Goal: Task Accomplishment & Management: Manage account settings

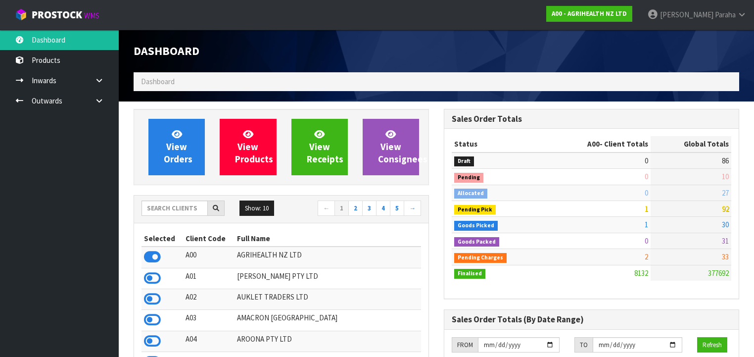
scroll to position [746, 310]
click at [151, 206] on input "text" at bounding box center [174, 207] width 66 height 15
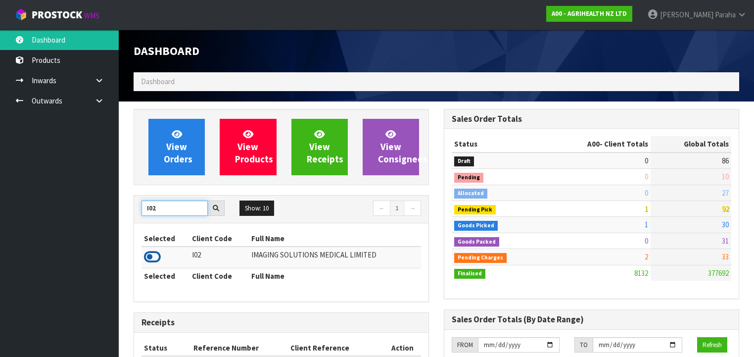
type input "I02"
click at [159, 255] on icon at bounding box center [152, 256] width 17 height 15
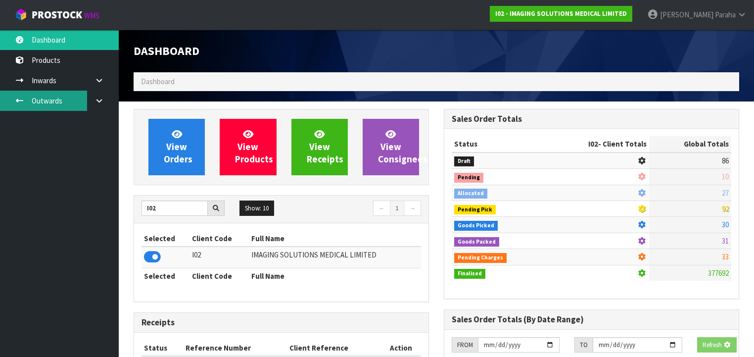
scroll to position [677, 310]
click at [45, 96] on link "Outwards" at bounding box center [59, 101] width 119 height 20
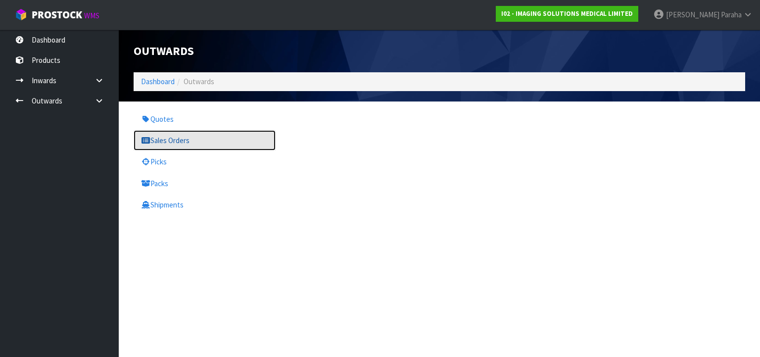
click at [171, 143] on link "Sales Orders" at bounding box center [205, 140] width 142 height 20
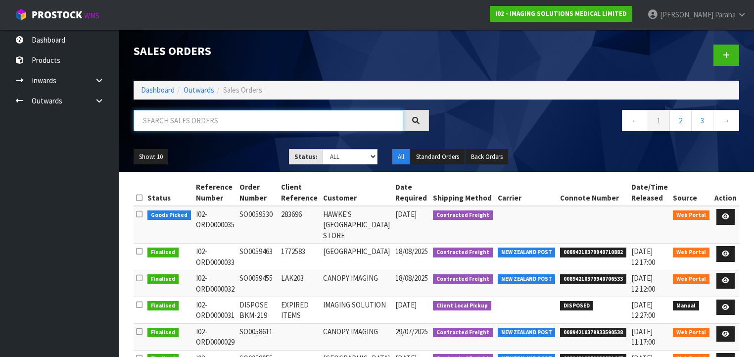
click at [352, 115] on input "text" at bounding box center [269, 120] width 270 height 21
type input "JOB-0408660"
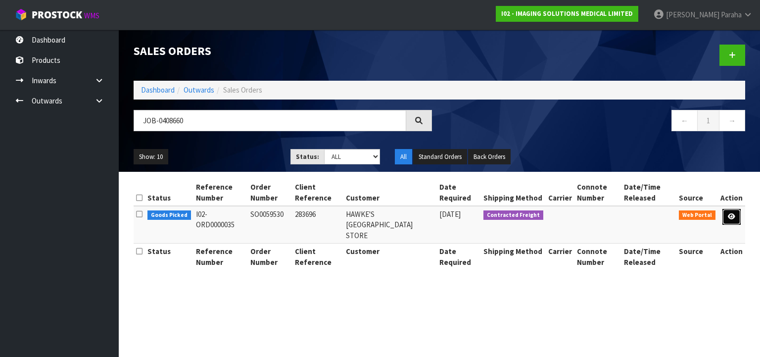
click at [730, 217] on icon at bounding box center [731, 216] width 7 height 6
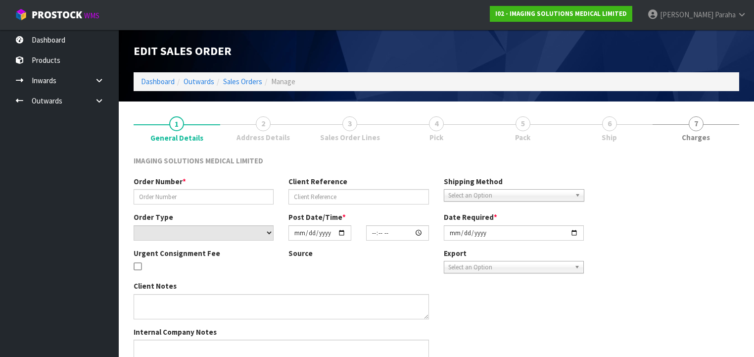
type input "SO0059530"
type input "283696"
select select "number:0"
type input "[DATE]"
type input "16:54:00.000"
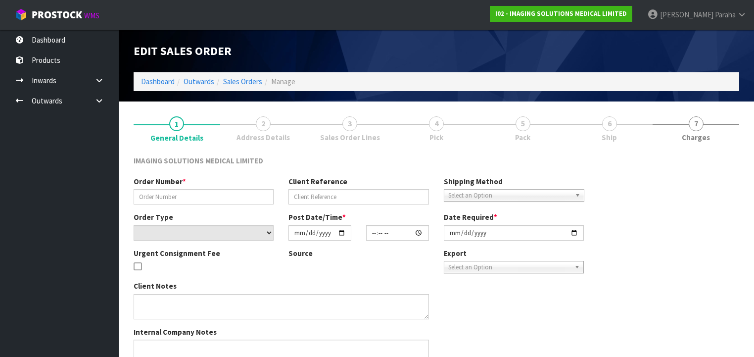
type input "[DATE]"
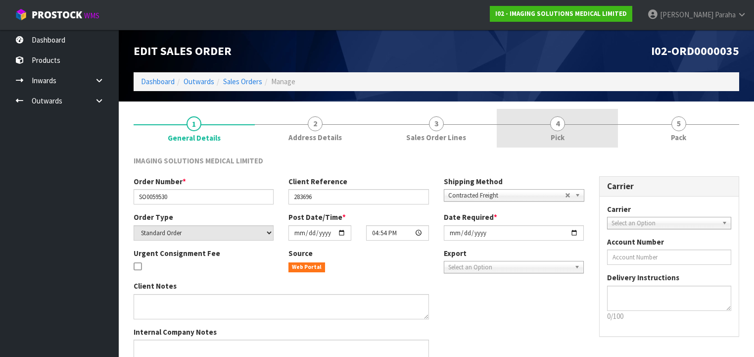
click at [557, 127] on span "4" at bounding box center [557, 123] width 15 height 15
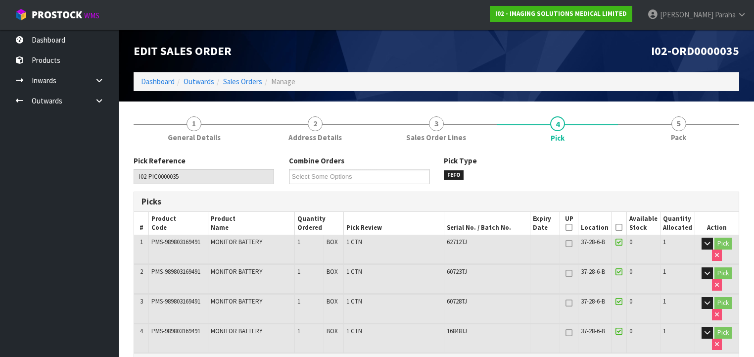
click at [622, 228] on icon at bounding box center [618, 227] width 7 height 0
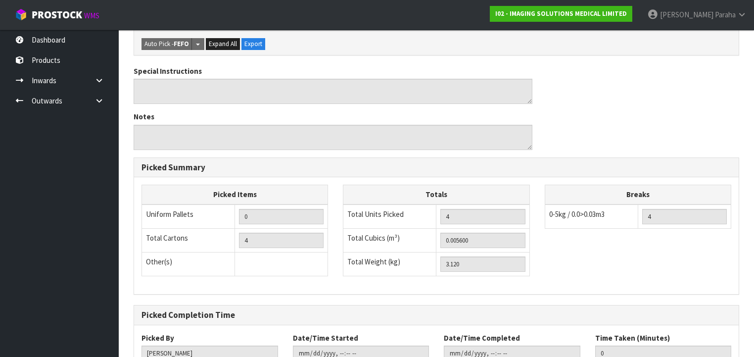
scroll to position [424, 0]
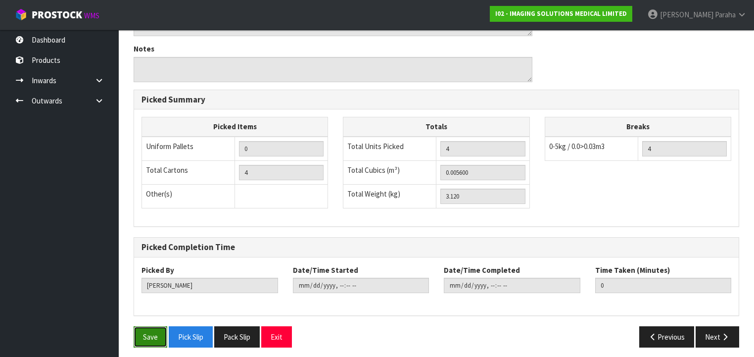
click at [155, 330] on button "Save" at bounding box center [151, 336] width 34 height 21
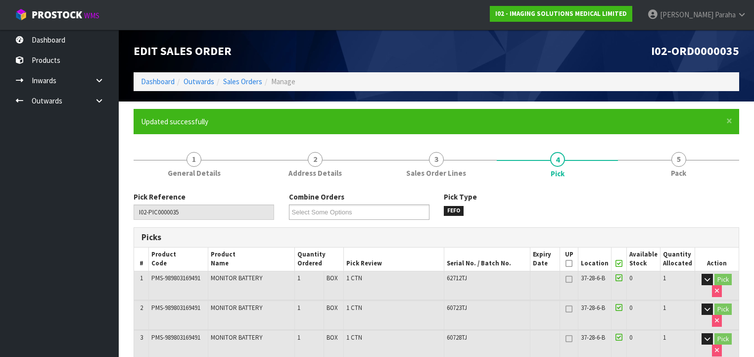
type input "[PERSON_NAME]"
type input "[DATE]T10:55:06"
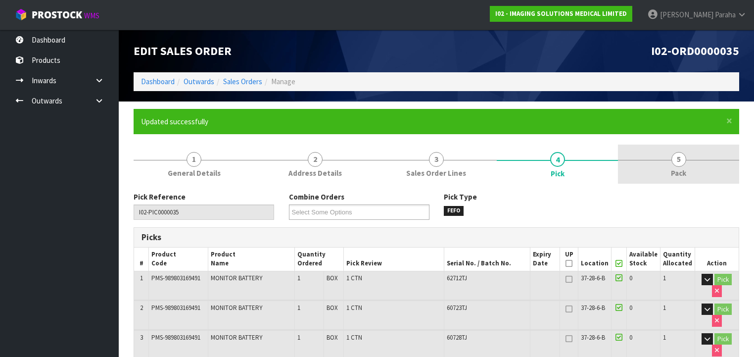
click at [675, 162] on span "5" at bounding box center [678, 159] width 15 height 15
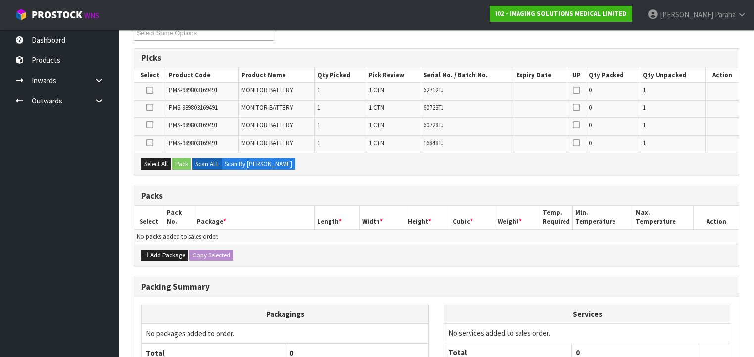
scroll to position [198, 0]
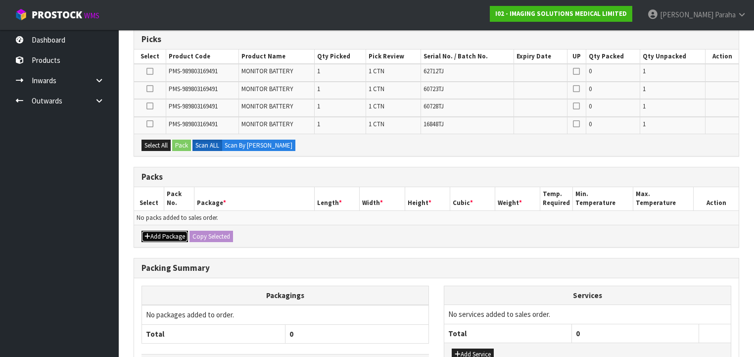
click at [165, 234] on button "Add Package" at bounding box center [164, 237] width 47 height 12
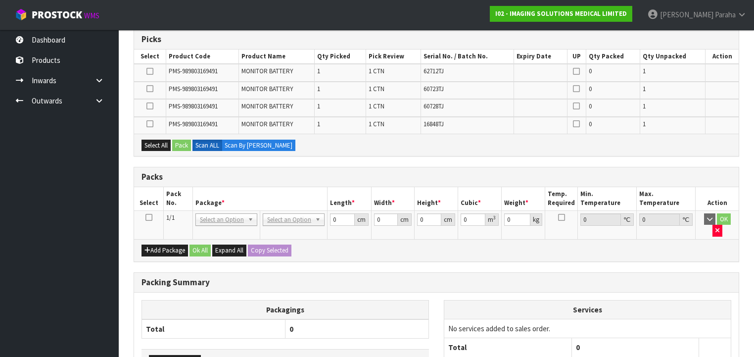
click at [150, 218] on icon at bounding box center [148, 217] width 7 height 0
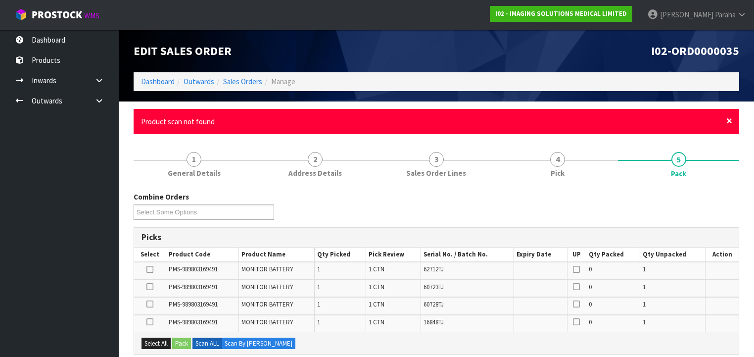
click at [729, 122] on span "×" at bounding box center [729, 121] width 6 height 14
click at [728, 123] on span "×" at bounding box center [729, 121] width 6 height 14
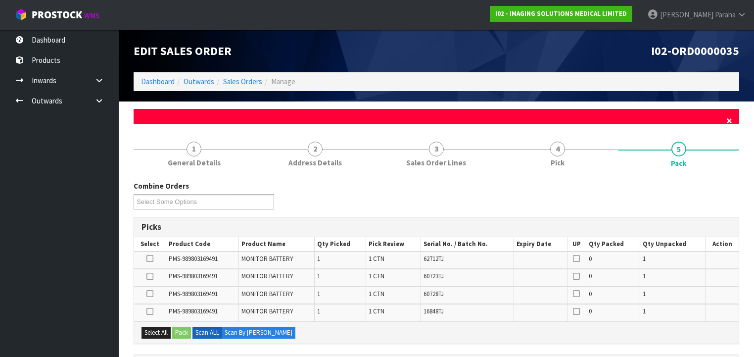
click at [731, 121] on span "×" at bounding box center [729, 121] width 6 height 14
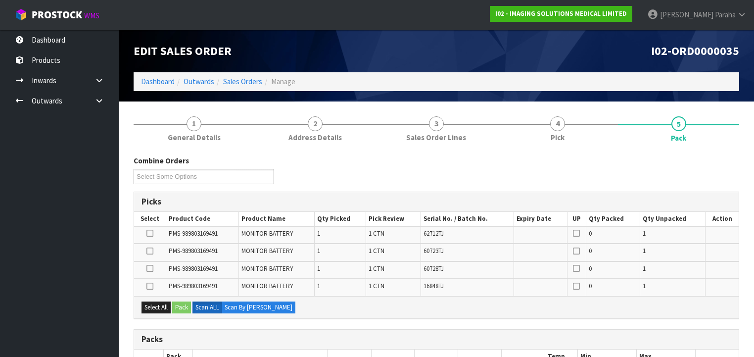
click at [147, 286] on icon at bounding box center [149, 286] width 7 height 0
click at [0, 0] on input "checkbox" at bounding box center [0, 0] width 0 height 0
click at [149, 268] on icon at bounding box center [149, 268] width 7 height 0
click at [0, 0] on input "checkbox" at bounding box center [0, 0] width 0 height 0
click at [150, 251] on icon at bounding box center [149, 251] width 7 height 0
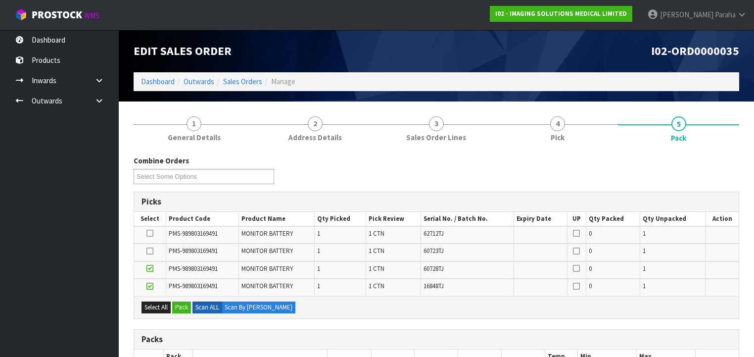
click at [0, 0] on input "checkbox" at bounding box center [0, 0] width 0 height 0
click at [150, 233] on icon at bounding box center [149, 233] width 7 height 0
click at [0, 0] on input "checkbox" at bounding box center [0, 0] width 0 height 0
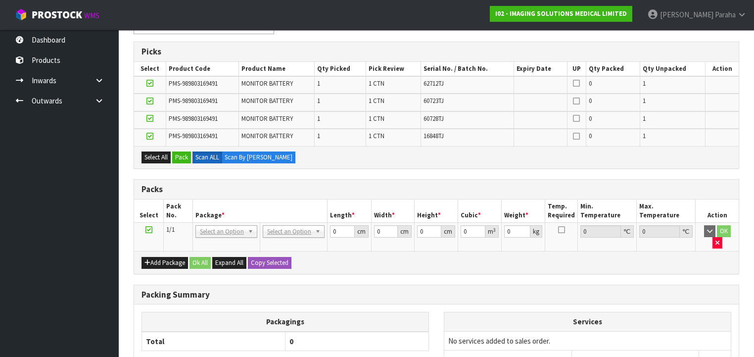
scroll to position [158, 0]
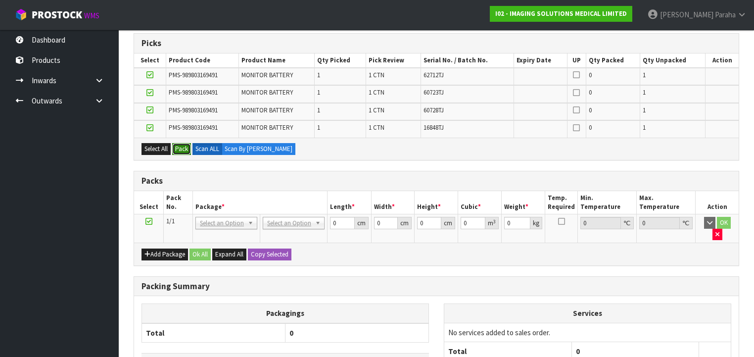
click at [182, 150] on button "Pack" at bounding box center [181, 149] width 19 height 12
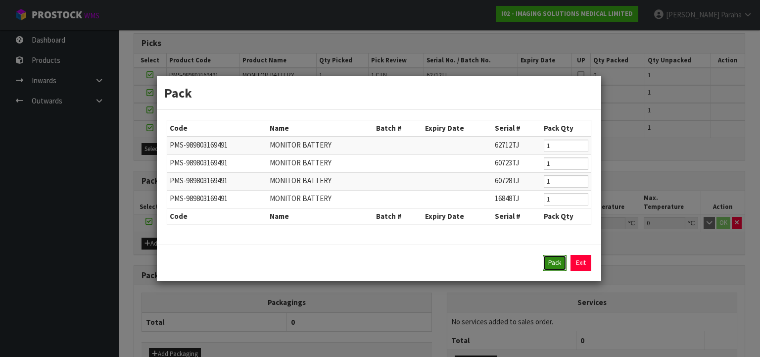
click at [548, 261] on button "Pack" at bounding box center [555, 263] width 24 height 16
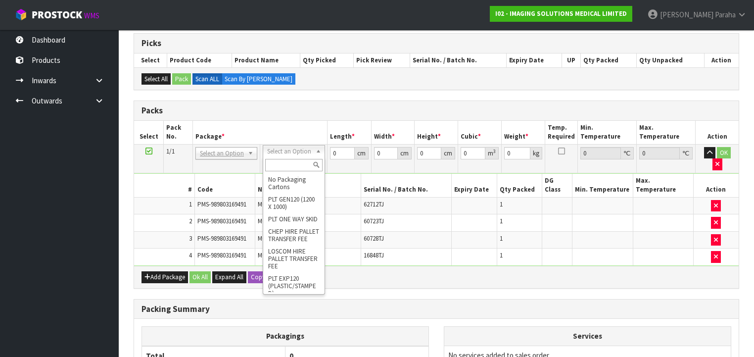
click at [293, 164] on input "text" at bounding box center [293, 165] width 57 height 12
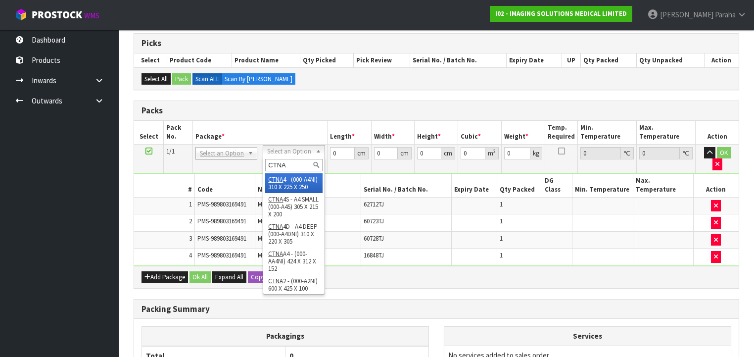
type input "CTNA4"
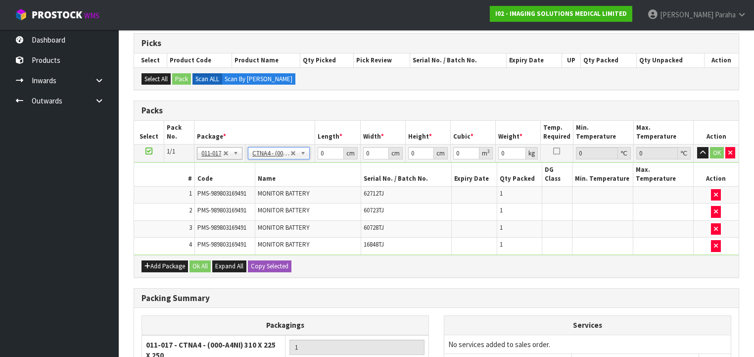
type input "31"
type input "22.5"
type input "25"
type input "0.017438"
type input "3.32"
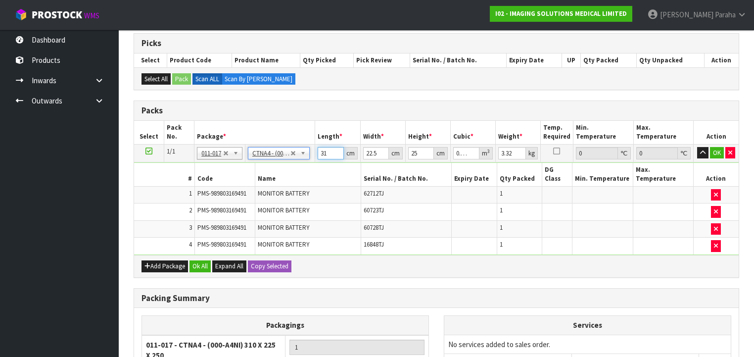
drag, startPoint x: 327, startPoint y: 150, endPoint x: 315, endPoint y: 150, distance: 12.4
click at [315, 150] on td "31 cm" at bounding box center [337, 153] width 45 height 18
type input "3"
type input "0.001687"
type input "32"
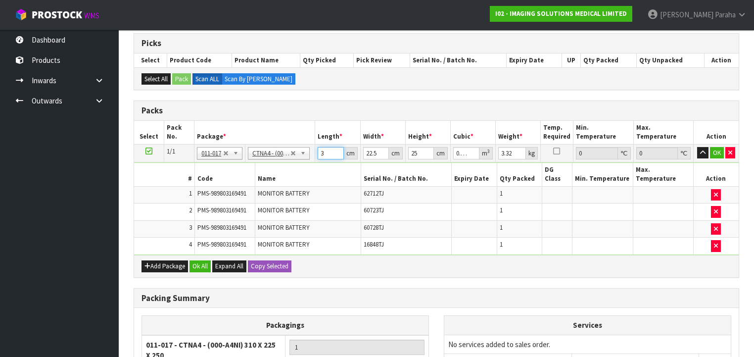
type input "0.018"
type input "32"
type input "2"
type input "0.0016"
type input "28"
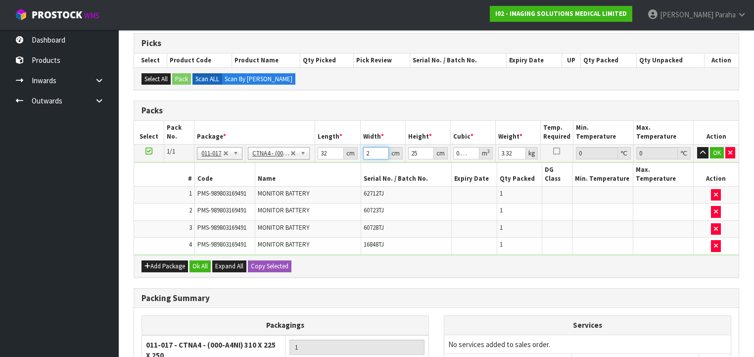
type input "0.0224"
type input "2"
type input "0.0016"
type input "25"
type input "0.02"
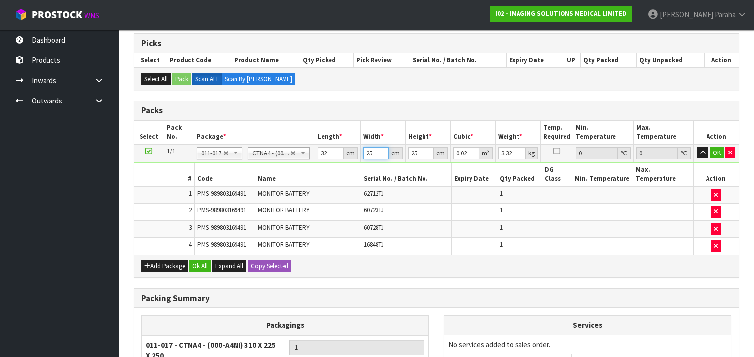
type input "25"
type input "1"
type input "0.0008"
type input "13"
type input "0.0104"
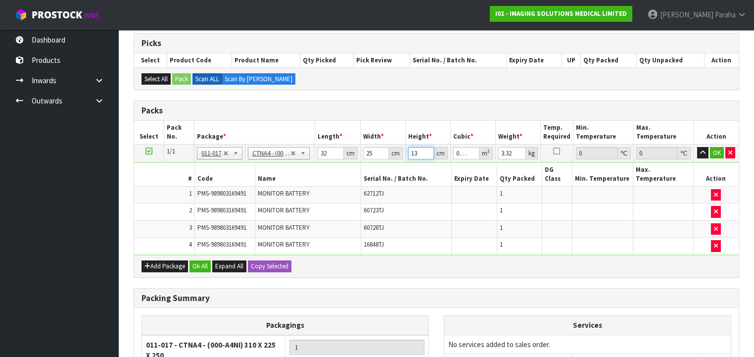
type input "13"
type input "4"
click at [697, 147] on button "button" at bounding box center [702, 153] width 11 height 12
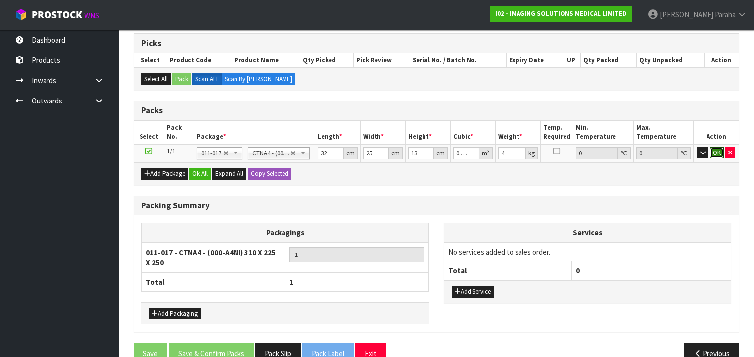
click button "OK" at bounding box center [717, 153] width 14 height 12
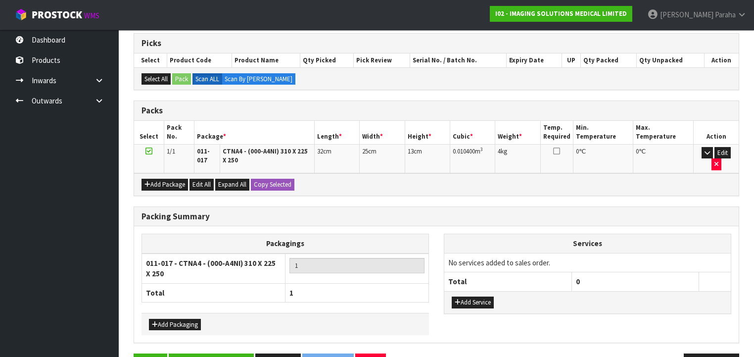
scroll to position [182, 0]
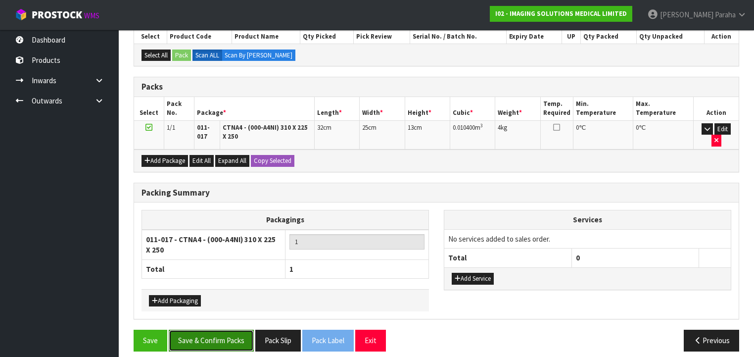
click at [220, 337] on button "Save & Confirm Packs" at bounding box center [211, 339] width 85 height 21
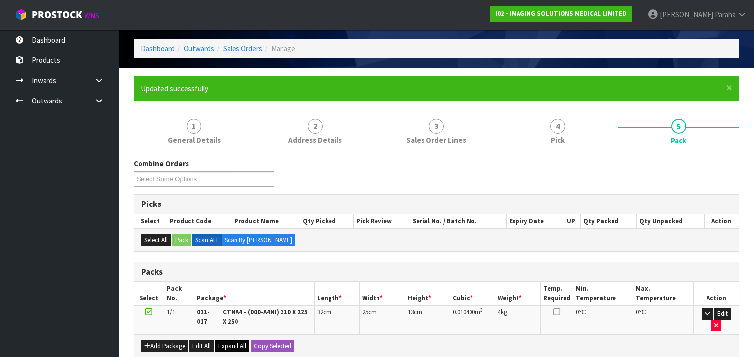
scroll to position [196, 0]
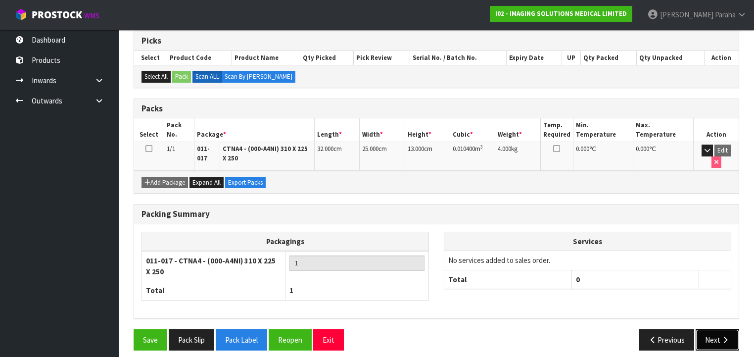
click at [716, 330] on button "Next" at bounding box center [718, 339] width 44 height 21
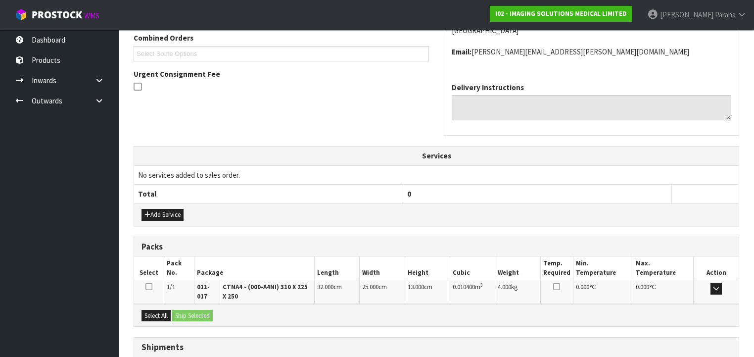
scroll to position [330, 0]
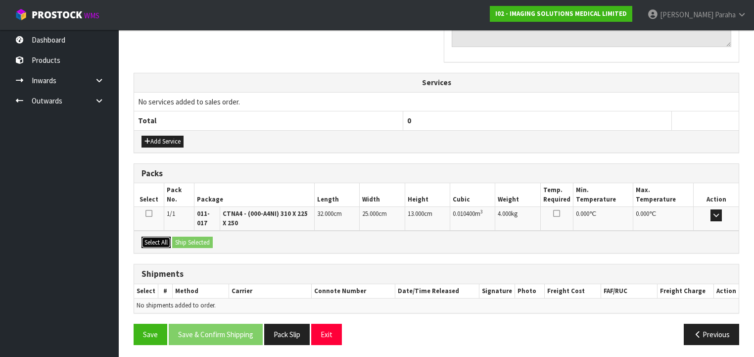
drag, startPoint x: 160, startPoint y: 239, endPoint x: 171, endPoint y: 241, distance: 11.0
click at [161, 241] on button "Select All" at bounding box center [155, 242] width 29 height 12
click at [194, 239] on button "Ship Selected" at bounding box center [192, 242] width 41 height 12
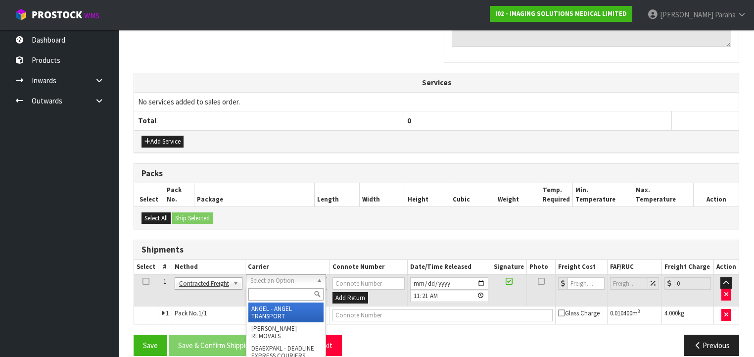
click at [275, 293] on input "text" at bounding box center [285, 294] width 75 height 12
type input "NZP"
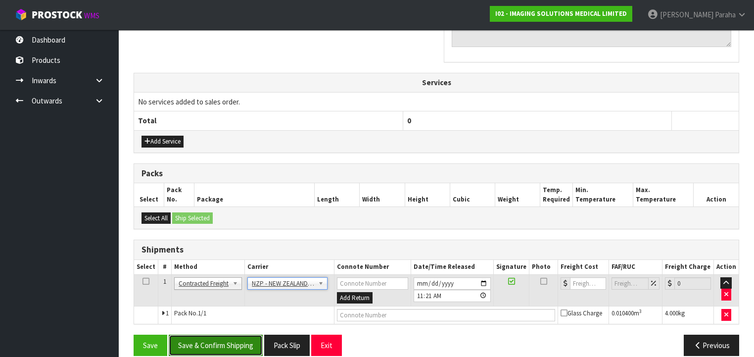
click at [223, 338] on button "Save & Confirm Shipping" at bounding box center [216, 344] width 94 height 21
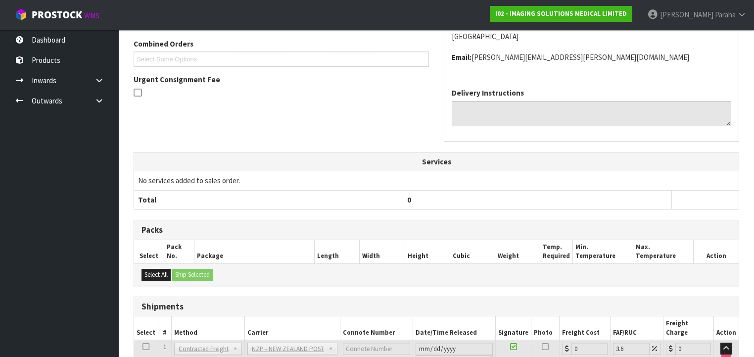
scroll to position [328, 0]
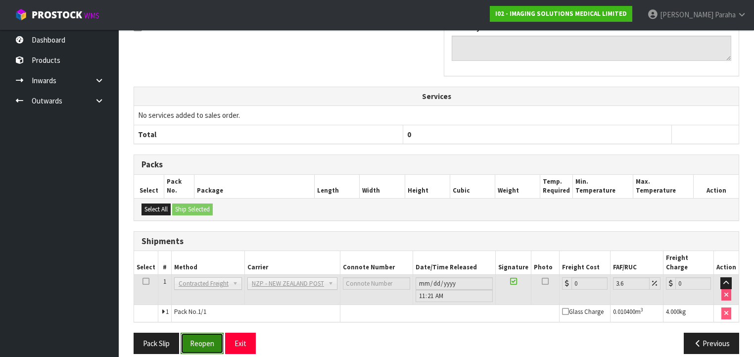
click at [209, 332] on button "Reopen" at bounding box center [202, 342] width 43 height 21
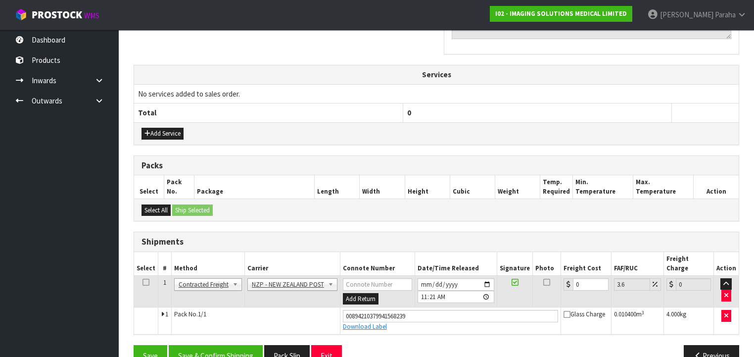
scroll to position [350, 0]
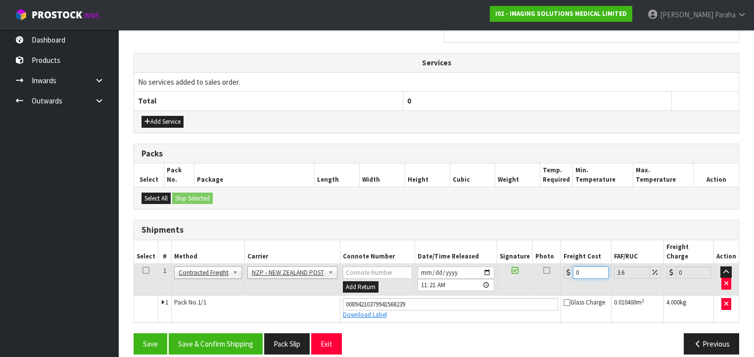
drag, startPoint x: 578, startPoint y: 262, endPoint x: 568, endPoint y: 263, distance: 10.4
click at [568, 266] on div "0" at bounding box center [585, 272] width 45 height 12
type input "8"
type input "8.29"
type input "8.4"
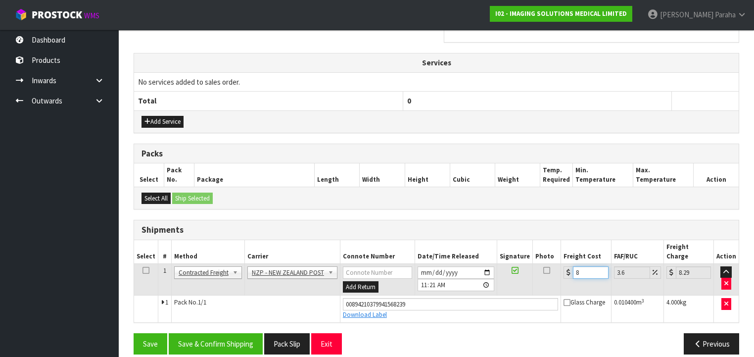
type input "8.7"
type input "8.45"
type input "8.75"
type input "8.45"
click at [246, 333] on button "Save & Confirm Shipping" at bounding box center [216, 343] width 94 height 21
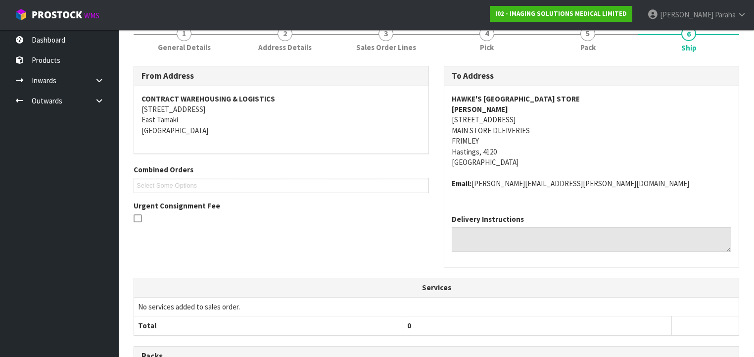
scroll to position [0, 0]
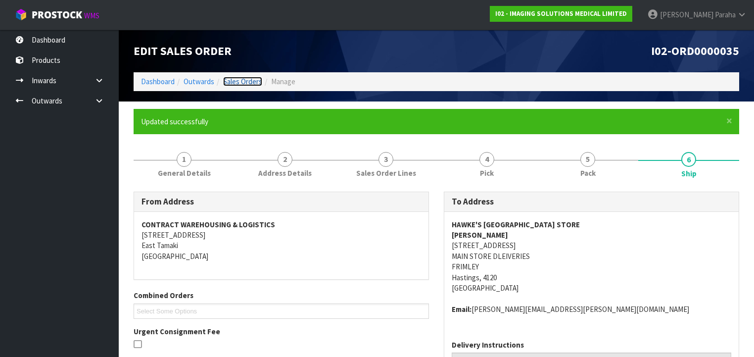
click at [253, 81] on link "Sales Orders" at bounding box center [242, 81] width 39 height 9
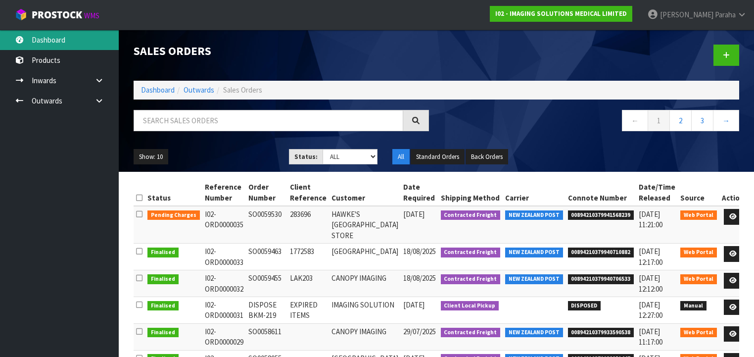
click at [46, 41] on link "Dashboard" at bounding box center [59, 40] width 119 height 20
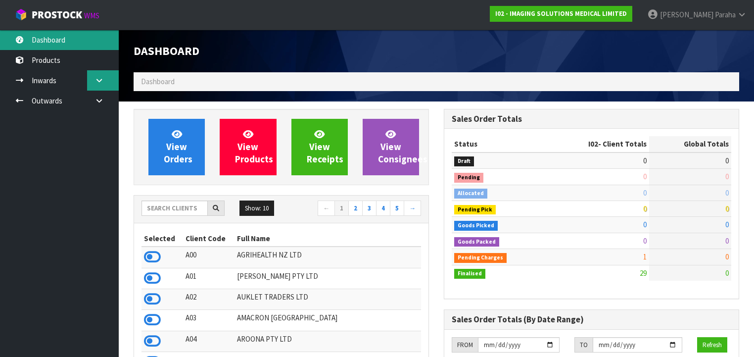
scroll to position [677, 310]
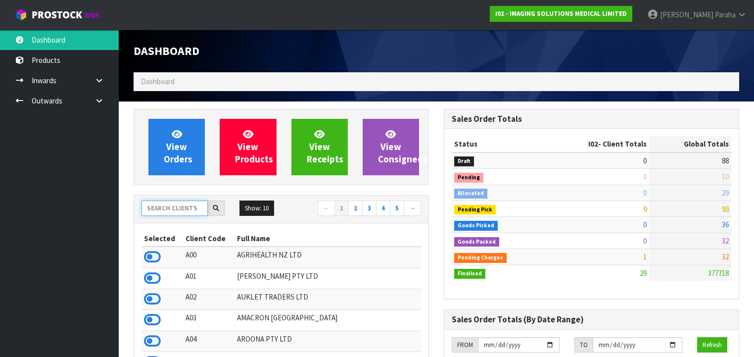
click at [160, 204] on input "text" at bounding box center [174, 207] width 66 height 15
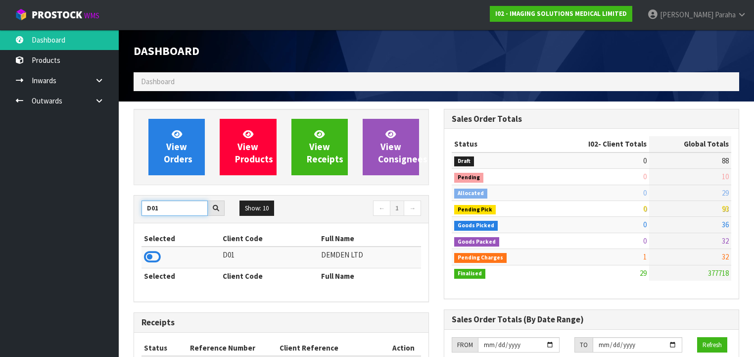
type input "D01"
drag, startPoint x: 155, startPoint y: 264, endPoint x: 151, endPoint y: 256, distance: 9.5
click at [151, 256] on icon at bounding box center [152, 256] width 17 height 15
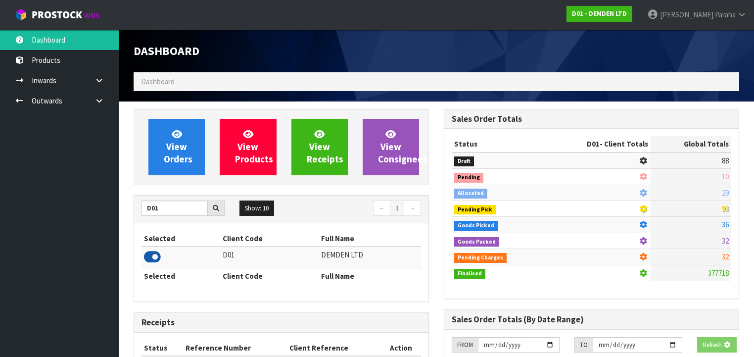
scroll to position [651, 310]
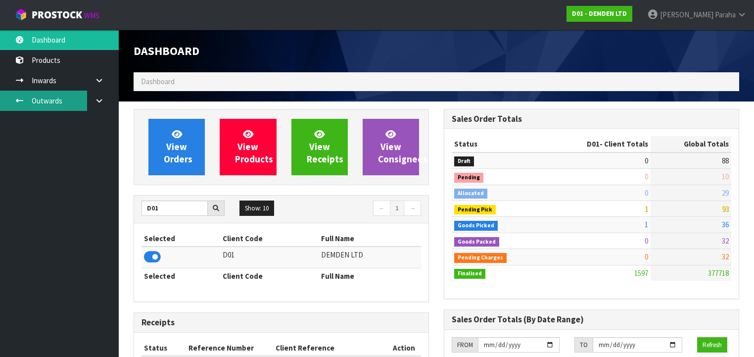
click at [43, 96] on link "Outwards" at bounding box center [59, 101] width 119 height 20
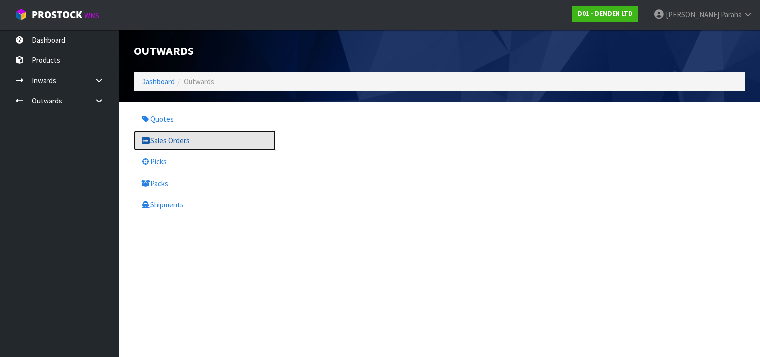
click at [178, 144] on link "Sales Orders" at bounding box center [205, 140] width 142 height 20
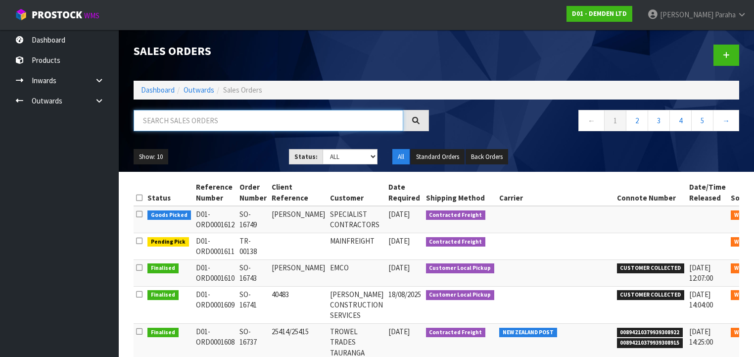
click at [178, 123] on input "text" at bounding box center [269, 120] width 270 height 21
type input "JOB-0408653"
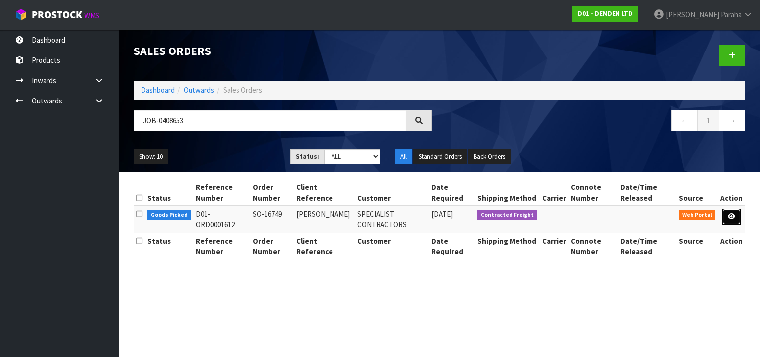
click at [732, 216] on icon at bounding box center [731, 216] width 7 height 6
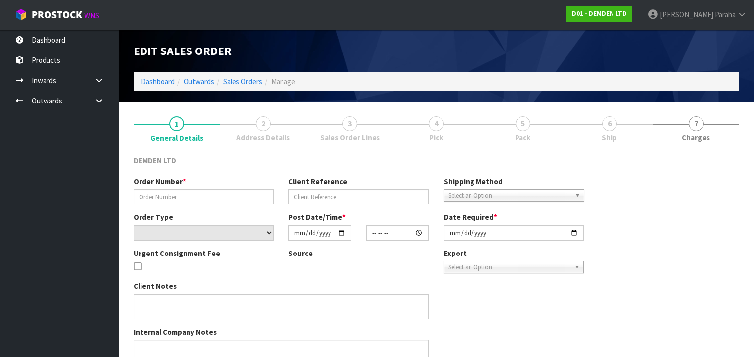
type input "SO-16749"
type input "[PERSON_NAME]"
select select "number:0"
type input "[DATE]"
type input "14:35:00.000"
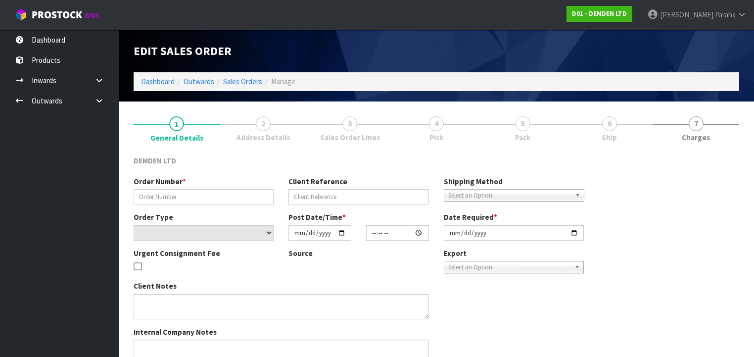
type input "[DATE]"
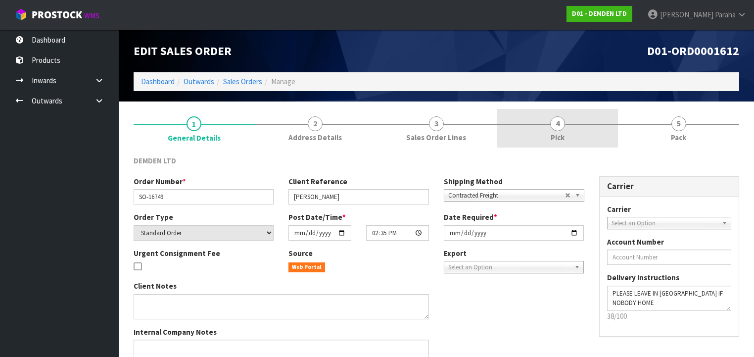
click at [553, 124] on span "4" at bounding box center [557, 123] width 15 height 15
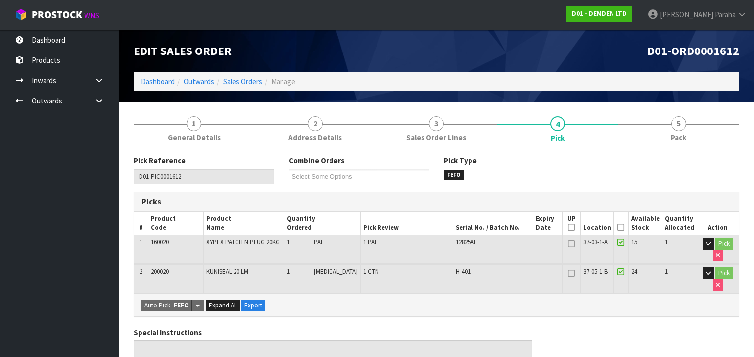
click at [624, 228] on icon at bounding box center [620, 227] width 7 height 0
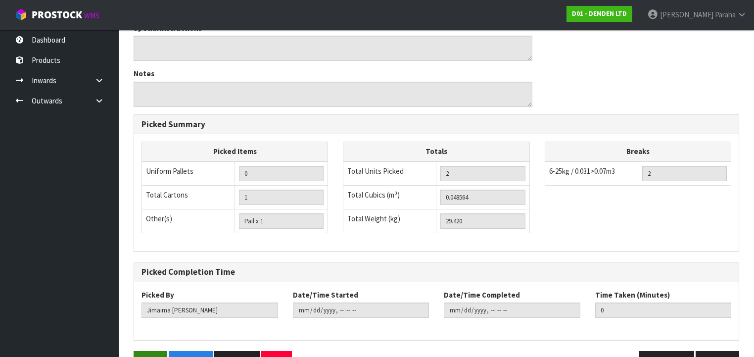
scroll to position [366, 0]
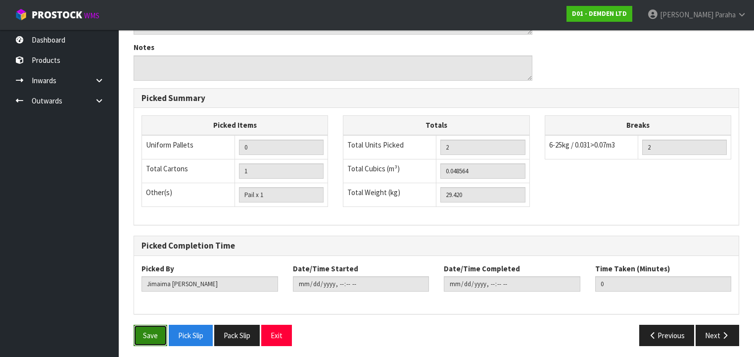
click at [141, 329] on button "Save" at bounding box center [151, 335] width 34 height 21
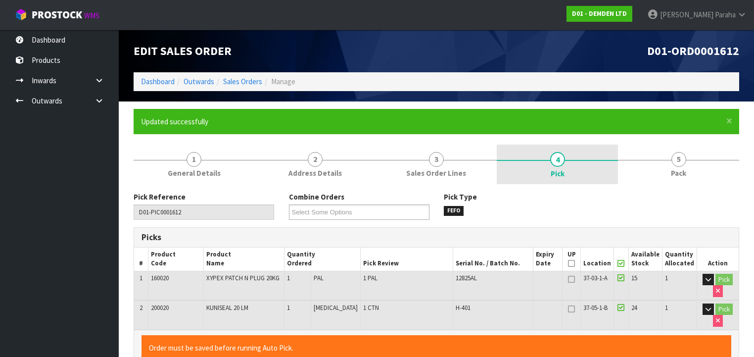
type input "[PERSON_NAME]"
type input "[DATE]T11:24:08"
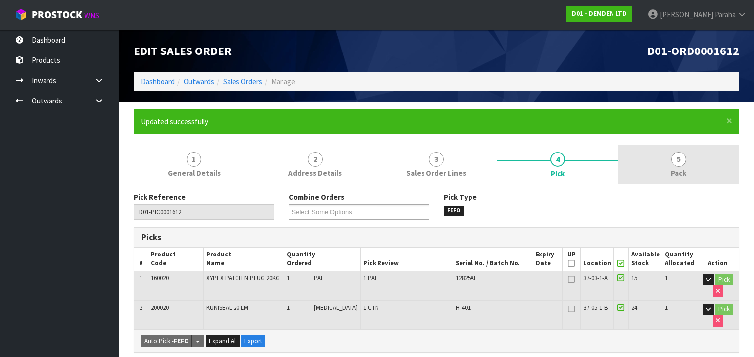
click at [675, 156] on span "5" at bounding box center [678, 159] width 15 height 15
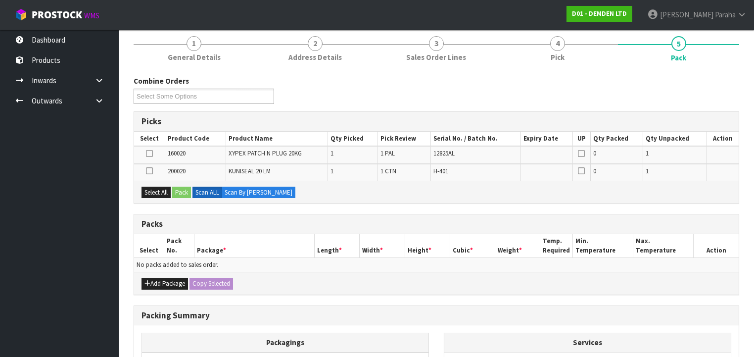
scroll to position [114, 0]
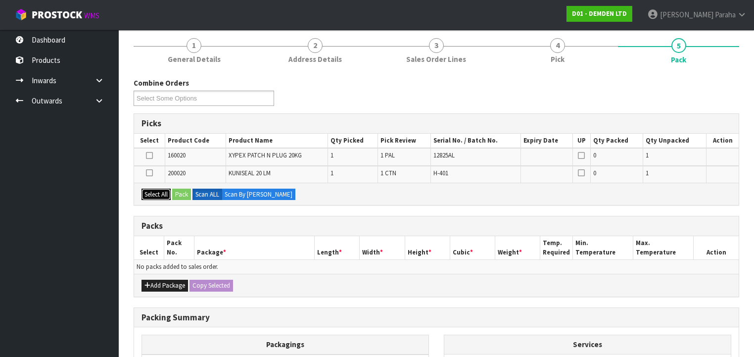
click at [162, 193] on button "Select All" at bounding box center [155, 194] width 29 height 12
click at [150, 173] on icon at bounding box center [149, 173] width 7 height 0
click at [0, 0] on input "checkbox" at bounding box center [0, 0] width 0 height 0
click at [148, 155] on icon at bounding box center [149, 155] width 7 height 0
click at [0, 0] on input "checkbox" at bounding box center [0, 0] width 0 height 0
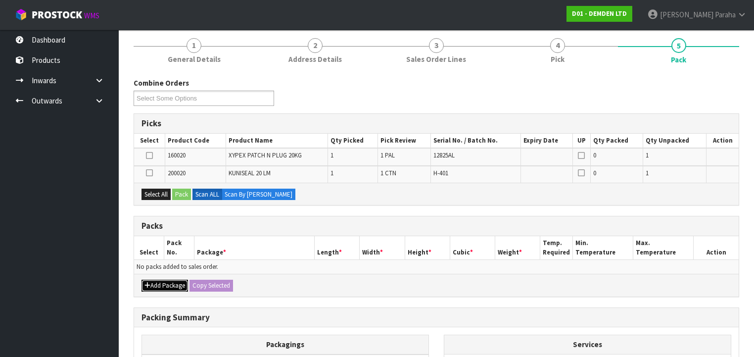
click at [159, 281] on button "Add Package" at bounding box center [164, 286] width 47 height 12
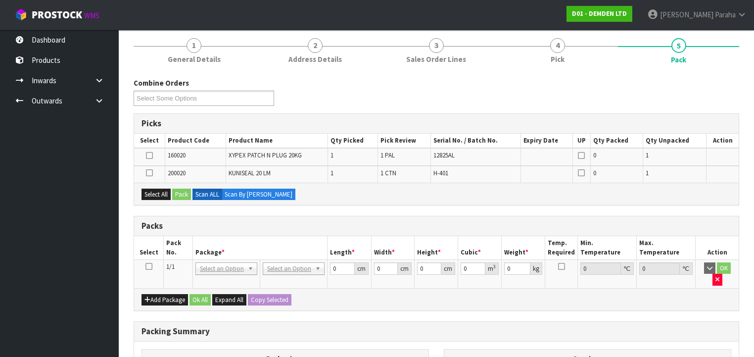
click at [151, 266] on icon at bounding box center [148, 266] width 7 height 0
click at [148, 173] on icon at bounding box center [149, 173] width 7 height 0
click at [0, 0] on input "checkbox" at bounding box center [0, 0] width 0 height 0
click at [178, 190] on button "Pack" at bounding box center [181, 194] width 19 height 12
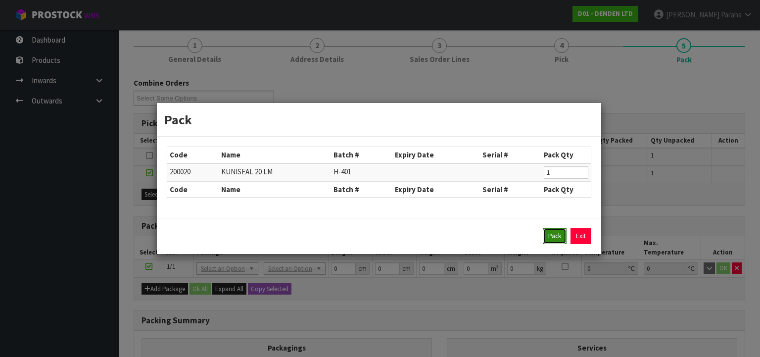
click at [551, 238] on button "Pack" at bounding box center [555, 236] width 24 height 16
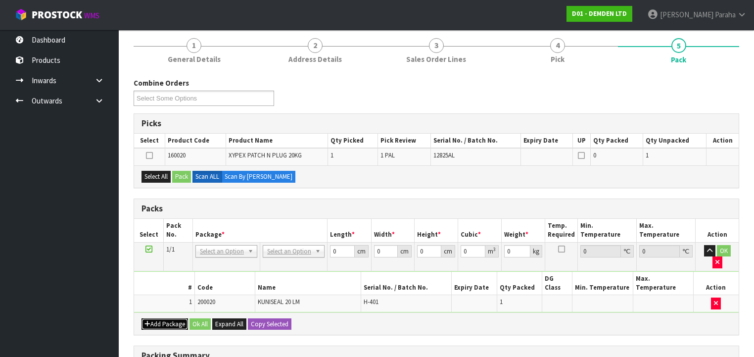
click at [169, 318] on button "Add Package" at bounding box center [164, 324] width 47 height 12
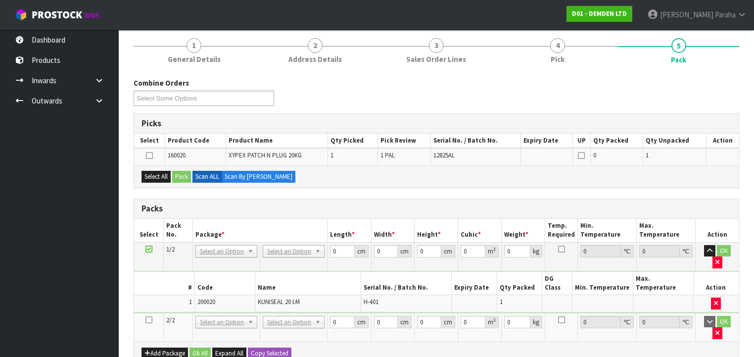
click at [150, 320] on icon at bounding box center [148, 320] width 7 height 0
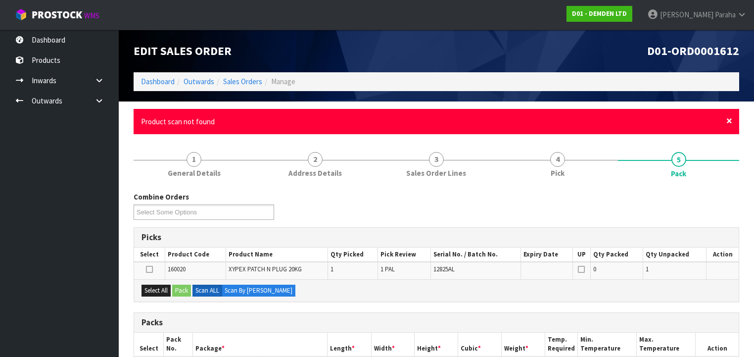
click at [731, 121] on span "×" at bounding box center [729, 121] width 6 height 14
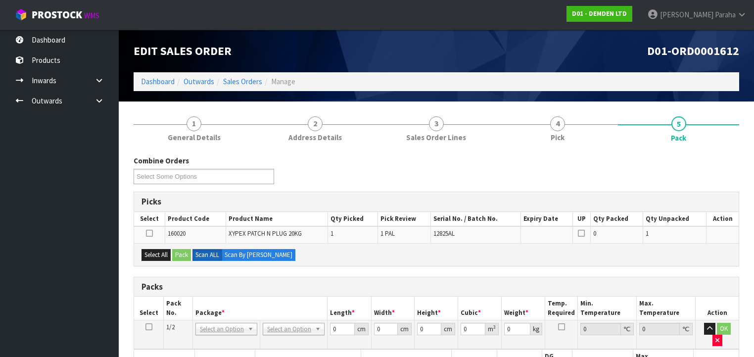
click at [150, 233] on icon at bounding box center [149, 233] width 7 height 0
click at [0, 0] on input "checkbox" at bounding box center [0, 0] width 0 height 0
click at [179, 252] on button "Pack" at bounding box center [181, 255] width 19 height 12
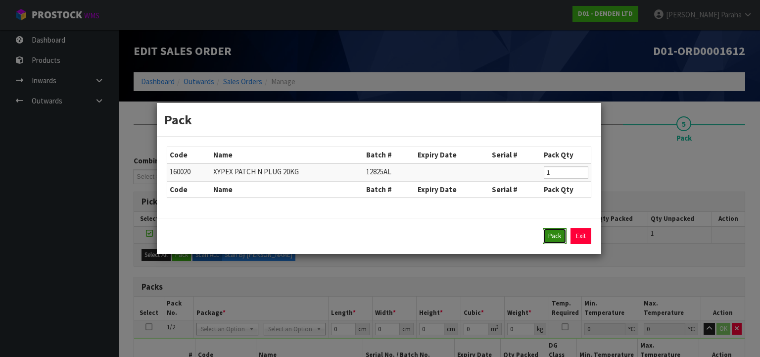
click at [560, 236] on button "Pack" at bounding box center [555, 236] width 24 height 16
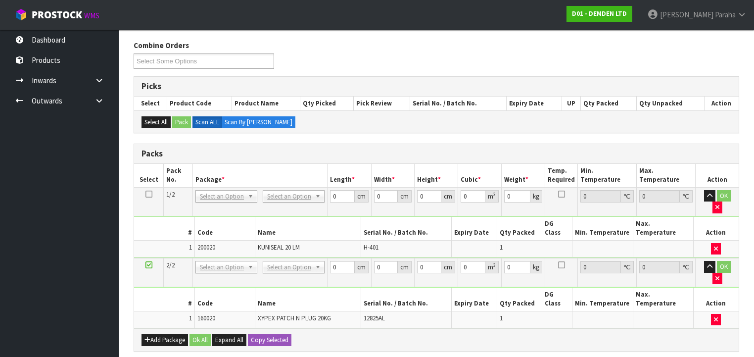
scroll to position [119, 0]
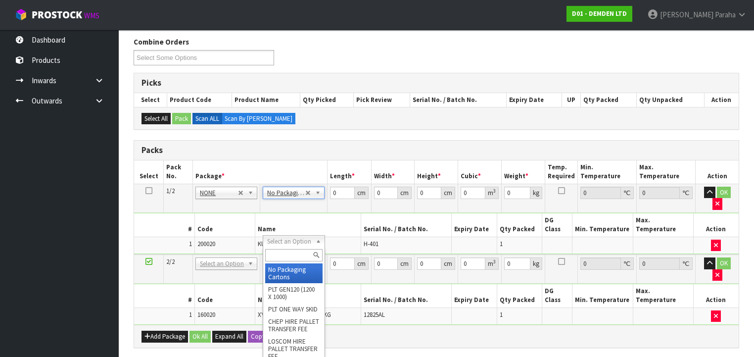
type input "2"
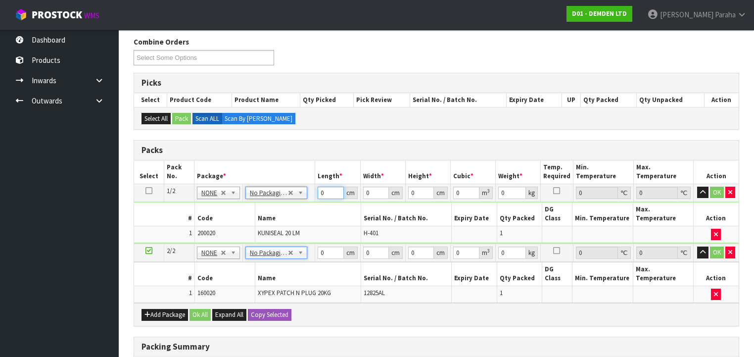
drag, startPoint x: 324, startPoint y: 191, endPoint x: 313, endPoint y: 194, distance: 11.6
click at [313, 194] on tr "1/2 NONE 007-001 007-002 007-004 007-009 007-013 007-014 007-015 007-017 007-01…" at bounding box center [436, 193] width 605 height 18
type input "27"
type input "1"
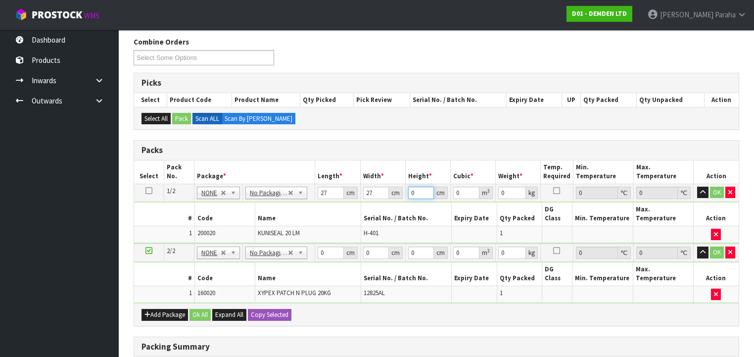
type input "0.000729"
type input "17"
type input "0.012393"
type input "17"
type input "9"
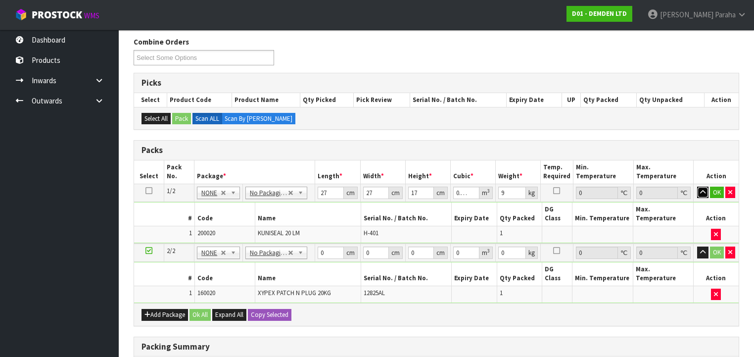
click at [697, 187] on button "button" at bounding box center [702, 193] width 11 height 12
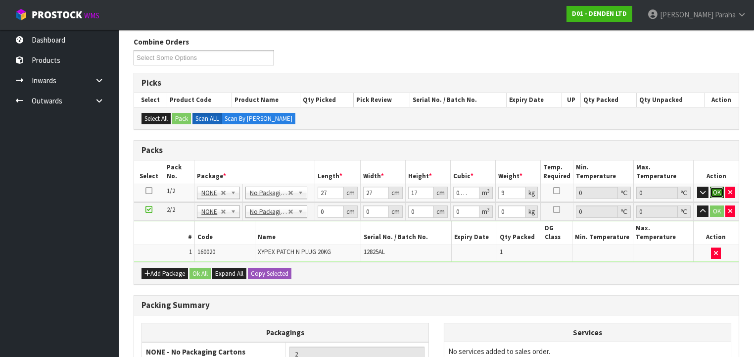
click button "OK" at bounding box center [717, 193] width 14 height 12
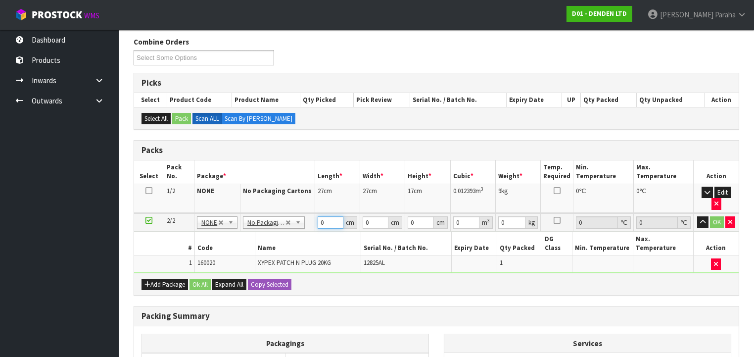
drag, startPoint x: 327, startPoint y: 209, endPoint x: 317, endPoint y: 212, distance: 9.7
click at [317, 213] on td "0 cm" at bounding box center [337, 222] width 45 height 18
type input "31"
type input "30"
type input "4"
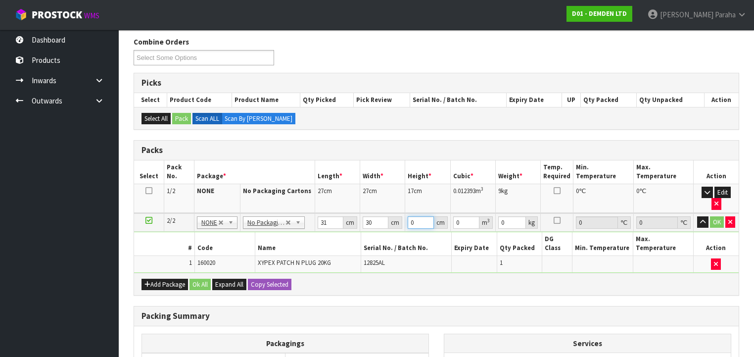
type input "0.00372"
type input "42"
type input "0.03906"
type input "42"
type input "21"
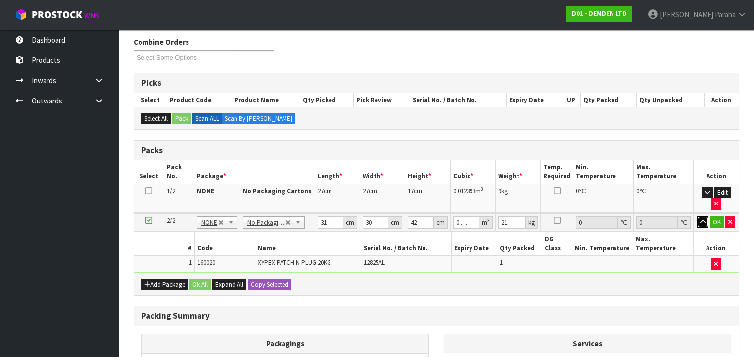
click at [697, 216] on button "button" at bounding box center [702, 222] width 11 height 12
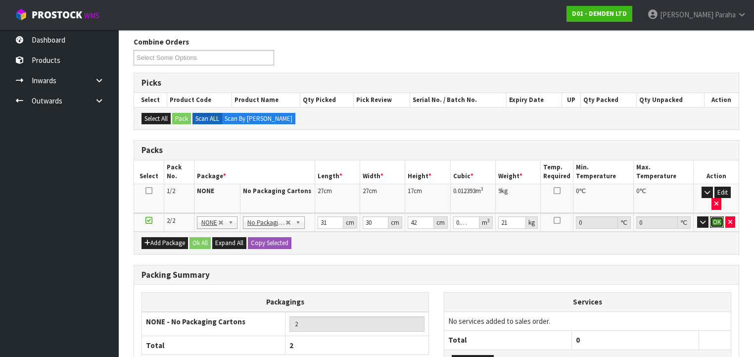
click button "OK" at bounding box center [717, 222] width 14 height 12
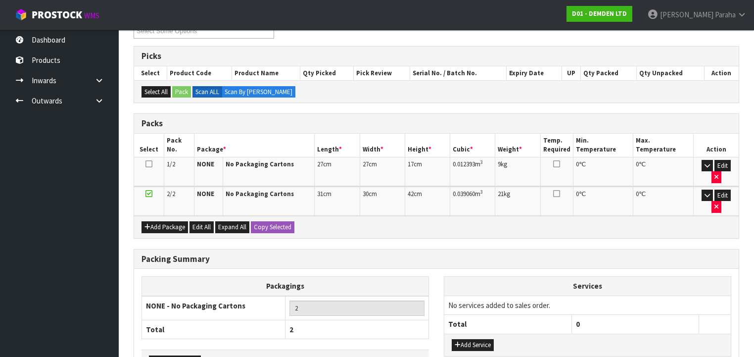
scroll to position [188, 0]
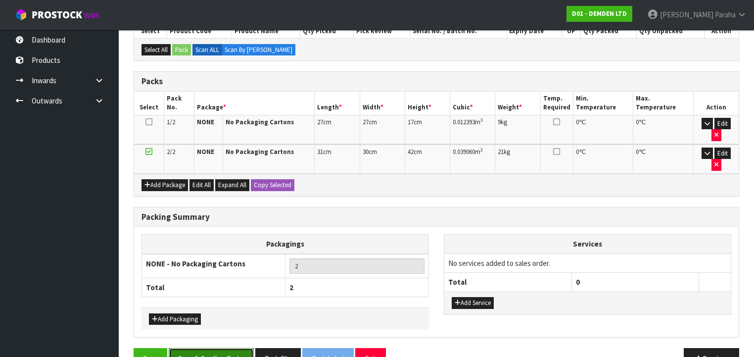
click at [214, 348] on button "Save & Confirm Packs" at bounding box center [211, 358] width 85 height 21
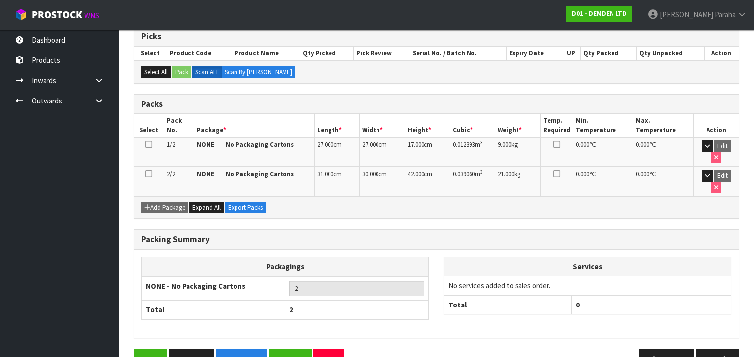
scroll to position [202, 0]
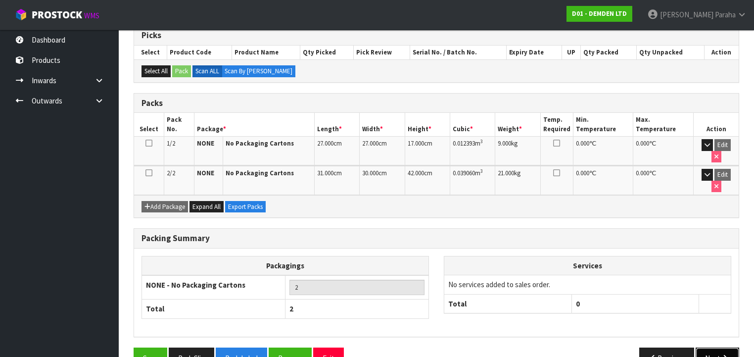
click at [721, 354] on icon "button" at bounding box center [724, 357] width 9 height 7
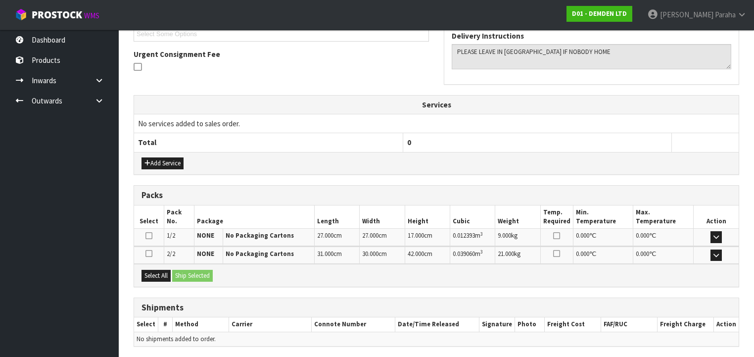
scroll to position [310, 0]
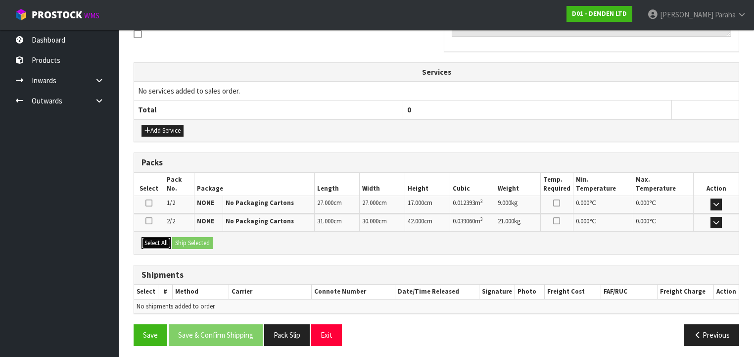
click at [164, 240] on button "Select All" at bounding box center [155, 243] width 29 height 12
click at [192, 239] on button "Ship Selected" at bounding box center [192, 243] width 41 height 12
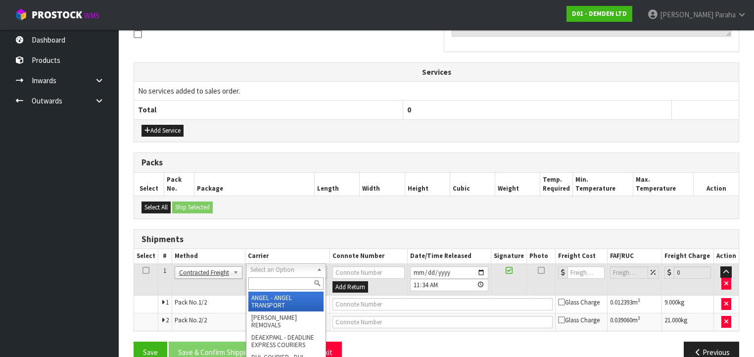
click at [281, 282] on input "text" at bounding box center [285, 283] width 75 height 12
type input "NZP"
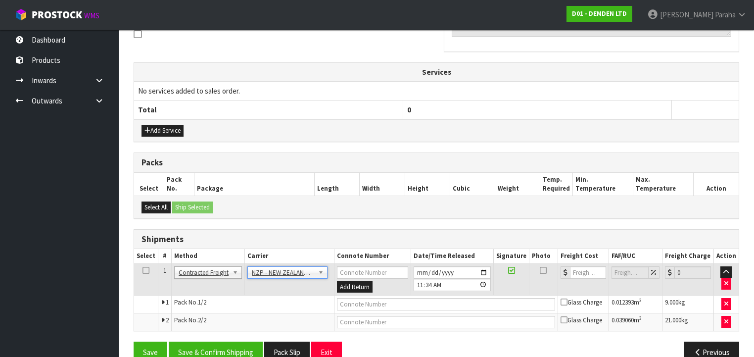
scroll to position [327, 0]
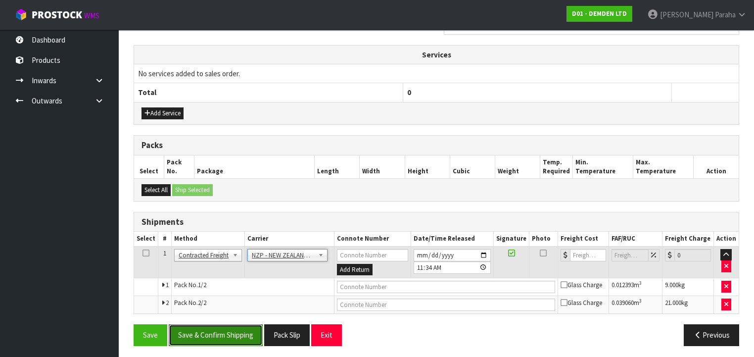
click at [241, 324] on button "Save & Confirm Shipping" at bounding box center [216, 334] width 94 height 21
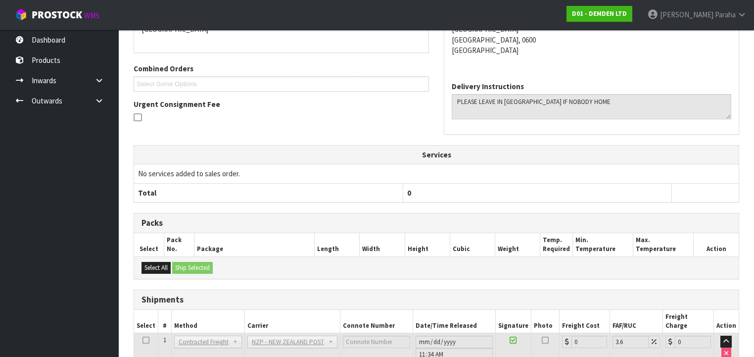
scroll to position [313, 0]
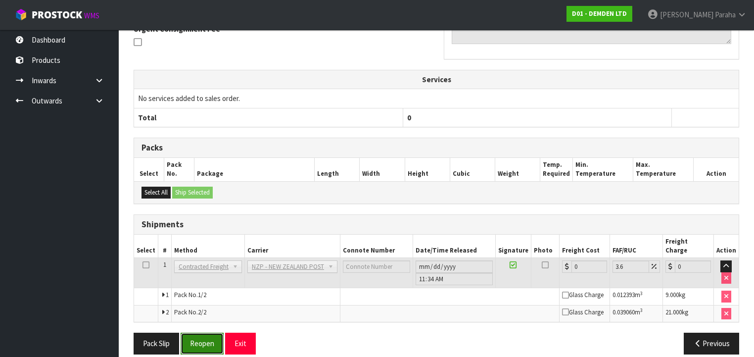
click at [196, 332] on button "Reopen" at bounding box center [202, 342] width 43 height 21
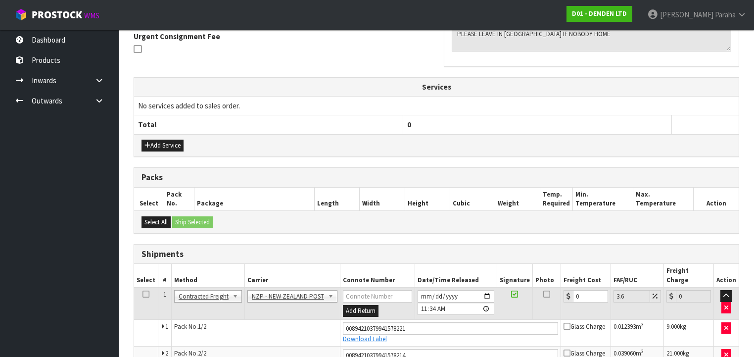
scroll to position [336, 0]
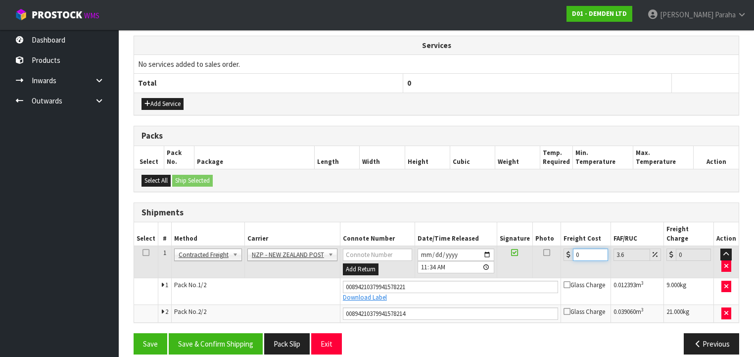
drag, startPoint x: 578, startPoint y: 244, endPoint x: 551, endPoint y: 238, distance: 27.9
click at [558, 246] on tr "1 Client Local Pickup Customer Local Pickup Company Freight Contracted Freight …" at bounding box center [436, 262] width 605 height 32
type input "8"
type input "8.29"
type input "8.6"
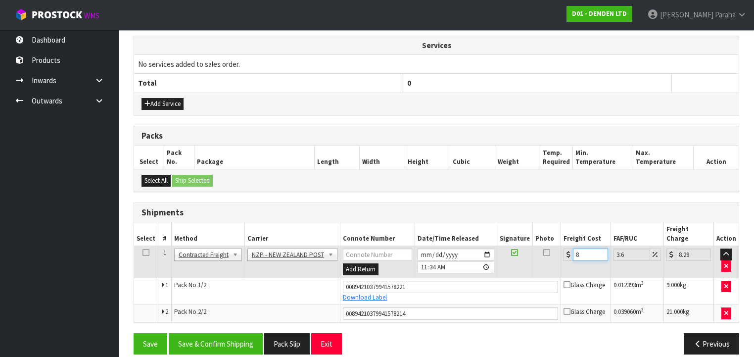
type input "8.91"
type input "8.66"
type input "8.97"
type input "8.66"
click at [224, 335] on button "Save & Confirm Shipping" at bounding box center [216, 343] width 94 height 21
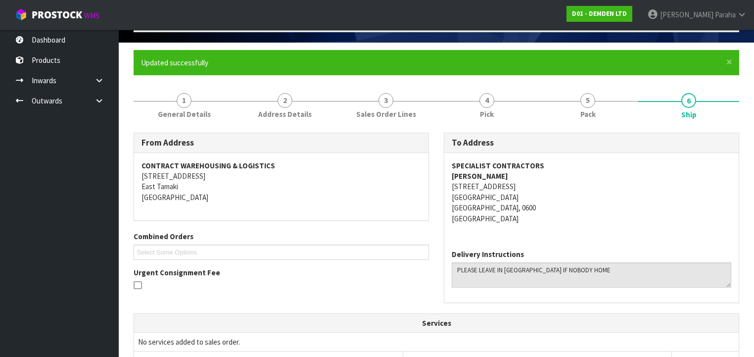
scroll to position [0, 0]
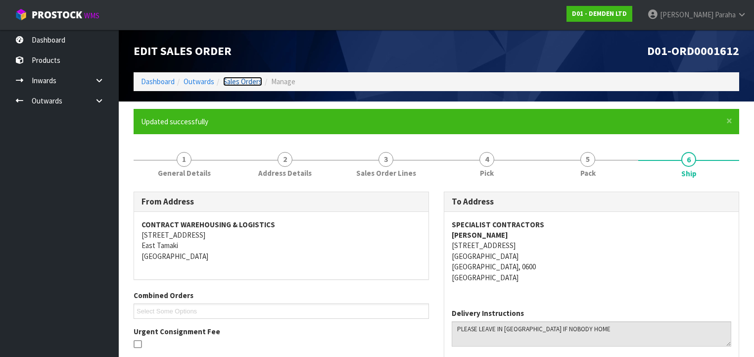
click at [252, 85] on link "Sales Orders" at bounding box center [242, 81] width 39 height 9
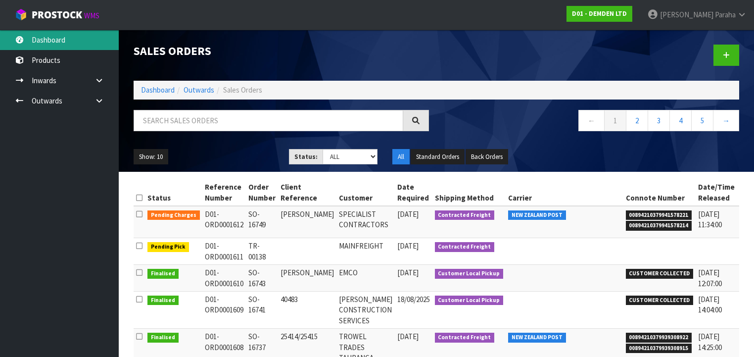
click at [54, 38] on link "Dashboard" at bounding box center [59, 40] width 119 height 20
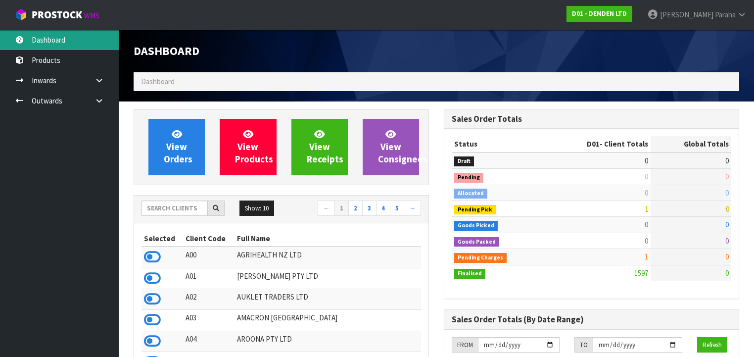
scroll to position [651, 310]
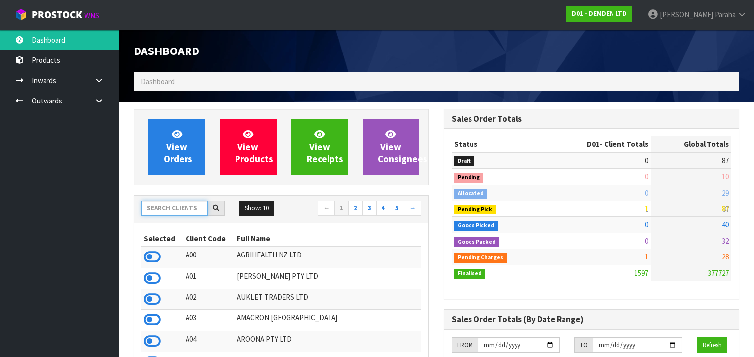
click at [170, 210] on input "text" at bounding box center [174, 207] width 66 height 15
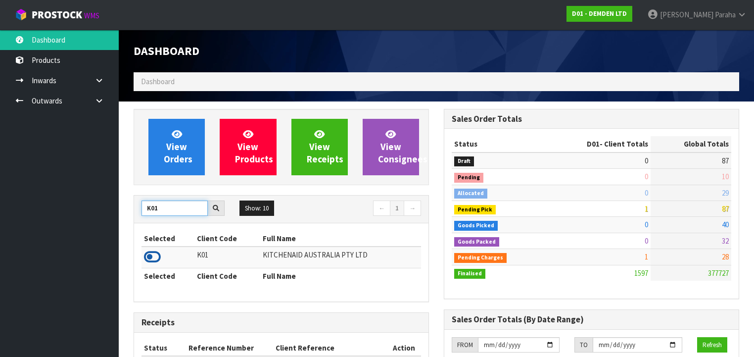
type input "K01"
click at [157, 254] on icon at bounding box center [152, 256] width 17 height 15
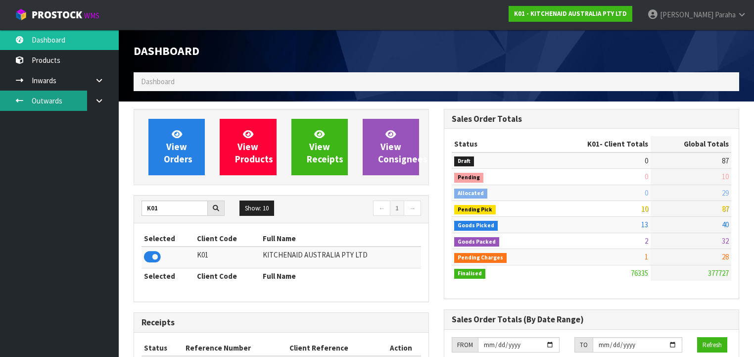
scroll to position [746, 310]
click at [38, 101] on link "Outwards" at bounding box center [59, 101] width 119 height 20
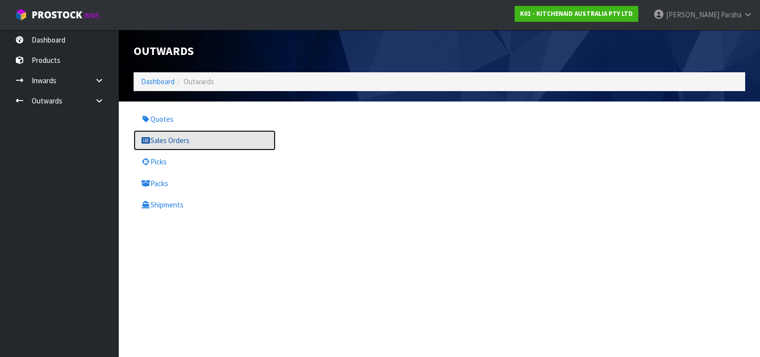
click at [192, 143] on link "Sales Orders" at bounding box center [205, 140] width 142 height 20
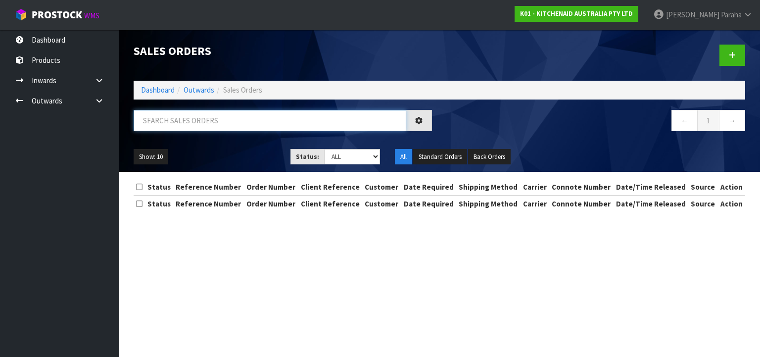
click at [176, 124] on input "text" at bounding box center [270, 120] width 273 height 21
type input "JOB-0408670"
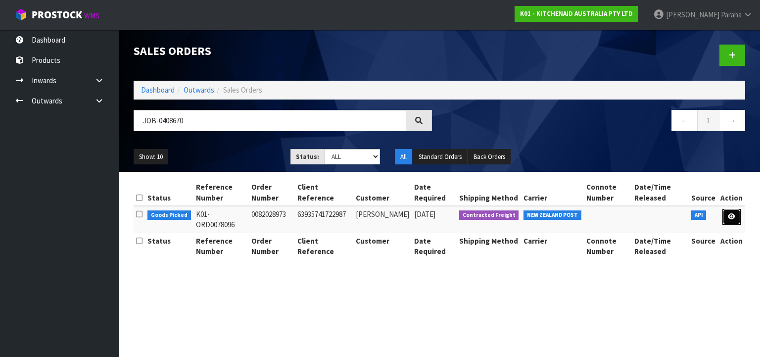
click at [729, 215] on icon at bounding box center [731, 216] width 7 height 6
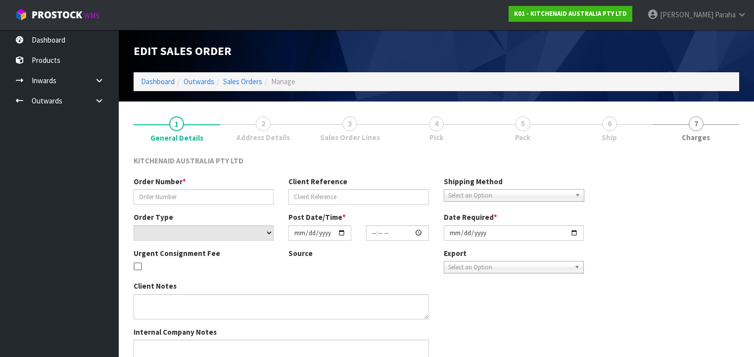
type input "0082028973"
type input "63935741722987"
select select "number:0"
type input "[DATE]"
type input "15:36:48.000"
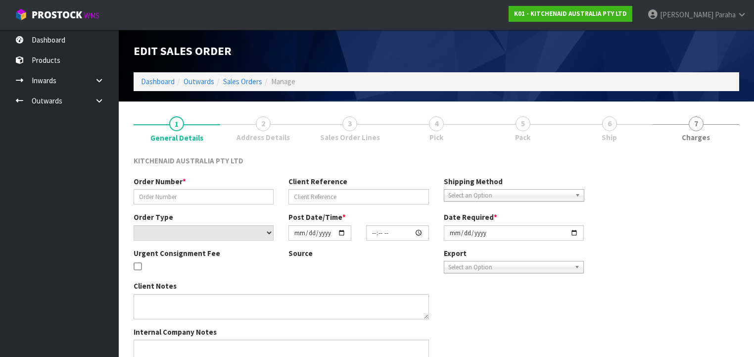
type input "[DATE]"
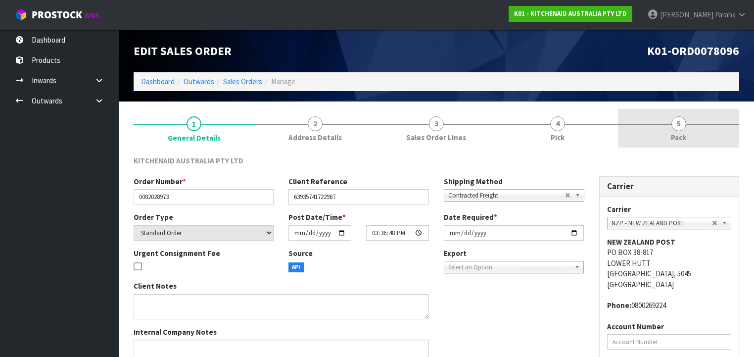
click at [675, 127] on span "5" at bounding box center [678, 123] width 15 height 15
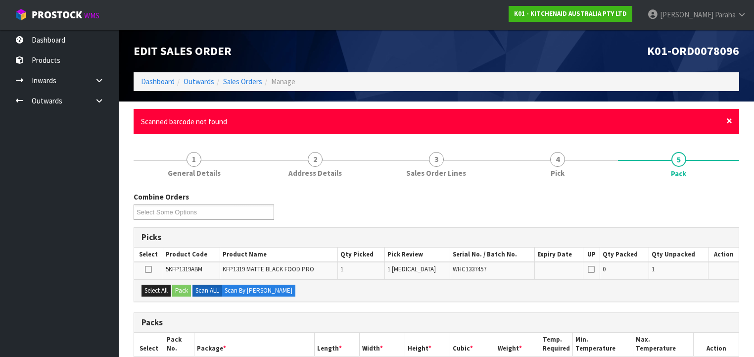
click at [729, 120] on span "×" at bounding box center [729, 121] width 6 height 14
click at [728, 118] on span "×" at bounding box center [729, 121] width 6 height 14
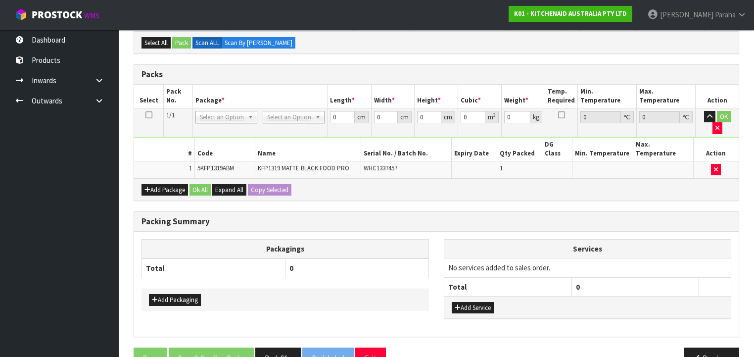
scroll to position [197, 0]
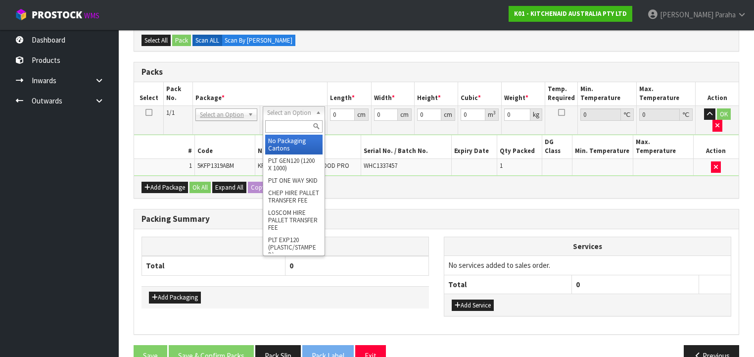
drag, startPoint x: 285, startPoint y: 143, endPoint x: 299, endPoint y: 139, distance: 14.7
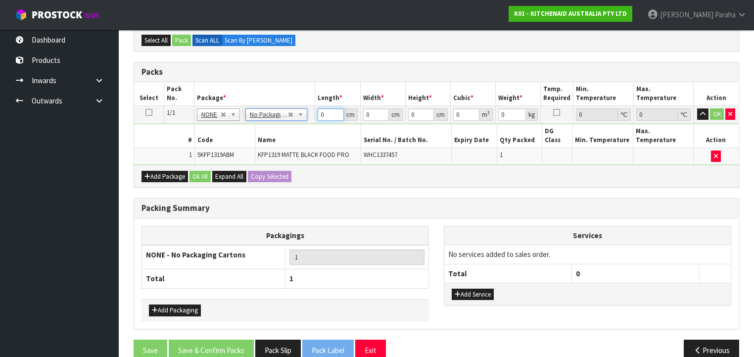
drag, startPoint x: 320, startPoint y: 113, endPoint x: 307, endPoint y: 115, distance: 13.6
click at [306, 117] on tr "1/1 NONE 007-001 007-002 007-004 007-009 007-013 007-014 007-015 007-017 007-01…" at bounding box center [436, 114] width 605 height 18
type input "50"
type input "29"
type input "2"
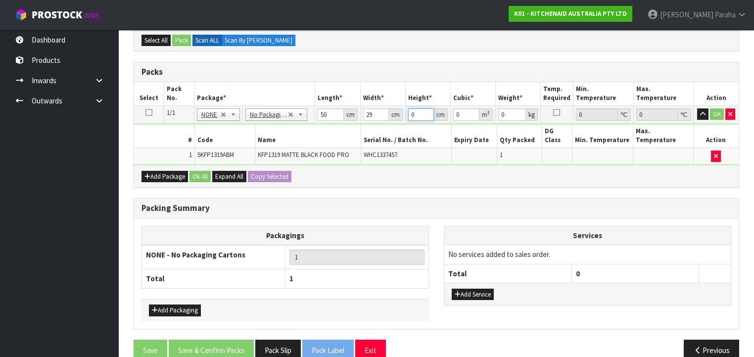
type input "0.0029"
type input "29"
type input "0.04205"
type input "29"
type input "7"
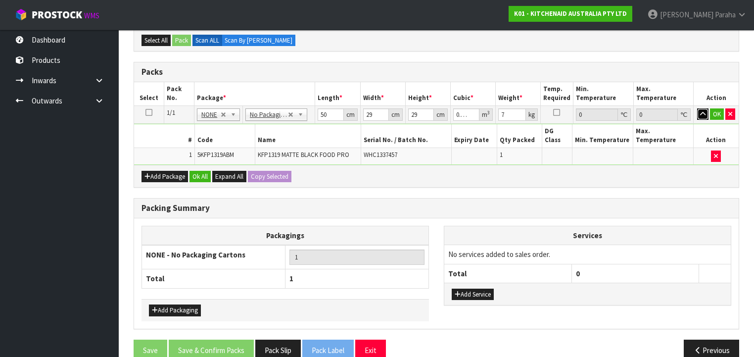
click at [697, 108] on button "button" at bounding box center [702, 114] width 11 height 12
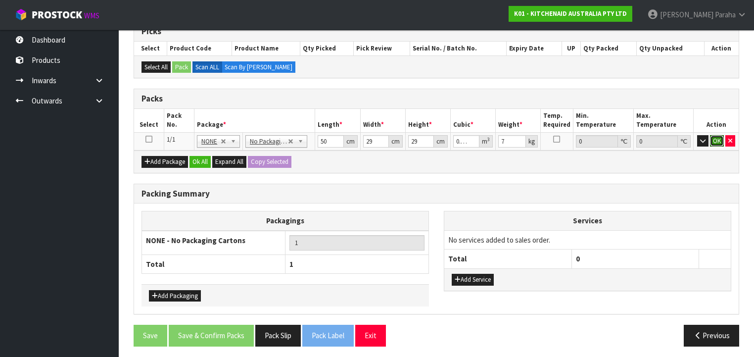
click button "OK" at bounding box center [717, 141] width 14 height 12
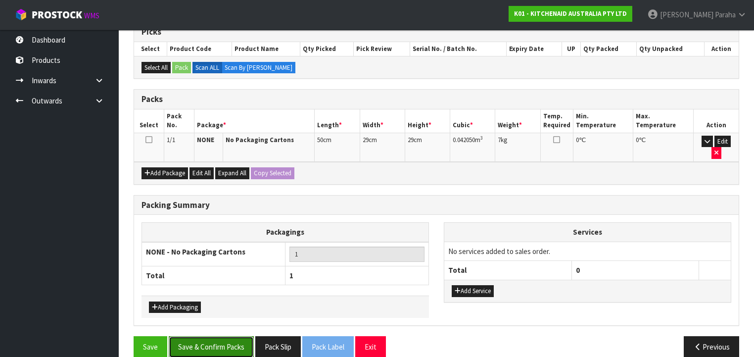
click at [224, 336] on button "Save & Confirm Packs" at bounding box center [211, 346] width 85 height 21
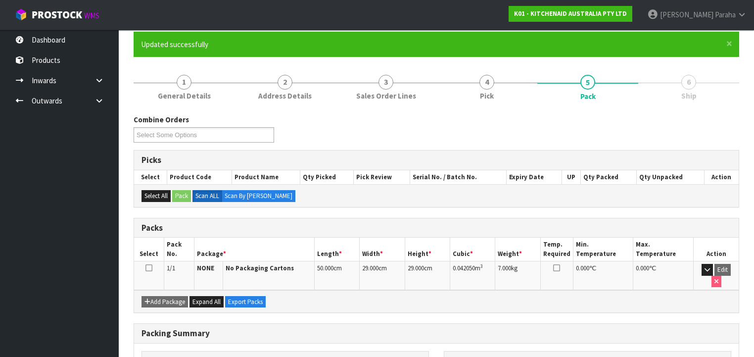
scroll to position [184, 0]
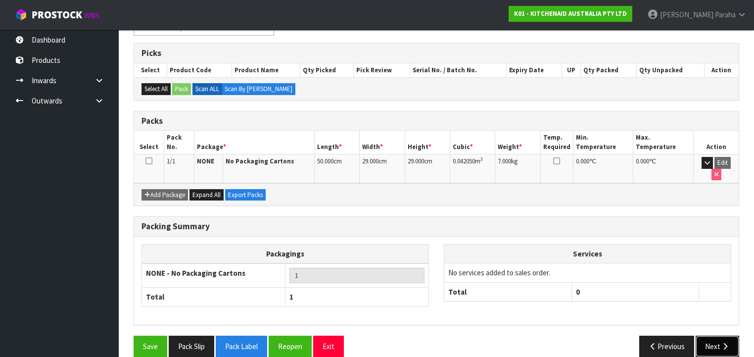
click at [722, 342] on icon "button" at bounding box center [724, 345] width 9 height 7
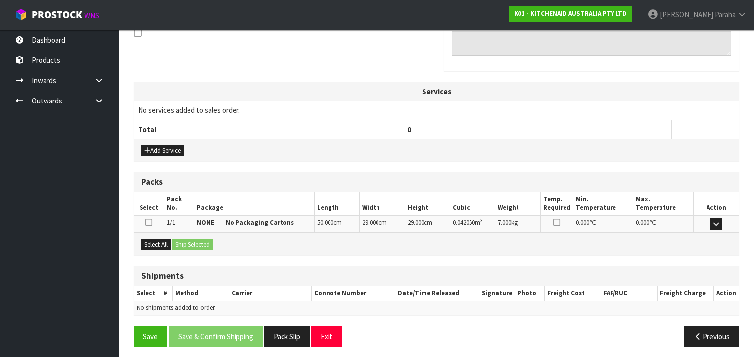
scroll to position [313, 0]
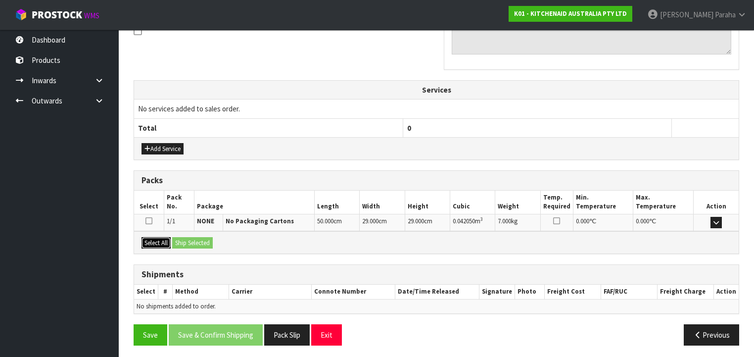
click at [156, 241] on button "Select All" at bounding box center [155, 243] width 29 height 12
click at [197, 241] on button "Ship Selected" at bounding box center [192, 243] width 41 height 12
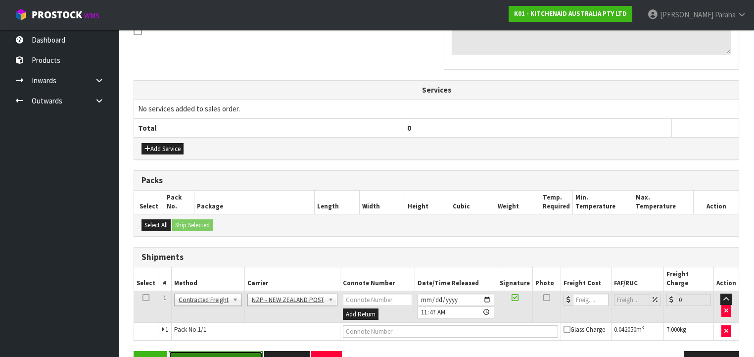
click at [232, 351] on button "Save & Confirm Shipping" at bounding box center [216, 361] width 94 height 21
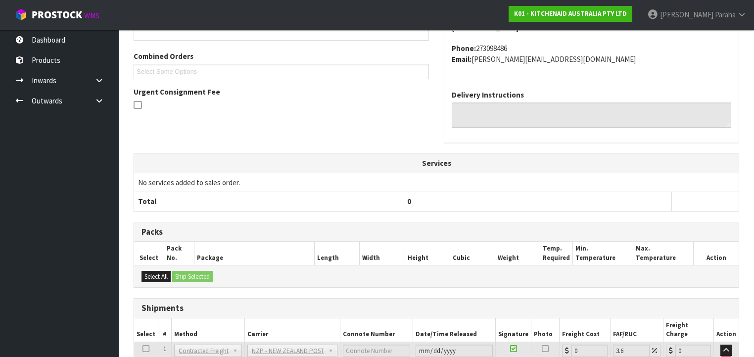
scroll to position [317, 0]
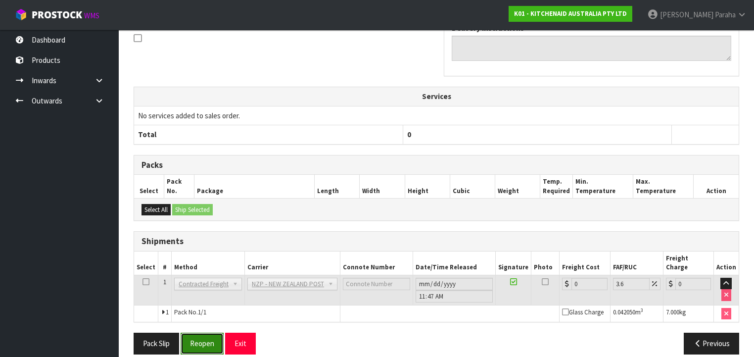
click at [204, 332] on button "Reopen" at bounding box center [202, 342] width 43 height 21
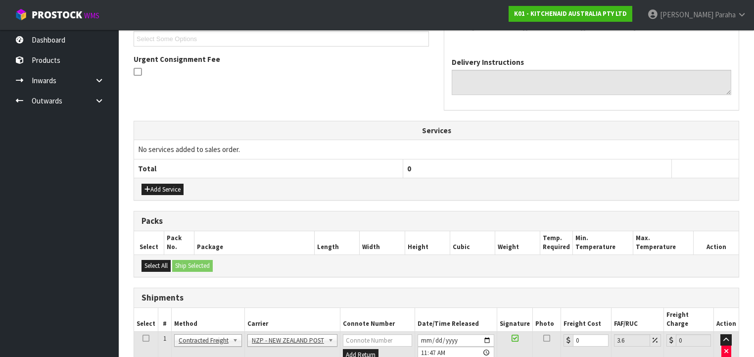
scroll to position [339, 0]
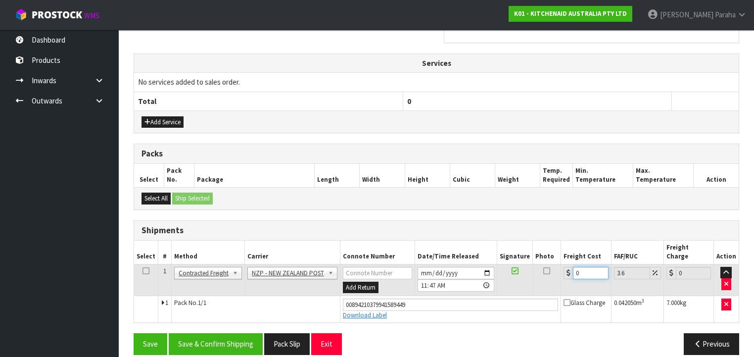
click at [561, 264] on td "0" at bounding box center [586, 280] width 50 height 32
type input "8"
type input "8.29"
type input "8.4"
type input "8.7"
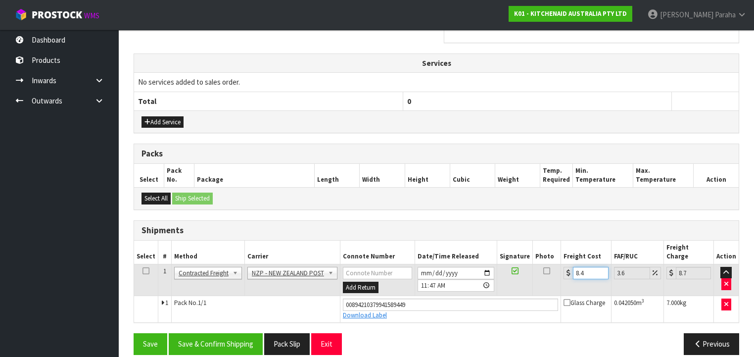
type input "8.45"
type input "8.75"
type input "8.45"
click at [231, 336] on button "Save & Confirm Shipping" at bounding box center [216, 343] width 94 height 21
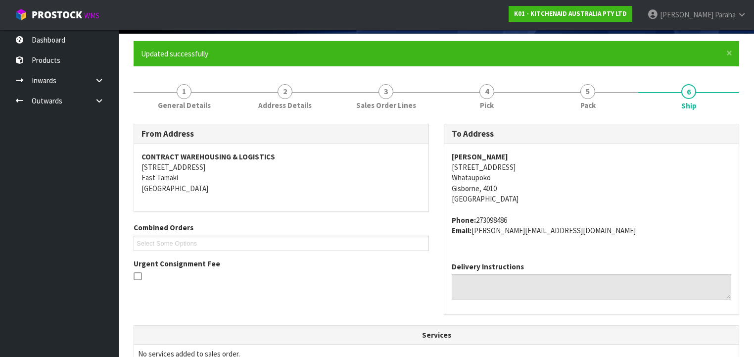
scroll to position [0, 0]
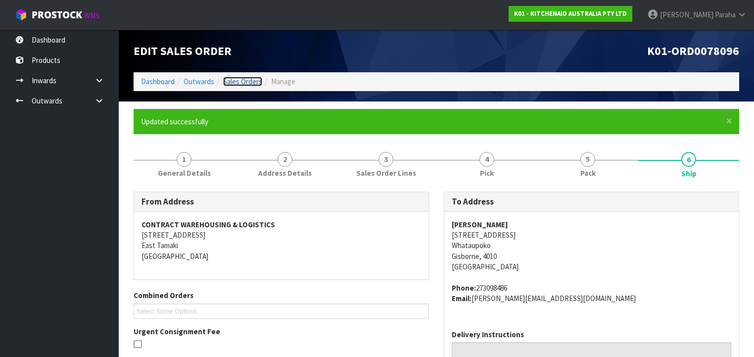
click at [232, 81] on link "Sales Orders" at bounding box center [242, 81] width 39 height 9
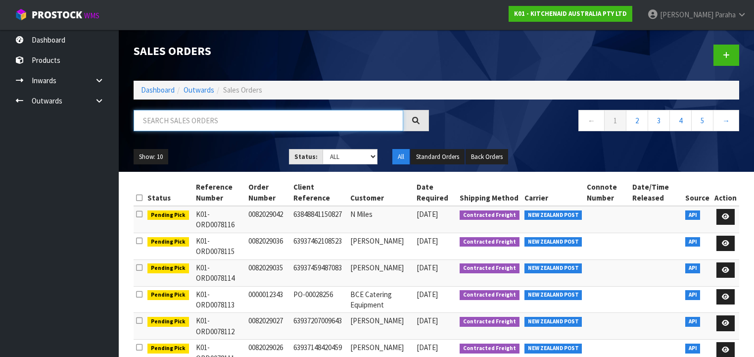
click at [216, 119] on input "text" at bounding box center [269, 120] width 270 height 21
type input "JOB-0408681"
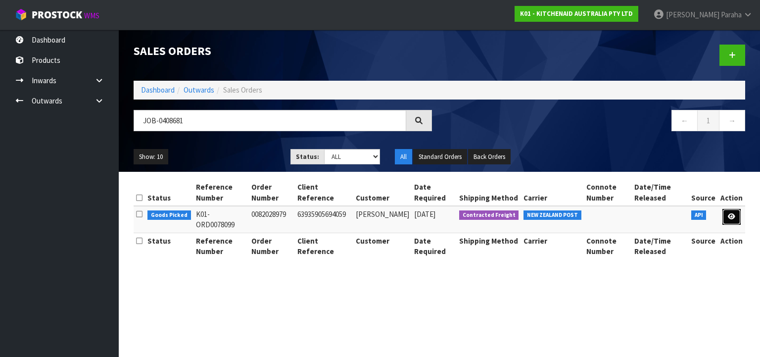
click at [736, 220] on link at bounding box center [731, 217] width 18 height 16
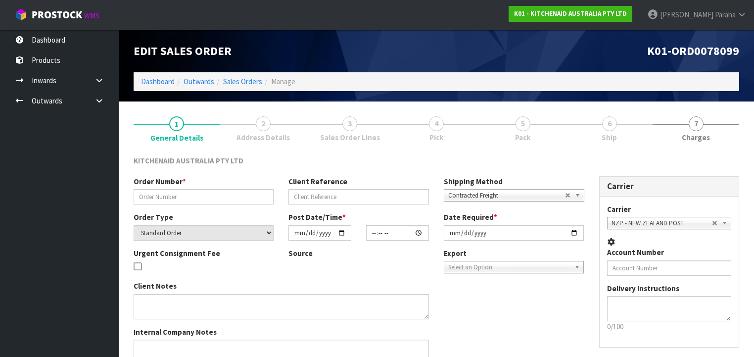
type input "0082028979"
type input "63935905694059"
select select "number:0"
type input "[DATE]"
type input "17:36:33.000"
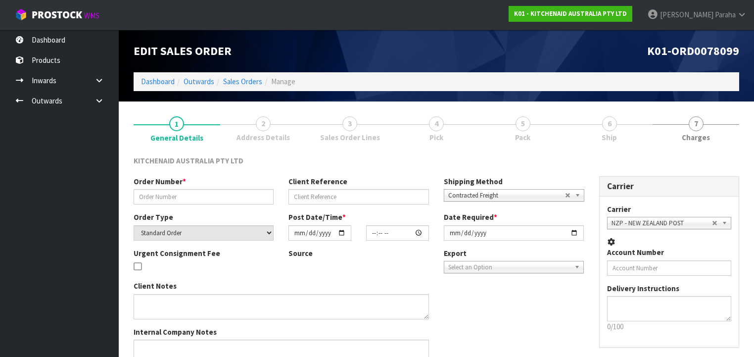
type input "[DATE]"
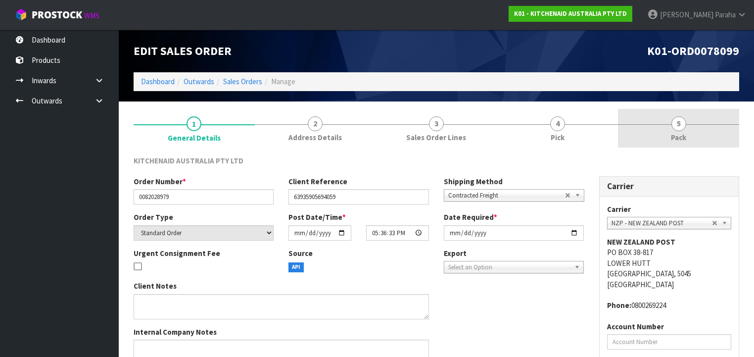
click at [677, 130] on span "5" at bounding box center [678, 123] width 15 height 15
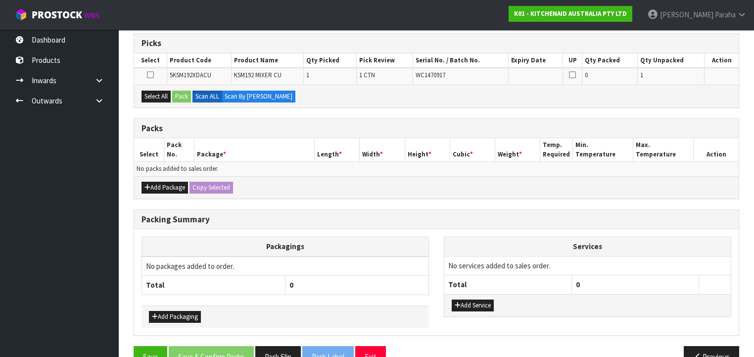
scroll to position [180, 0]
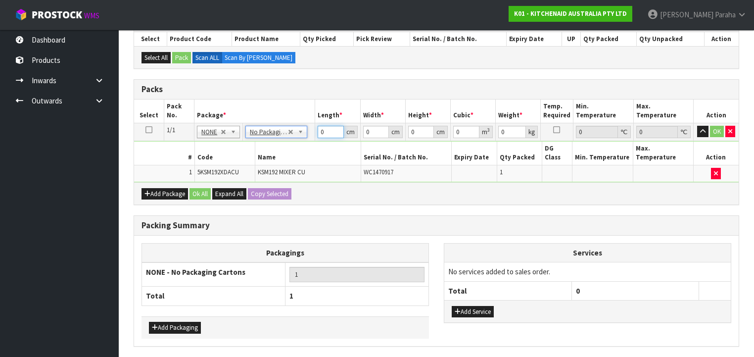
drag, startPoint x: 330, startPoint y: 131, endPoint x: 318, endPoint y: 130, distance: 12.4
click at [318, 130] on input "0" at bounding box center [331, 132] width 26 height 12
type input "42"
type input "30"
type input "4"
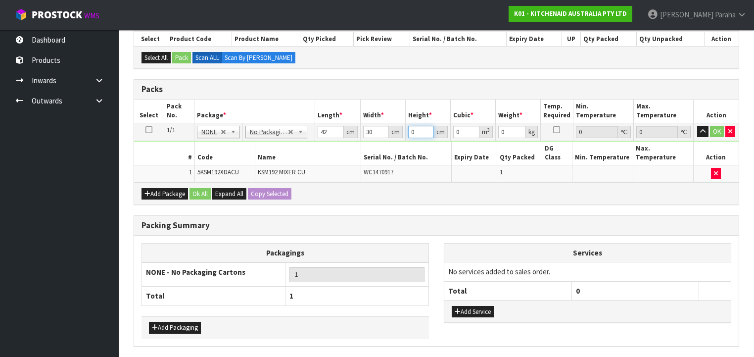
type input "0.00504"
type input "43"
type input "0.05418"
type input "43"
type input "12"
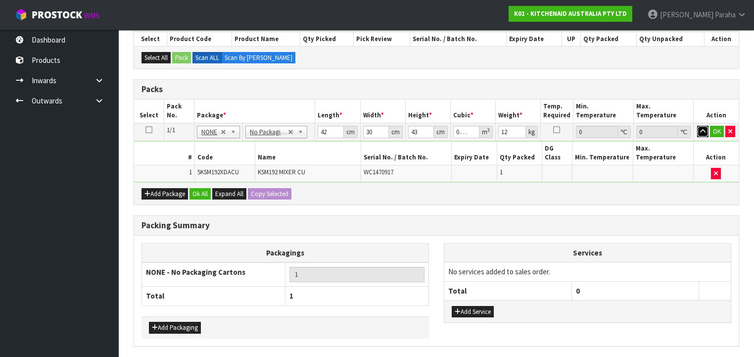
click at [697, 126] on button "button" at bounding box center [702, 132] width 11 height 12
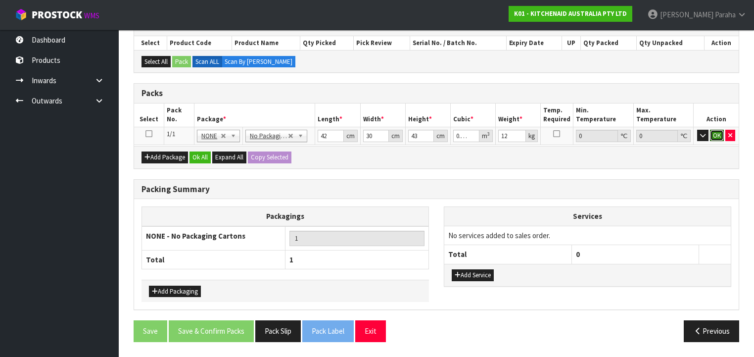
scroll to position [170, 0]
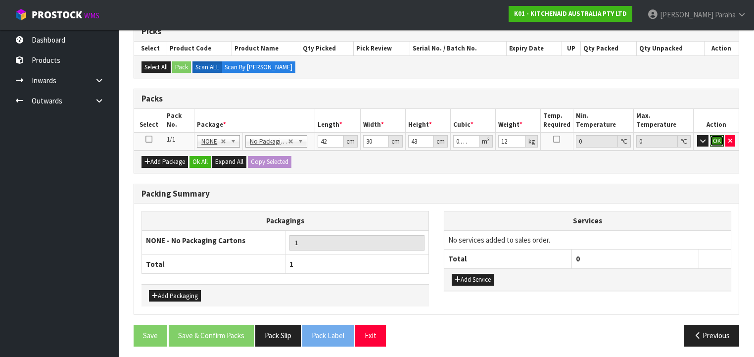
click button "OK" at bounding box center [717, 141] width 14 height 12
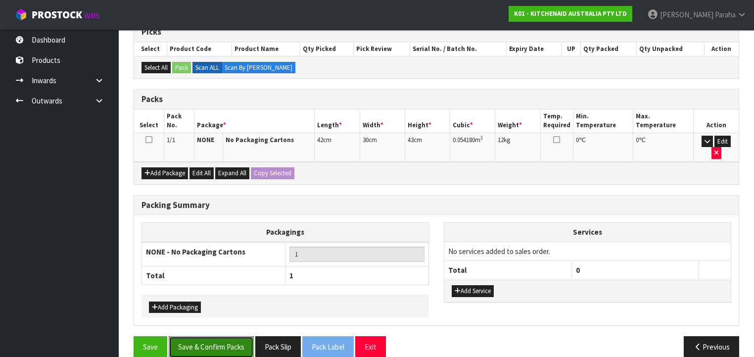
click at [244, 336] on button "Save & Confirm Packs" at bounding box center [211, 346] width 85 height 21
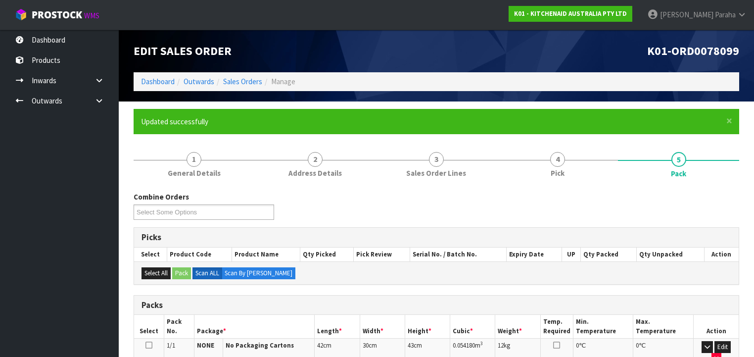
scroll to position [184, 0]
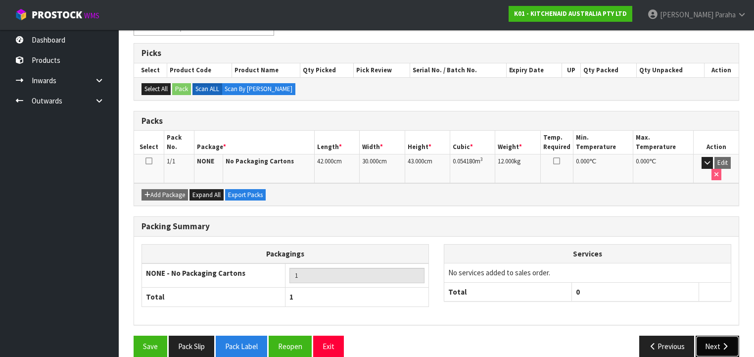
click at [724, 342] on icon "button" at bounding box center [724, 345] width 9 height 7
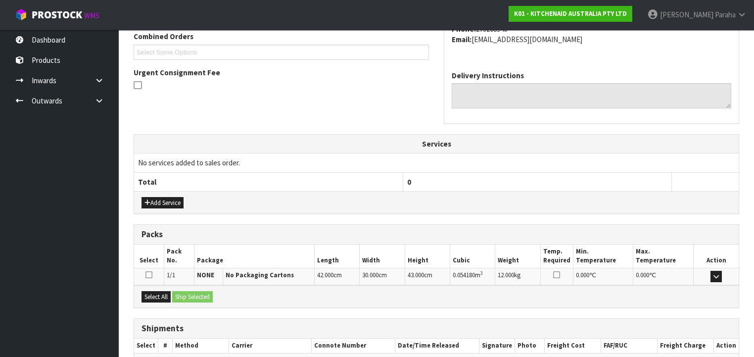
scroll to position [313, 0]
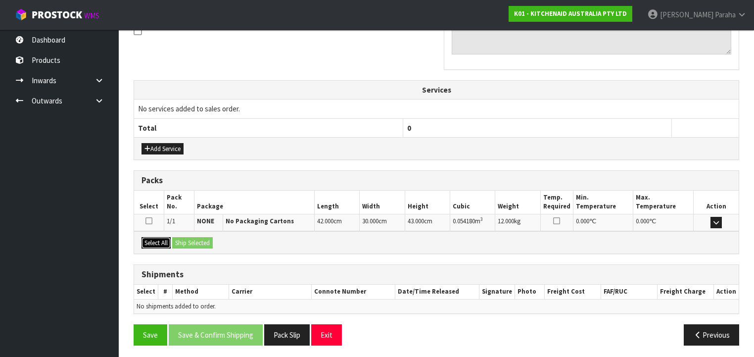
drag, startPoint x: 160, startPoint y: 238, endPoint x: 214, endPoint y: 241, distance: 53.5
click at [161, 238] on button "Select All" at bounding box center [155, 243] width 29 height 12
click at [216, 241] on div "Select All Ship Selected" at bounding box center [436, 242] width 605 height 22
click at [208, 241] on button "Ship Selected" at bounding box center [192, 243] width 41 height 12
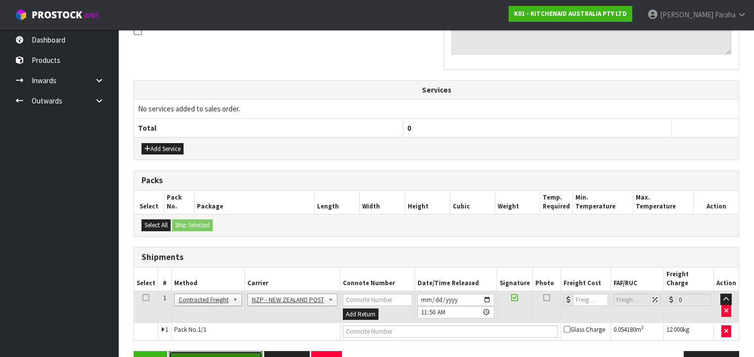
click at [232, 351] on button "Save & Confirm Shipping" at bounding box center [216, 361] width 94 height 21
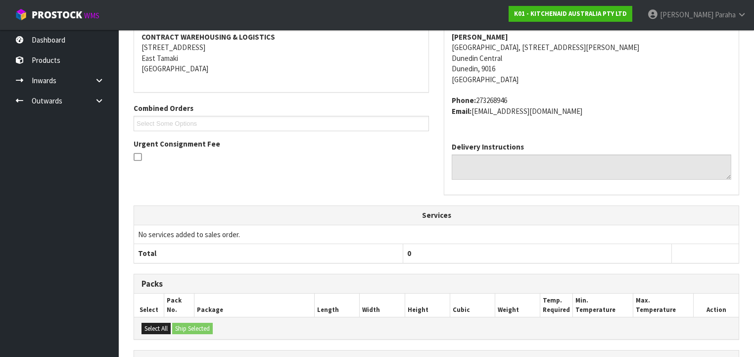
scroll to position [317, 0]
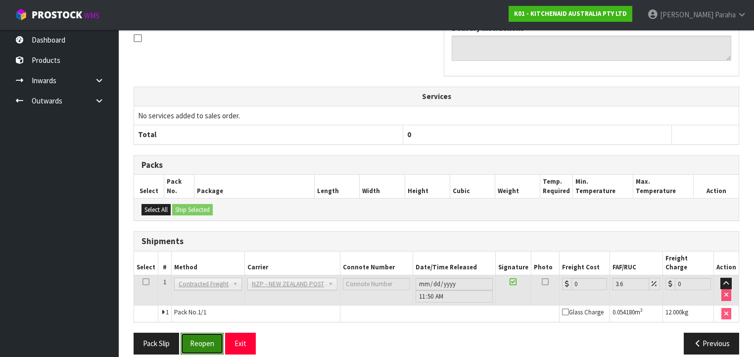
click at [201, 332] on button "Reopen" at bounding box center [202, 342] width 43 height 21
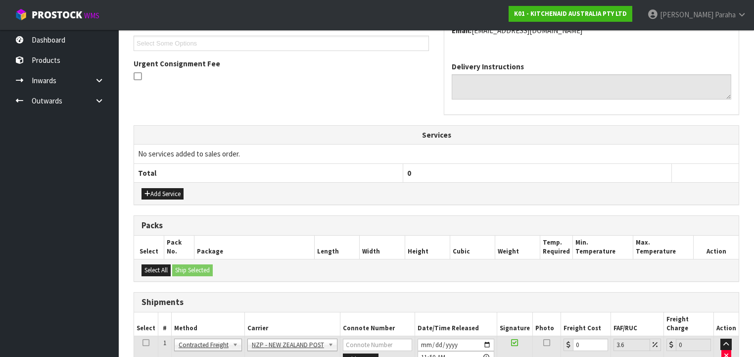
scroll to position [339, 0]
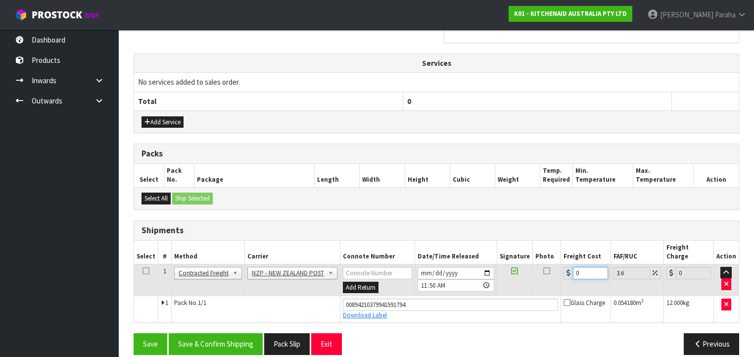
drag, startPoint x: 578, startPoint y: 263, endPoint x: 563, endPoint y: 263, distance: 14.9
click at [564, 267] on div "0" at bounding box center [585, 273] width 45 height 12
type input "1"
type input "1.04"
type input "14"
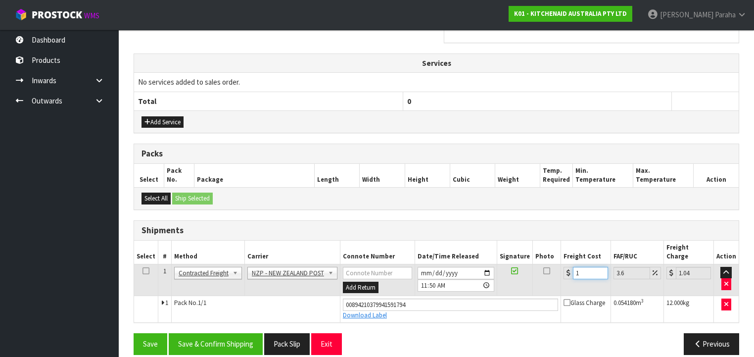
type input "14.5"
type input "14.9"
type input "15.44"
type input "14.94"
type input "15.48"
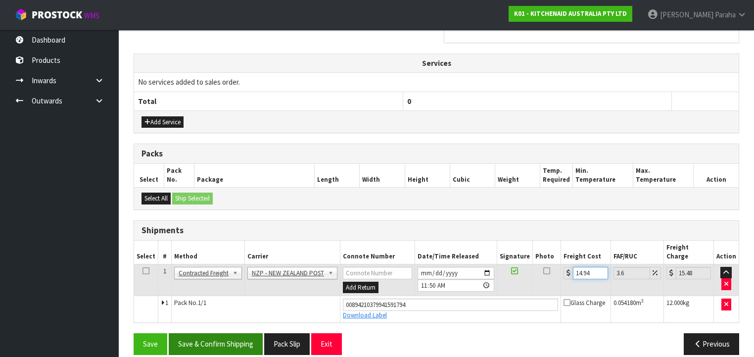
type input "14.94"
click at [244, 333] on button "Save & Confirm Shipping" at bounding box center [216, 343] width 94 height 21
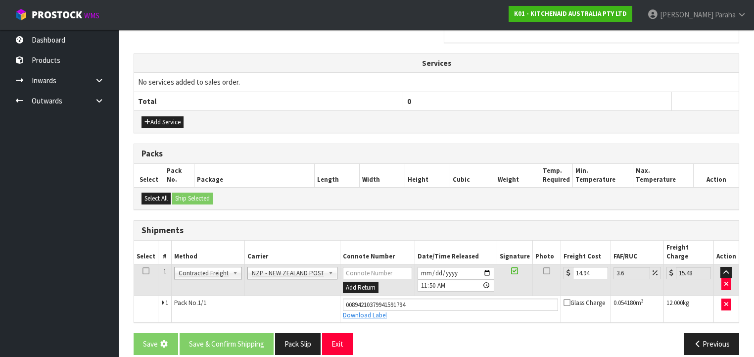
scroll to position [0, 0]
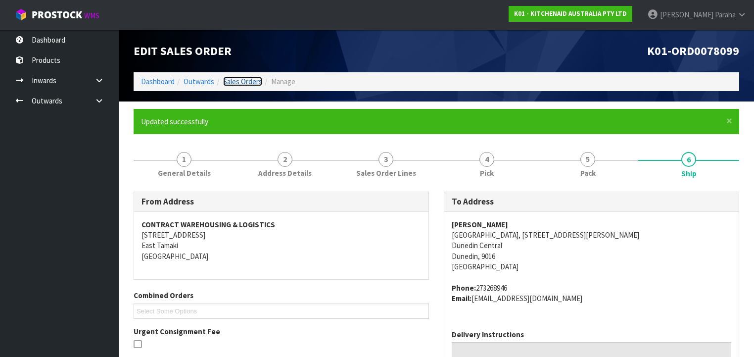
click at [231, 79] on link "Sales Orders" at bounding box center [242, 81] width 39 height 9
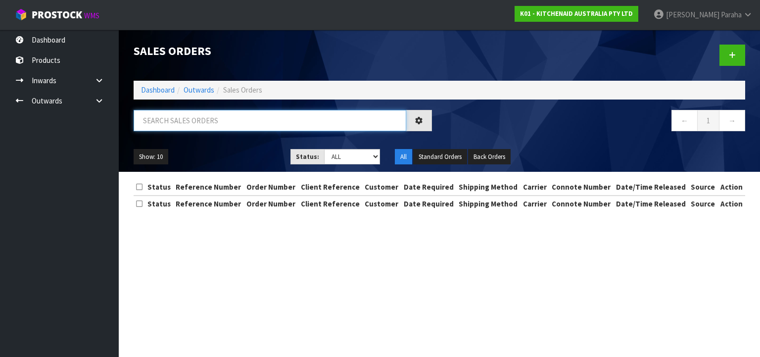
click at [198, 125] on input "text" at bounding box center [270, 120] width 273 height 21
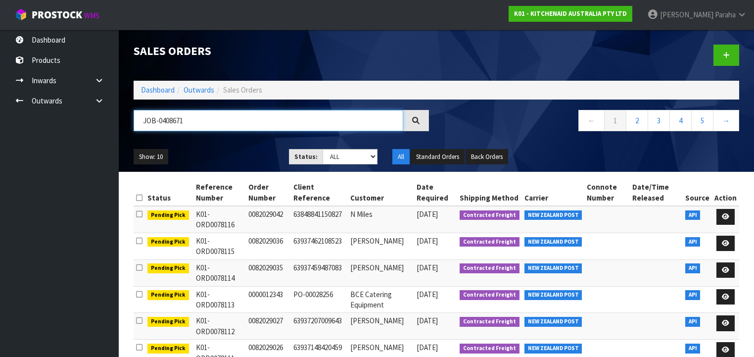
type input "JOB-0408671"
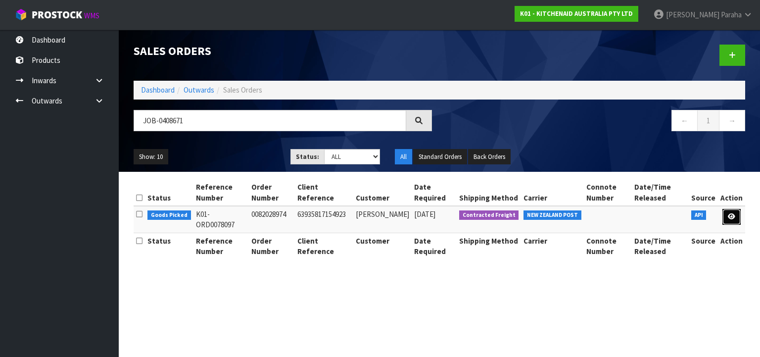
click at [730, 217] on icon at bounding box center [731, 216] width 7 height 6
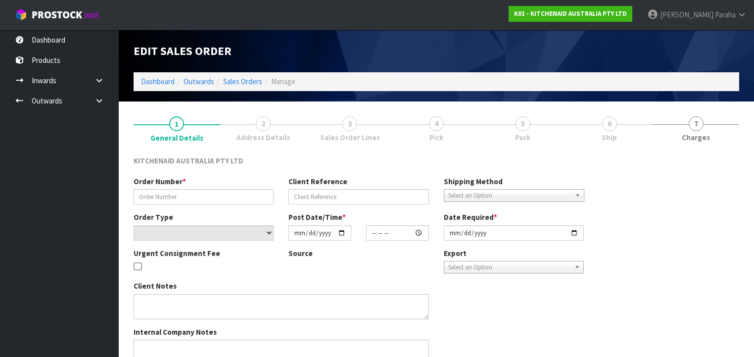
type input "0082028974"
type input "63935817154923"
select select "number:0"
type input "[DATE]"
type input "15:36:49.000"
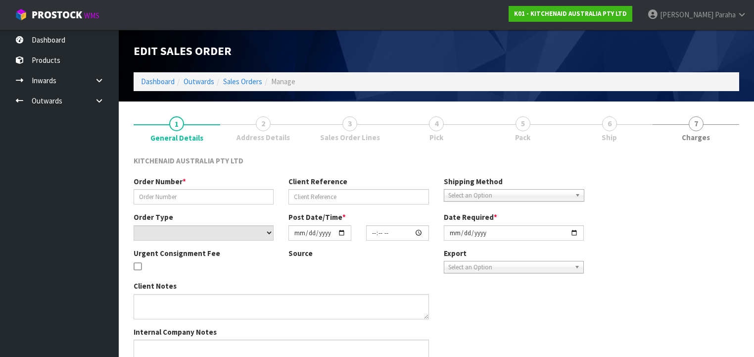
type input "[DATE]"
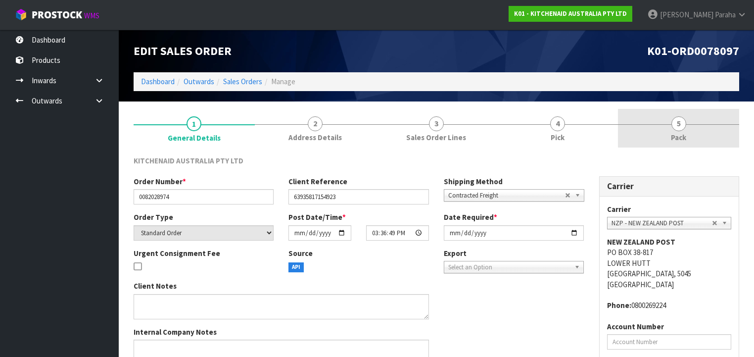
click at [687, 127] on link "5 Pack" at bounding box center [678, 128] width 121 height 39
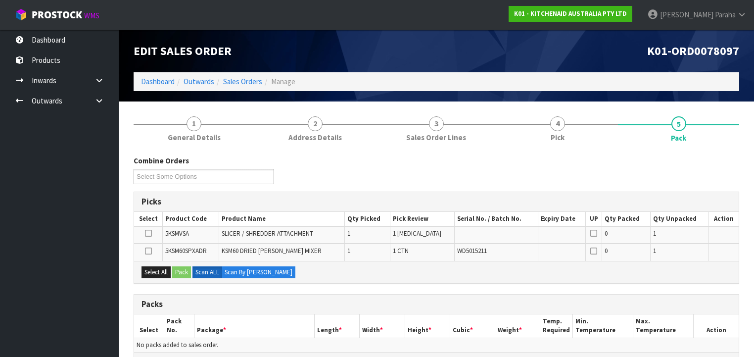
scroll to position [119, 0]
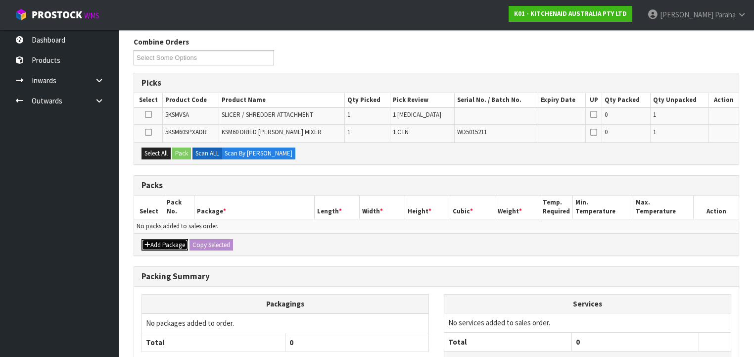
drag, startPoint x: 161, startPoint y: 243, endPoint x: 156, endPoint y: 238, distance: 7.4
click at [161, 243] on button "Add Package" at bounding box center [164, 245] width 47 height 12
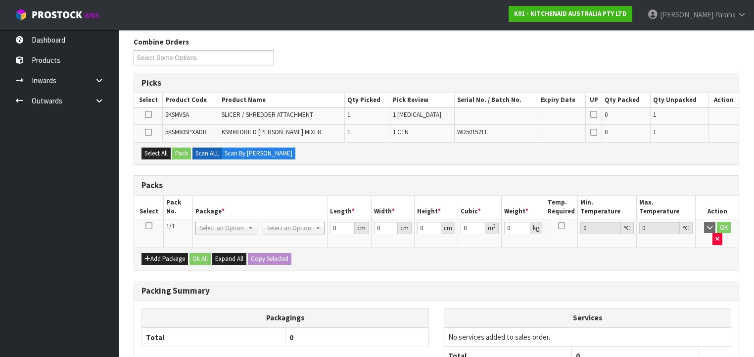
click at [150, 226] on icon at bounding box center [148, 226] width 7 height 0
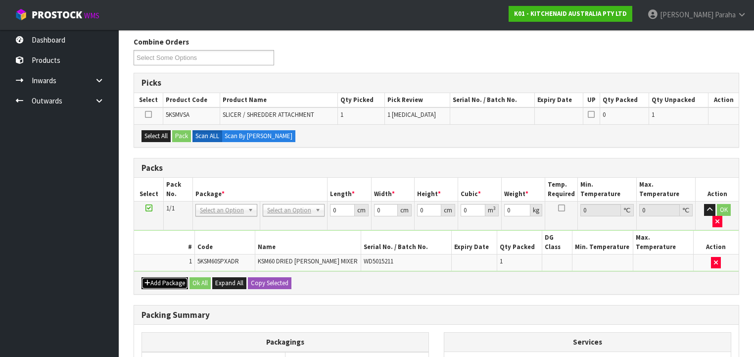
click at [162, 277] on button "Add Package" at bounding box center [164, 283] width 47 height 12
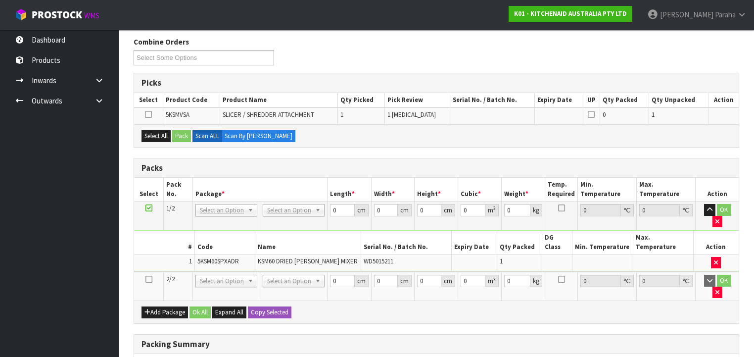
click at [149, 279] on icon at bounding box center [148, 279] width 7 height 0
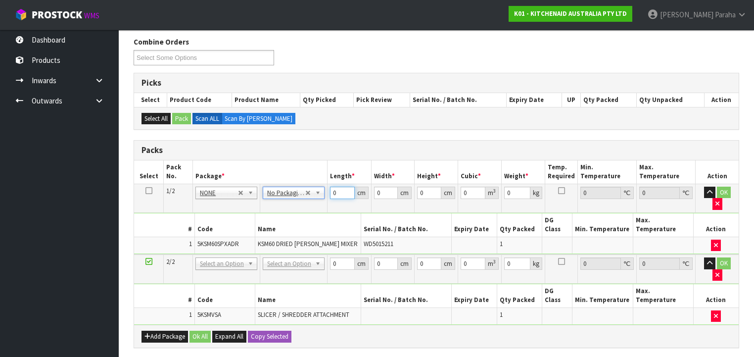
click at [327, 193] on tr "1/2 NONE 007-001 007-002 007-004 007-009 007-013 007-014 007-015 007-017 007-01…" at bounding box center [436, 198] width 605 height 29
type input "45"
type input "35"
type input "5"
type input "0.007875"
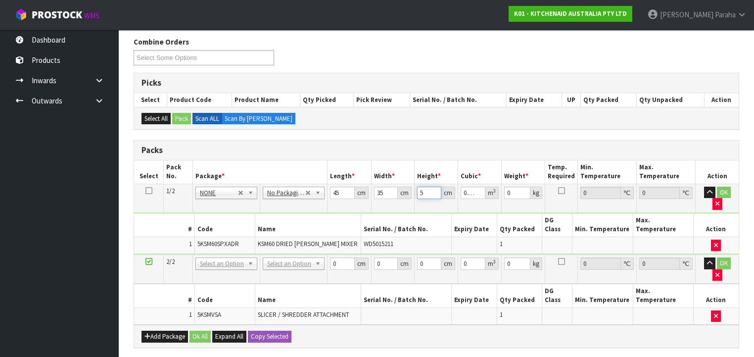
type input "51"
type input "0.080325"
type input "51"
type input "14"
click at [704, 187] on button "button" at bounding box center [709, 193] width 11 height 12
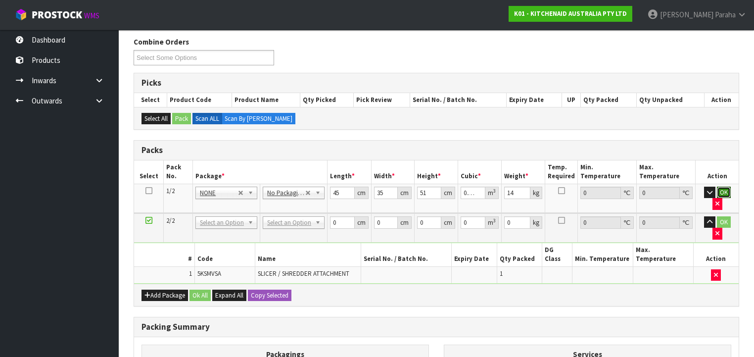
click button "OK" at bounding box center [724, 193] width 14 height 12
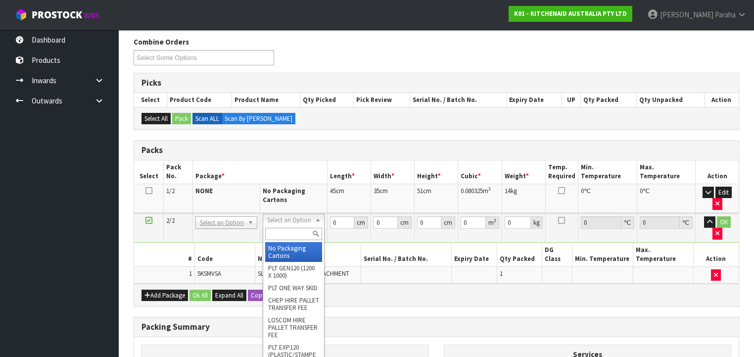
click at [292, 234] on input "text" at bounding box center [293, 234] width 57 height 12
type input "CL"
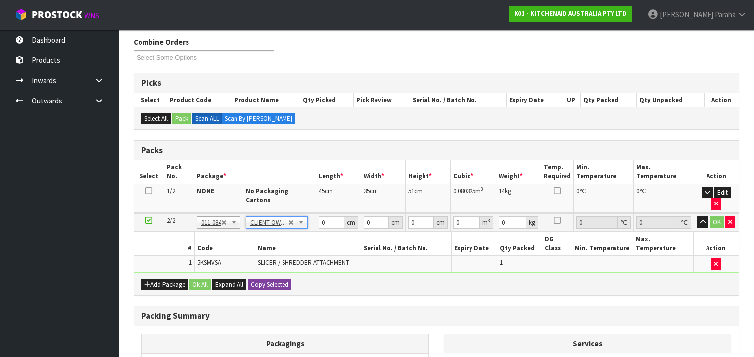
type input "1.6"
click at [317, 213] on td "0 cm" at bounding box center [338, 222] width 45 height 18
type input "41"
type input "28"
type input "1"
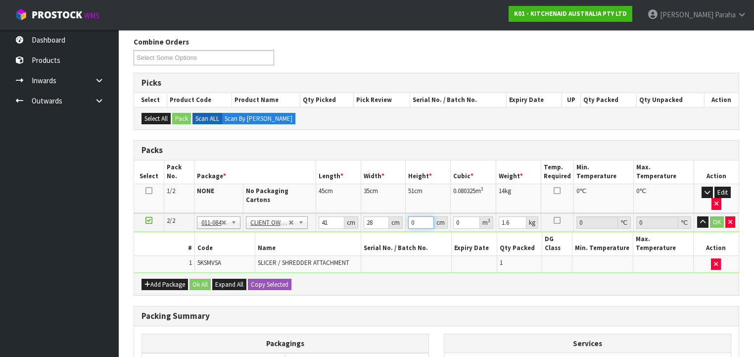
type input "0.001148"
type input "16"
type input "0.018368"
type input "16"
type input "2"
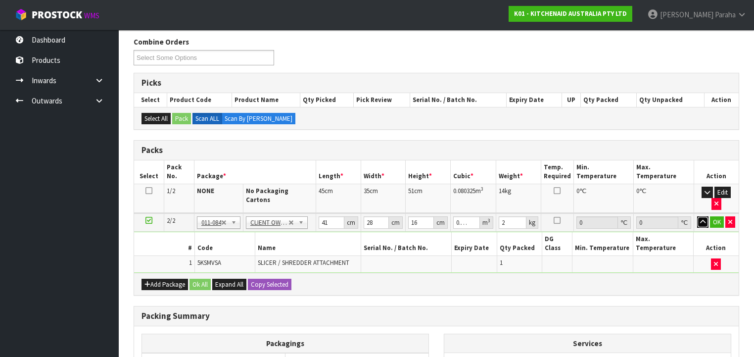
click at [697, 216] on button "button" at bounding box center [702, 222] width 11 height 12
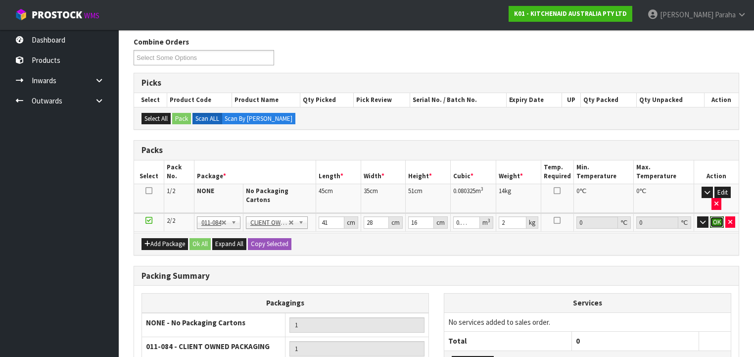
click button "OK" at bounding box center [717, 222] width 14 height 12
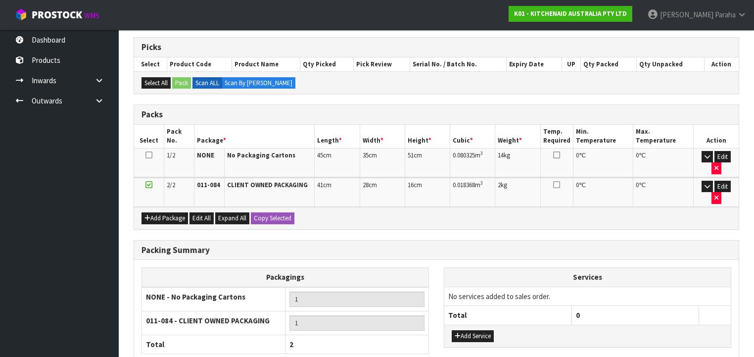
scroll to position [211, 0]
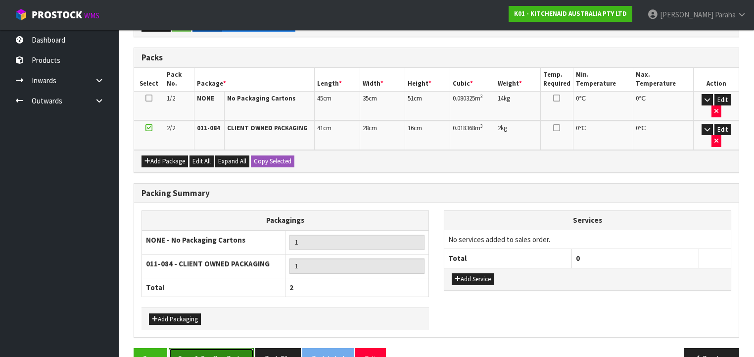
click at [216, 348] on button "Save & Confirm Packs" at bounding box center [211, 358] width 85 height 21
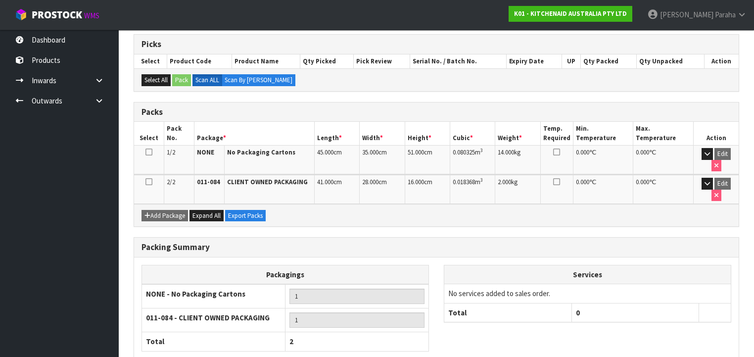
scroll to position [225, 0]
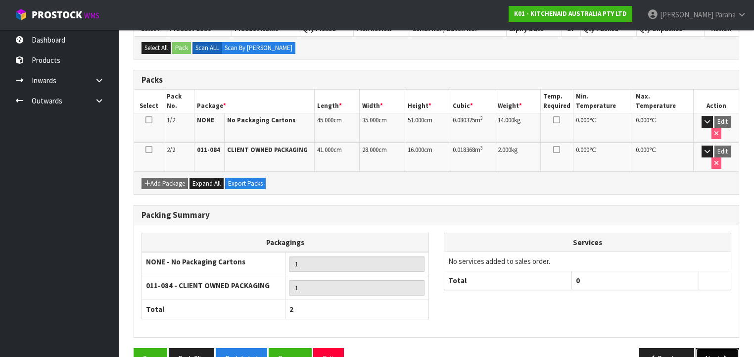
click at [718, 348] on button "Next" at bounding box center [718, 358] width 44 height 21
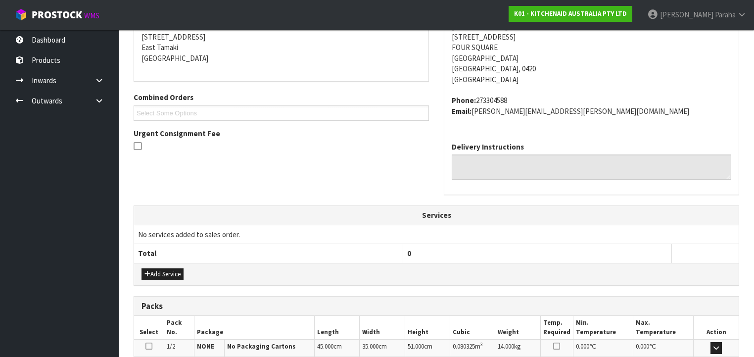
scroll to position [341, 0]
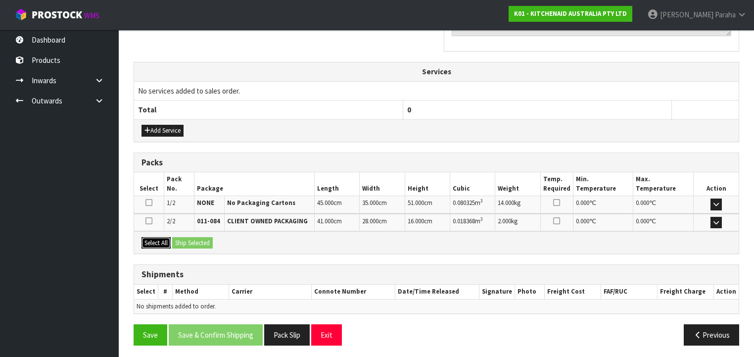
click at [162, 237] on button "Select All" at bounding box center [155, 243] width 29 height 12
click at [197, 240] on button "Ship Selected" at bounding box center [192, 243] width 41 height 12
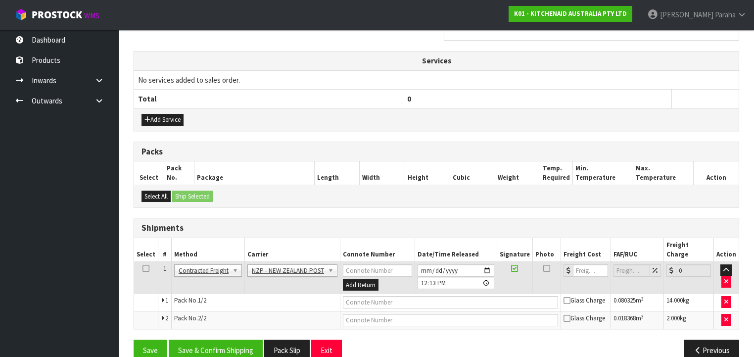
scroll to position [359, 0]
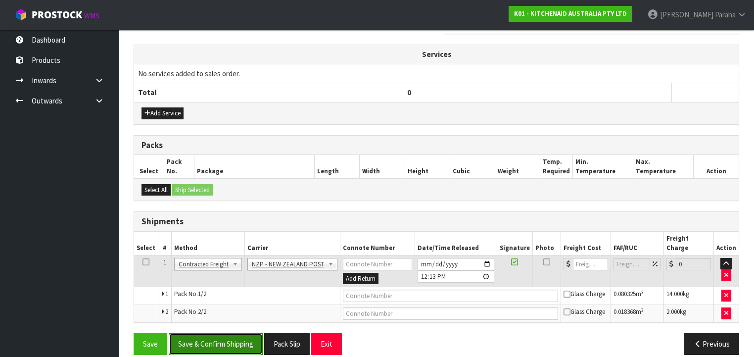
click at [223, 333] on button "Save & Confirm Shipping" at bounding box center [216, 343] width 94 height 21
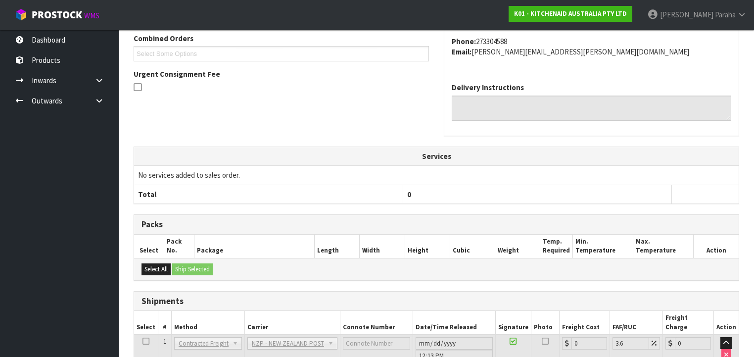
scroll to position [344, 0]
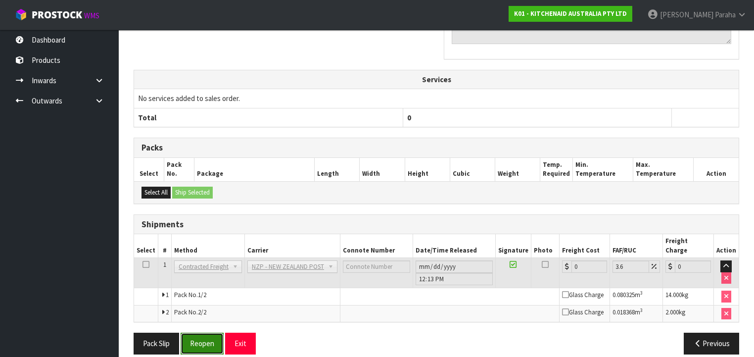
click at [205, 332] on button "Reopen" at bounding box center [202, 342] width 43 height 21
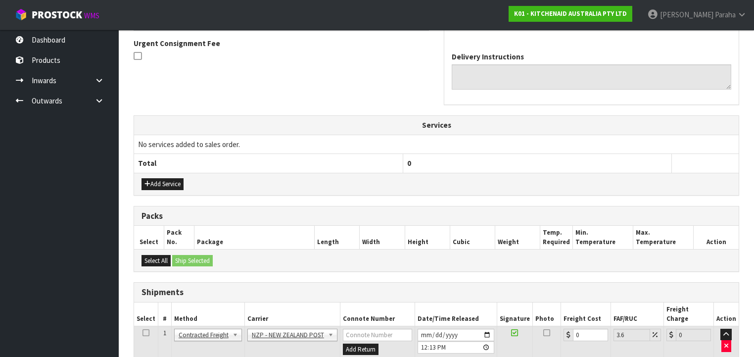
scroll to position [356, 0]
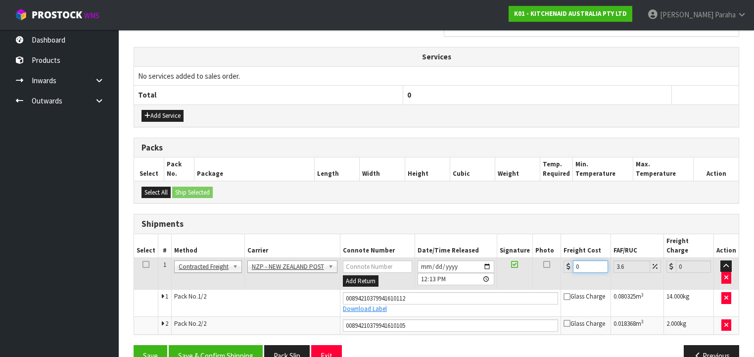
drag, startPoint x: 580, startPoint y: 257, endPoint x: 560, endPoint y: 257, distance: 19.8
click at [561, 257] on td "0" at bounding box center [586, 273] width 50 height 32
type input "1"
type input "1.04"
type input "15"
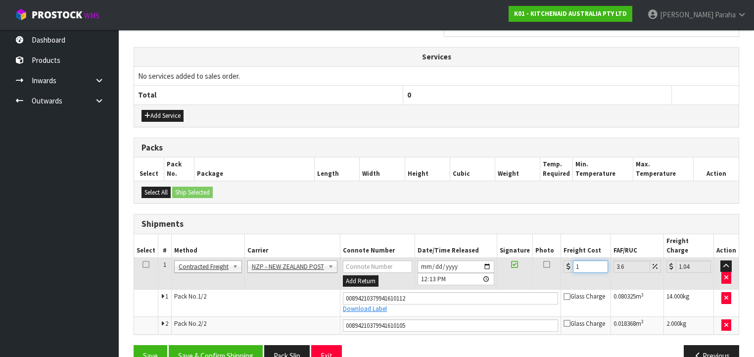
type input "15.54"
type input "15.02"
type input "15.56"
type input "15.02"
click at [252, 345] on button "Save & Confirm Shipping" at bounding box center [216, 355] width 94 height 21
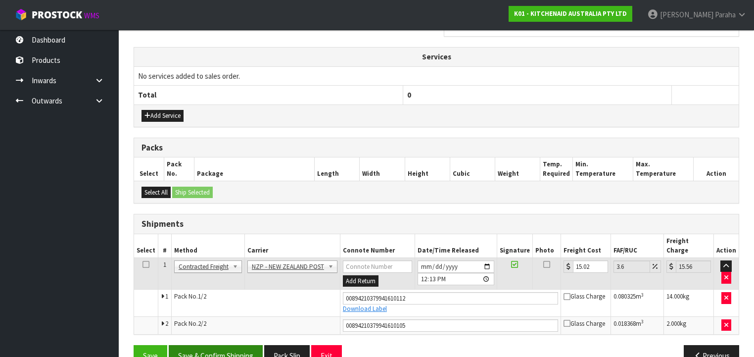
scroll to position [0, 0]
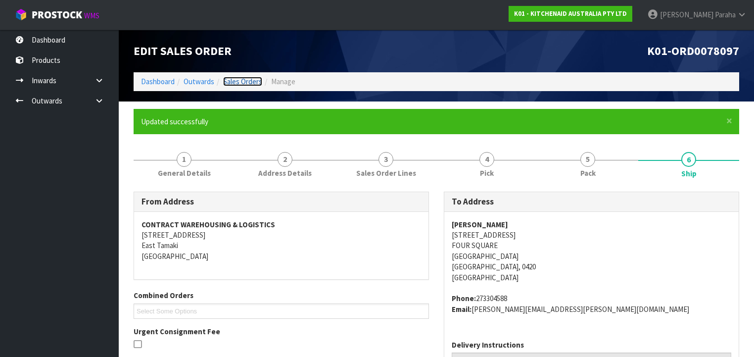
click at [253, 85] on link "Sales Orders" at bounding box center [242, 81] width 39 height 9
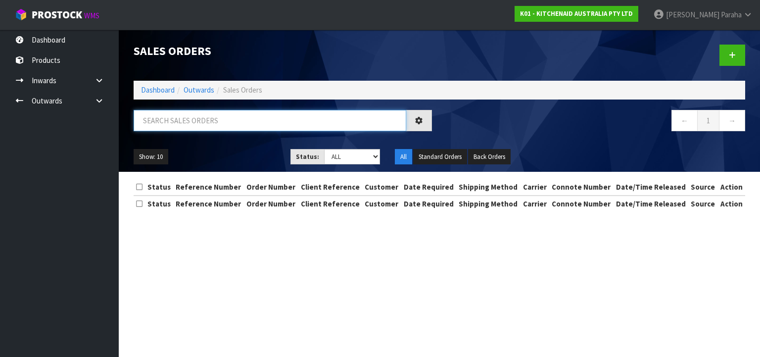
click at [230, 120] on input "text" at bounding box center [270, 120] width 273 height 21
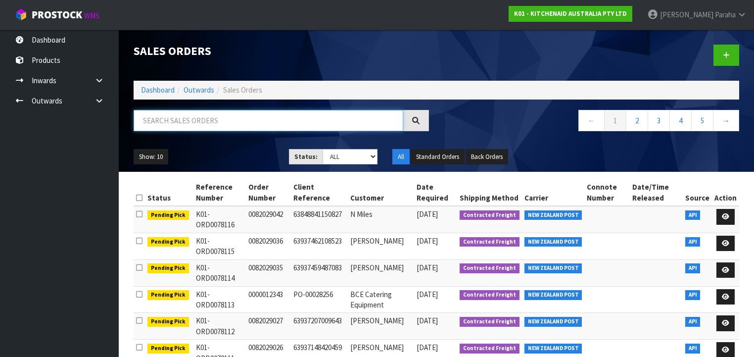
click at [234, 121] on input "text" at bounding box center [269, 120] width 270 height 21
click at [278, 121] on input "text" at bounding box center [269, 120] width 270 height 21
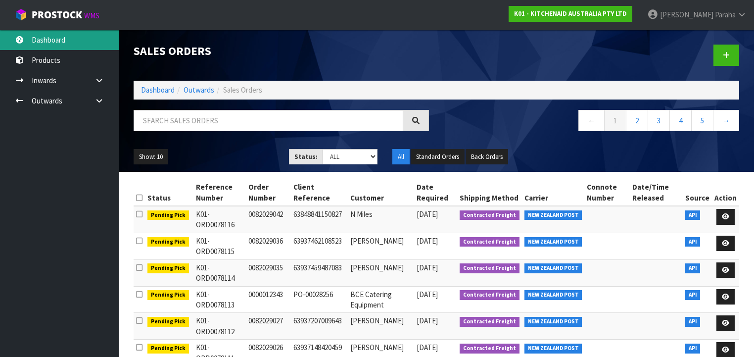
click at [53, 47] on link "Dashboard" at bounding box center [59, 40] width 119 height 20
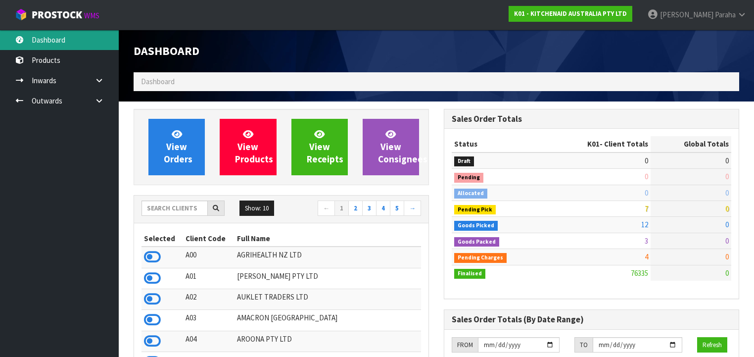
scroll to position [746, 310]
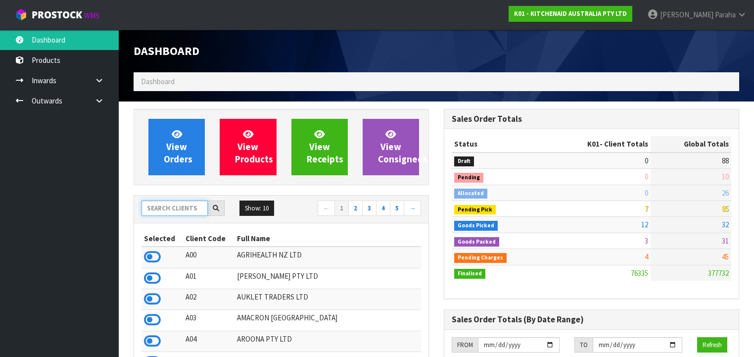
click at [164, 206] on input "text" at bounding box center [174, 207] width 66 height 15
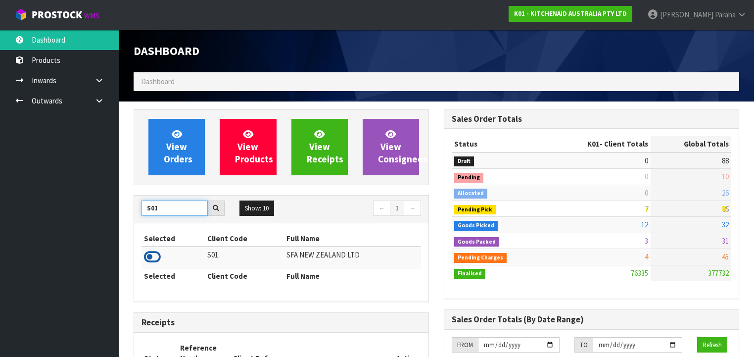
type input "S01"
click at [154, 253] on icon at bounding box center [152, 256] width 17 height 15
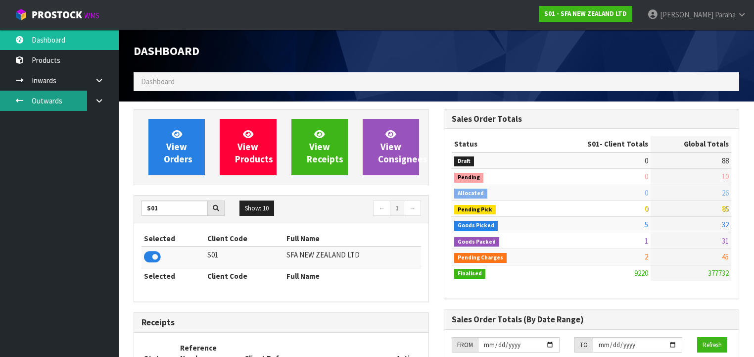
click at [68, 103] on link "Outwards" at bounding box center [59, 101] width 119 height 20
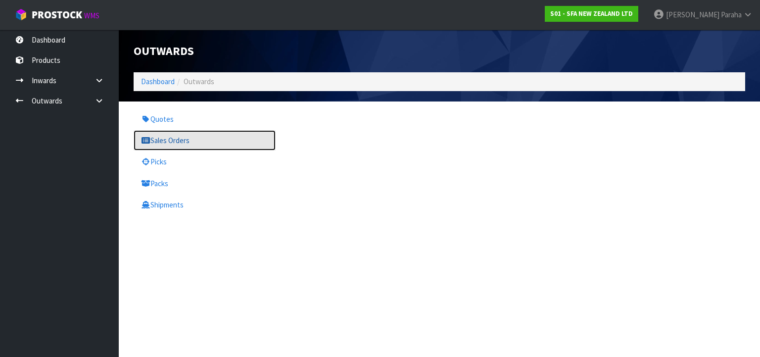
click at [186, 141] on link "Sales Orders" at bounding box center [205, 140] width 142 height 20
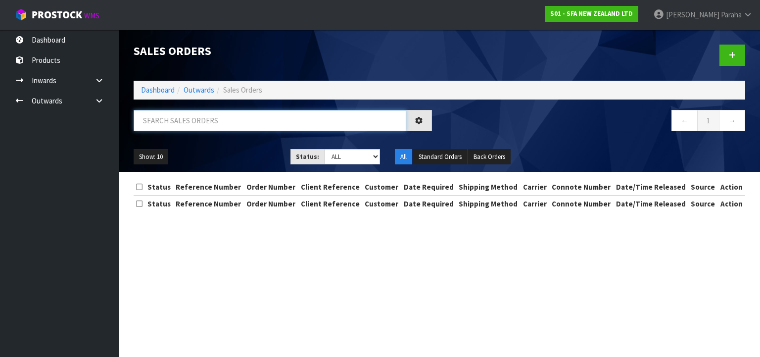
click at [184, 123] on input "text" at bounding box center [270, 120] width 273 height 21
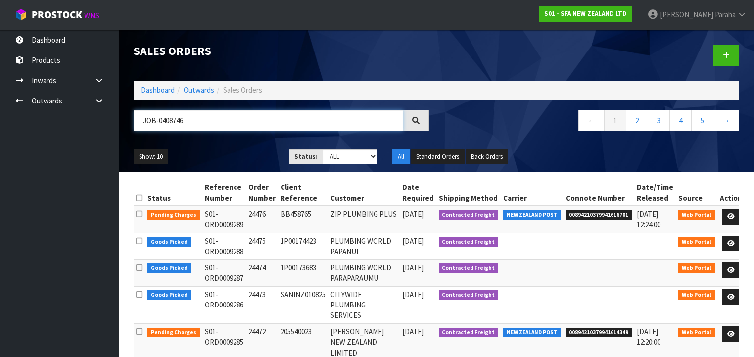
type input "JOB-0408746"
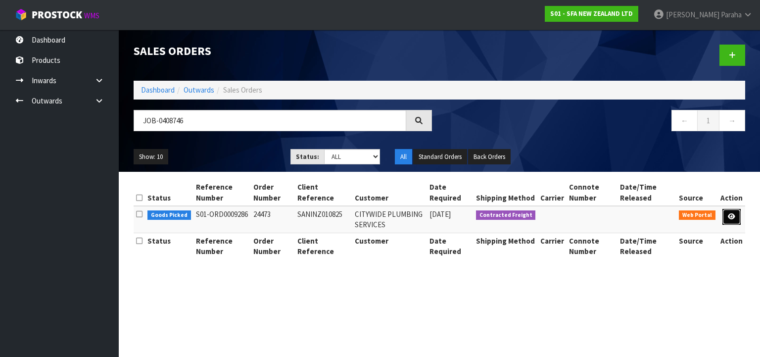
click at [729, 218] on icon at bounding box center [731, 216] width 7 height 6
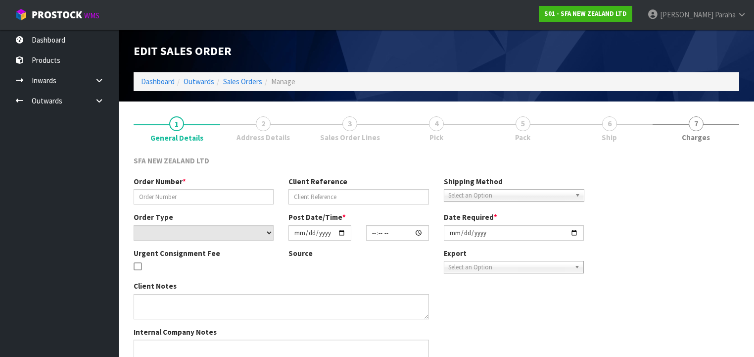
type input "24473"
type input "SANINZ010825"
select select "number:0"
type input "[DATE]"
type input "10:14:00.000"
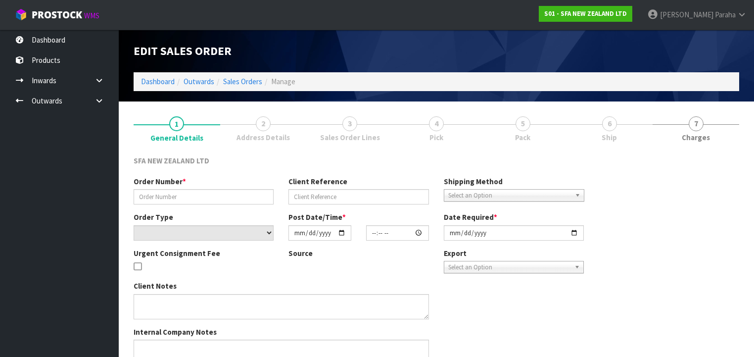
type input "[DATE]"
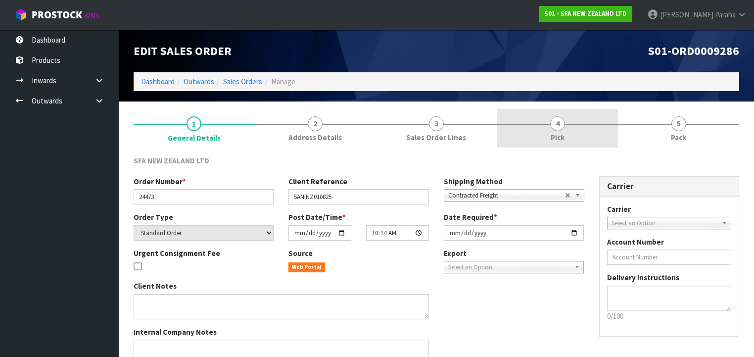
click at [562, 129] on link "4 Pick" at bounding box center [557, 128] width 121 height 39
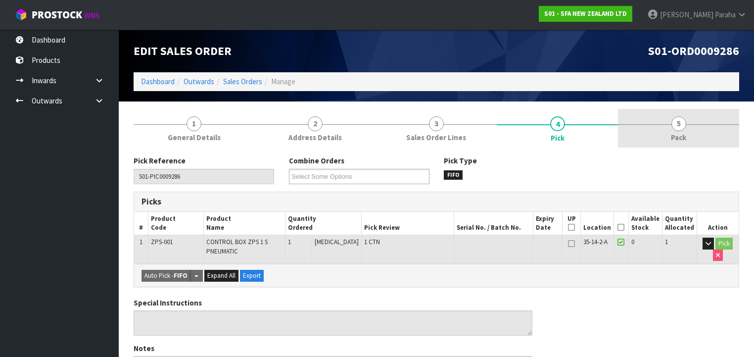
click at [679, 125] on span "5" at bounding box center [678, 123] width 15 height 15
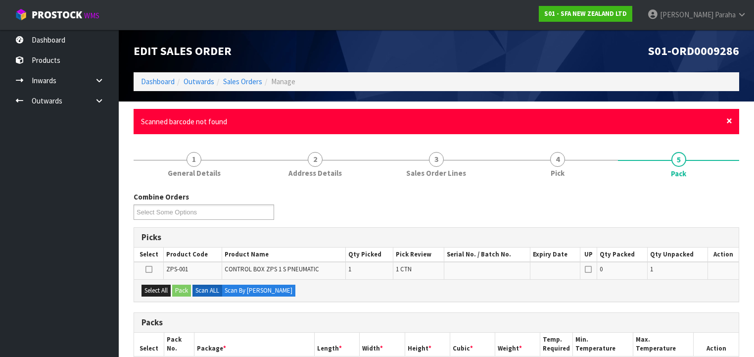
click at [732, 121] on span "×" at bounding box center [729, 121] width 6 height 14
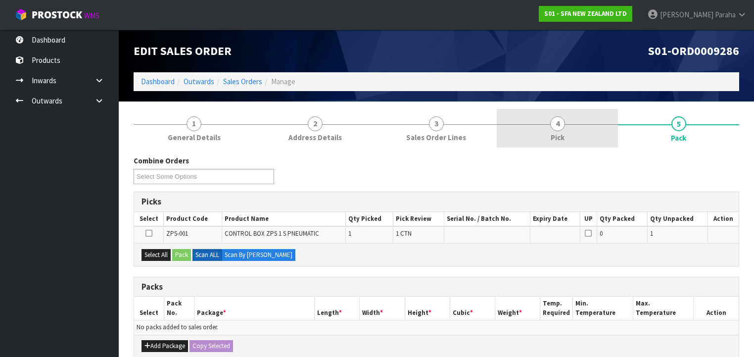
click at [557, 123] on span "4" at bounding box center [557, 123] width 15 height 15
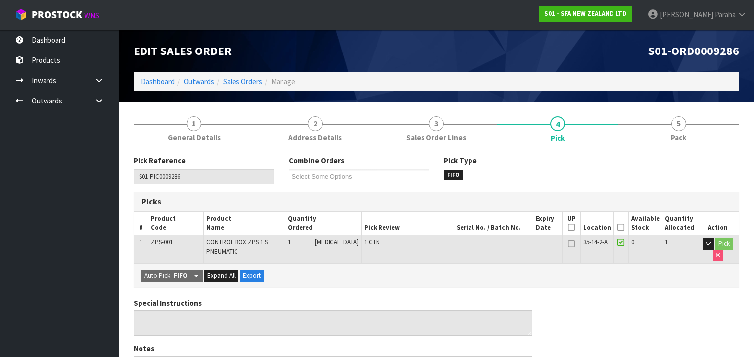
click at [624, 227] on icon at bounding box center [620, 227] width 7 height 0
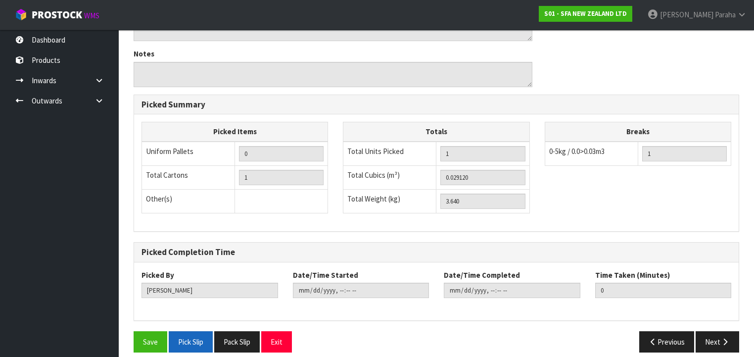
scroll to position [337, 0]
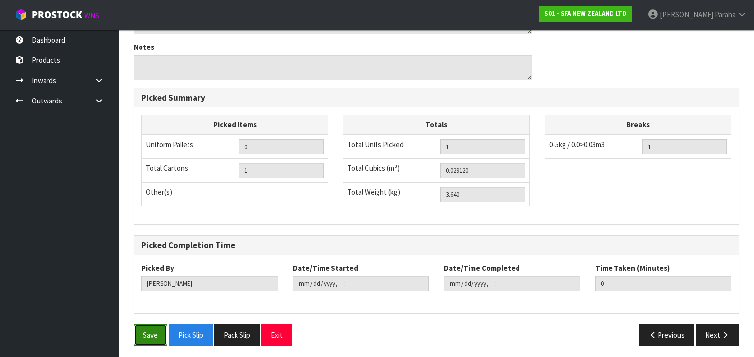
click at [151, 334] on button "Save" at bounding box center [151, 334] width 34 height 21
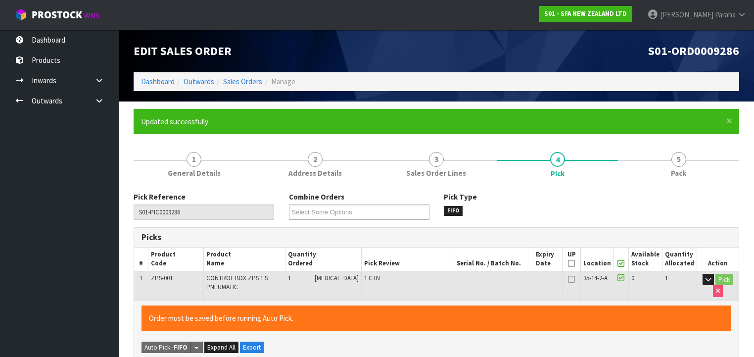
type input "[PERSON_NAME]"
type input "[DATE]T12:31:43"
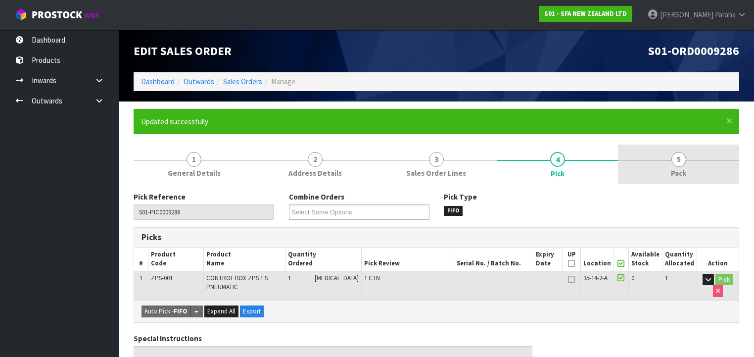
click at [677, 161] on span "5" at bounding box center [678, 159] width 15 height 15
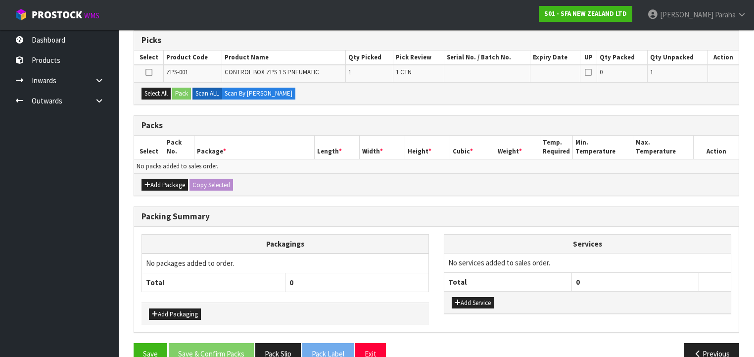
scroll to position [198, 0]
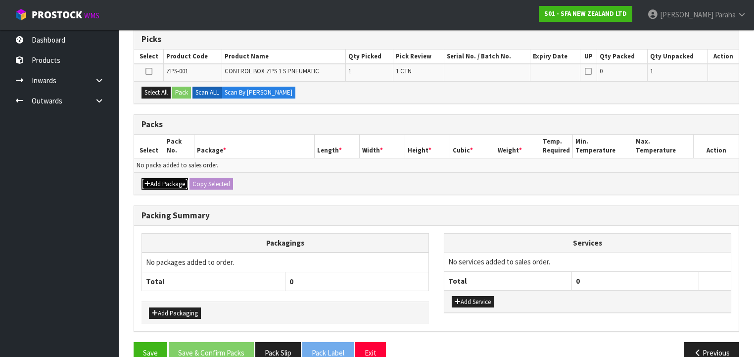
click at [156, 180] on button "Add Package" at bounding box center [164, 184] width 47 height 12
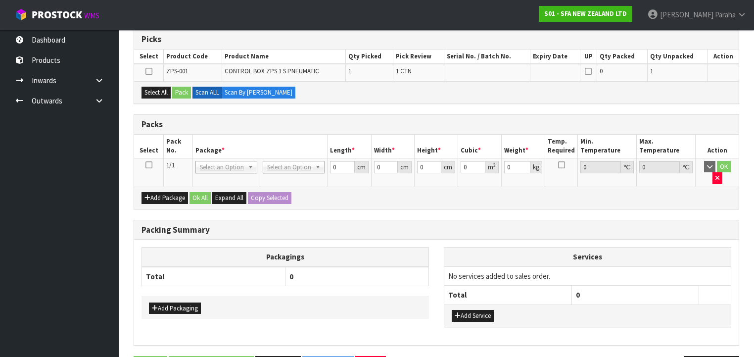
click at [150, 167] on td at bounding box center [149, 172] width 30 height 29
click at [148, 165] on icon at bounding box center [148, 165] width 7 height 0
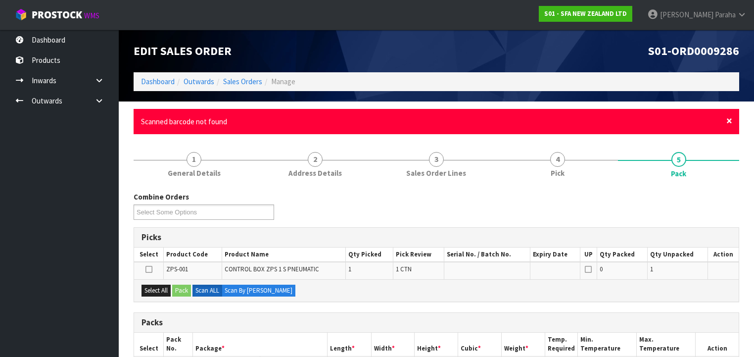
click at [729, 119] on span "×" at bounding box center [729, 121] width 6 height 14
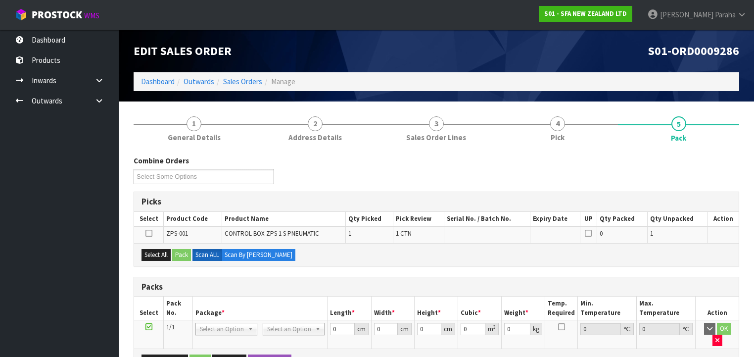
click at [247, 75] on ol "Dashboard Outwards Sales Orders Manage" at bounding box center [437, 81] width 606 height 18
click at [244, 81] on link "Sales Orders" at bounding box center [242, 81] width 39 height 9
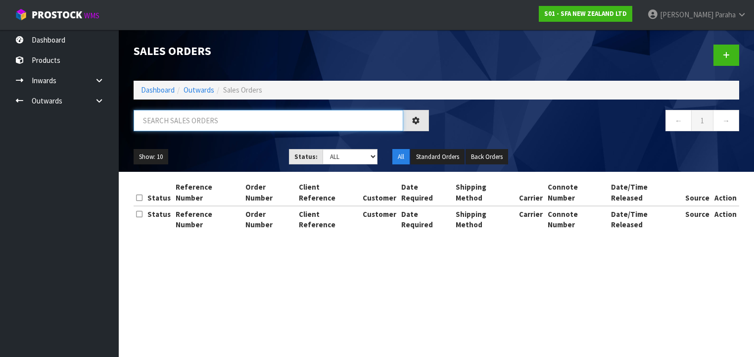
click at [218, 121] on input "text" at bounding box center [269, 120] width 270 height 21
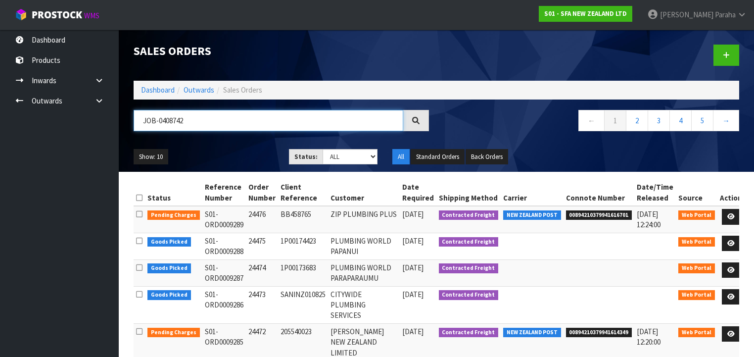
type input "JOB-0408742"
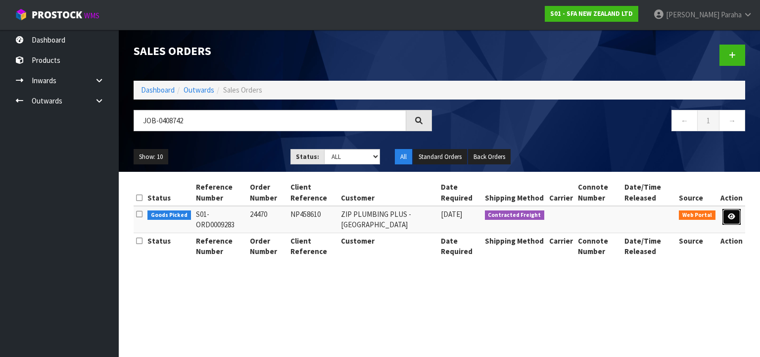
click at [732, 220] on link at bounding box center [731, 217] width 18 height 16
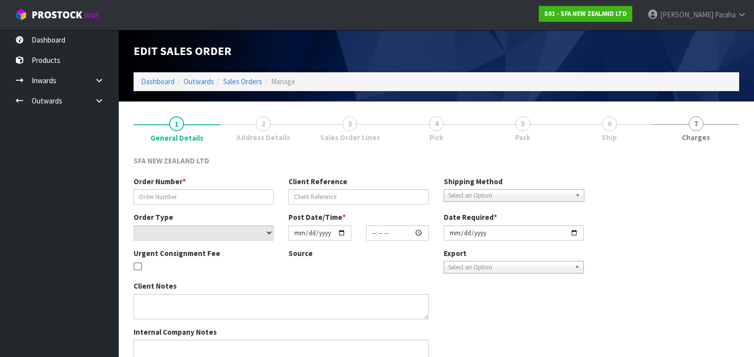
type input "24470"
type input "NP458610"
select select "number:0"
type input "[DATE]"
type input "10:10:00.000"
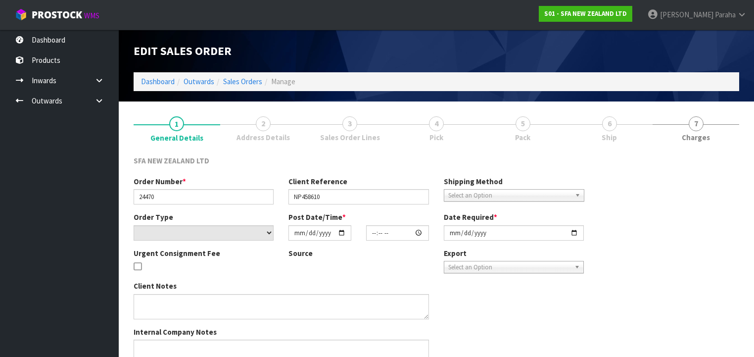
type input "[DATE]"
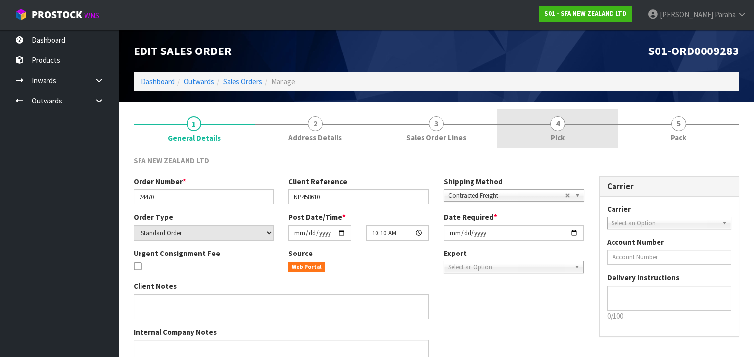
click at [553, 126] on span "4" at bounding box center [557, 123] width 15 height 15
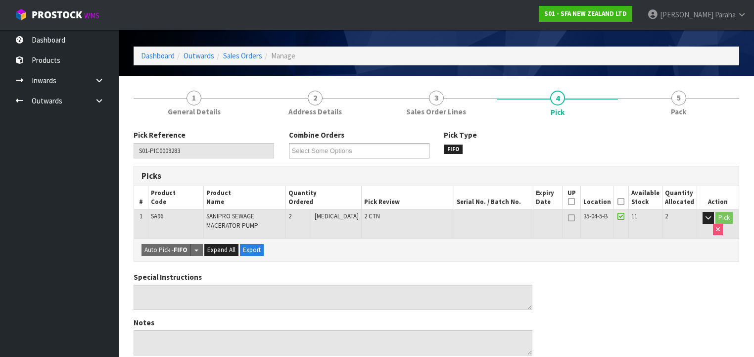
scroll to position [119, 0]
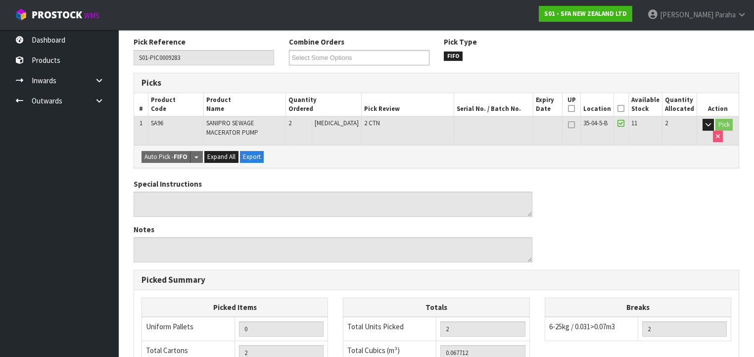
click at [624, 109] on icon at bounding box center [620, 108] width 7 height 0
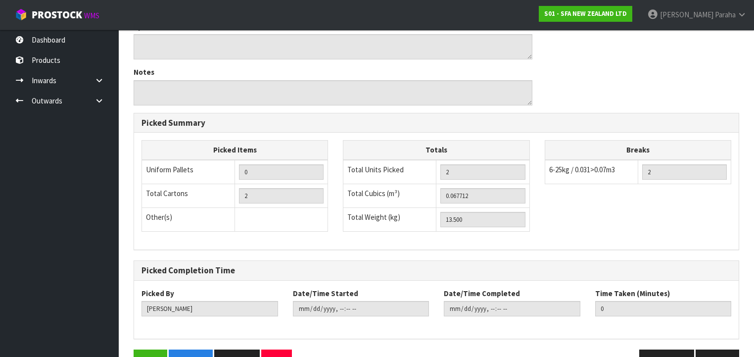
scroll to position [337, 0]
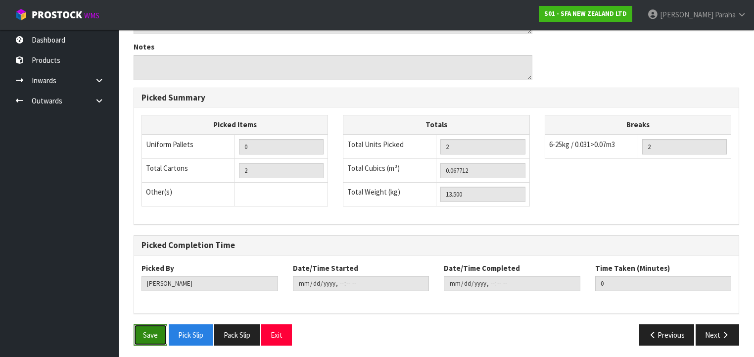
click at [140, 330] on button "Save" at bounding box center [151, 334] width 34 height 21
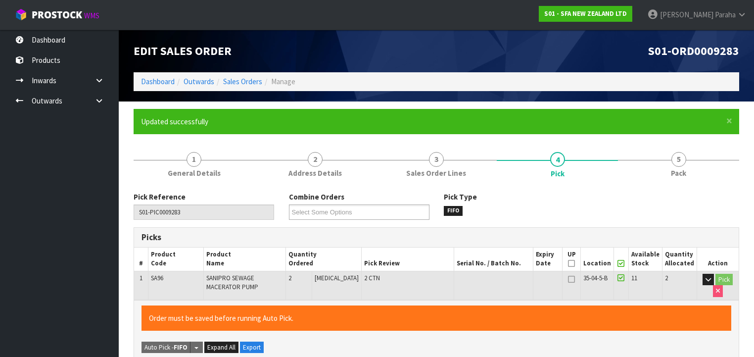
type input "[PERSON_NAME]"
type input "[DATE]T12:33:20"
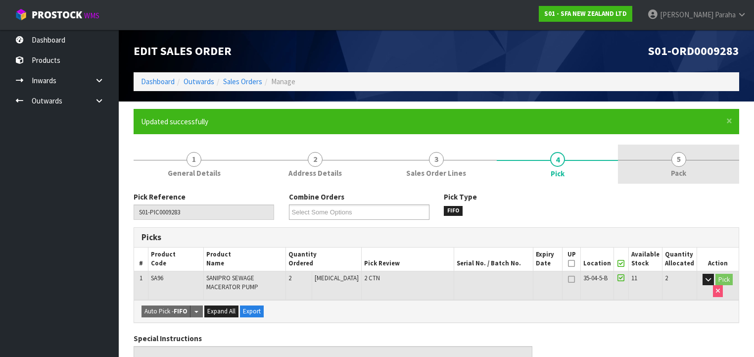
click at [685, 163] on link "5 Pack" at bounding box center [678, 163] width 121 height 39
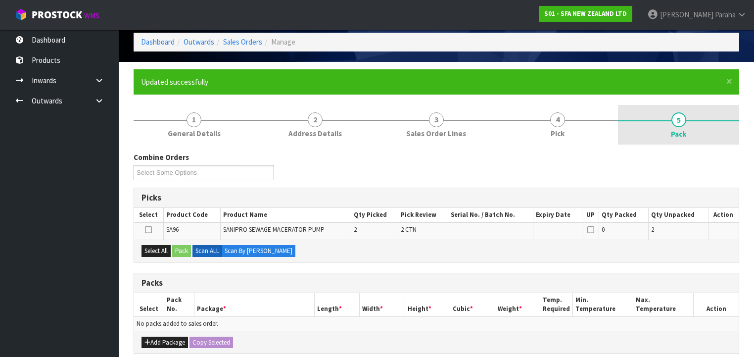
scroll to position [79, 0]
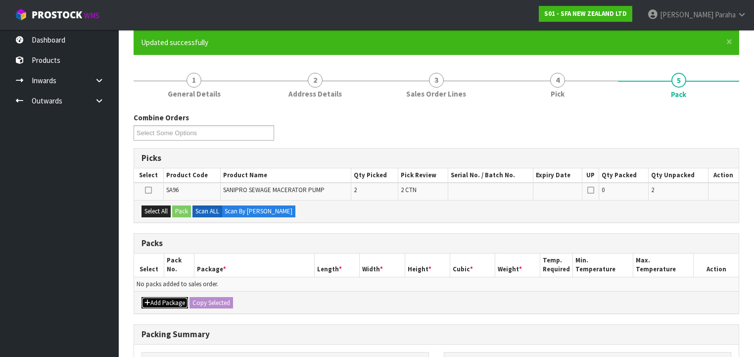
click at [169, 302] on button "Add Package" at bounding box center [164, 303] width 47 height 12
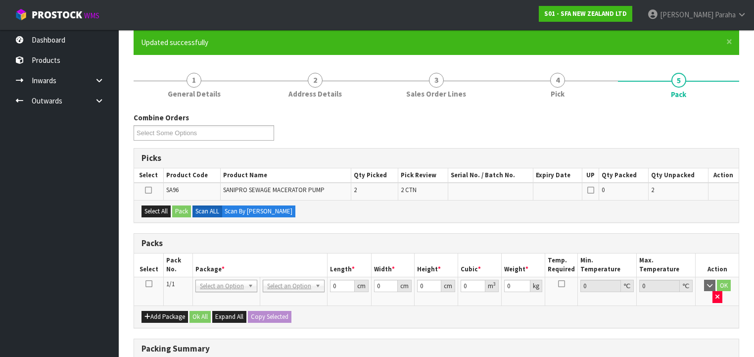
click at [149, 283] on icon at bounding box center [148, 283] width 7 height 0
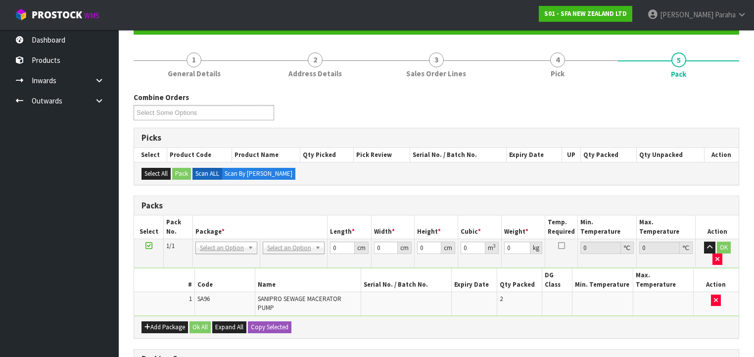
scroll to position [119, 0]
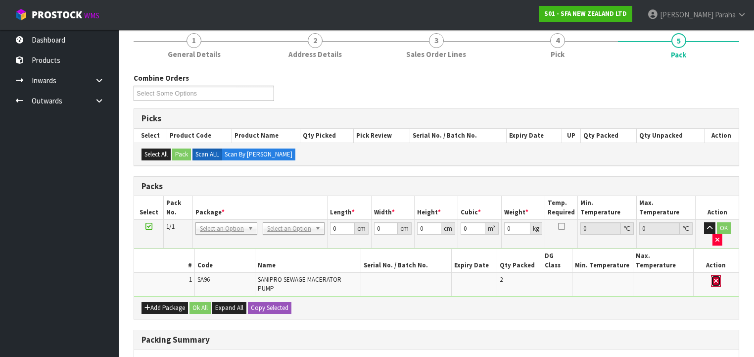
click at [718, 275] on button "button" at bounding box center [716, 281] width 10 height 12
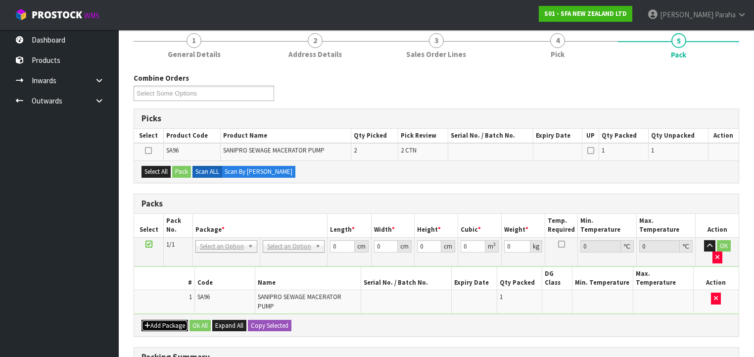
click at [152, 320] on button "Add Package" at bounding box center [164, 326] width 47 height 12
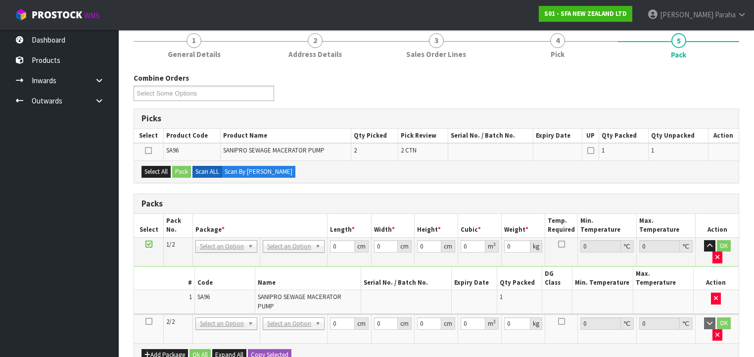
click at [148, 321] on icon at bounding box center [148, 321] width 7 height 0
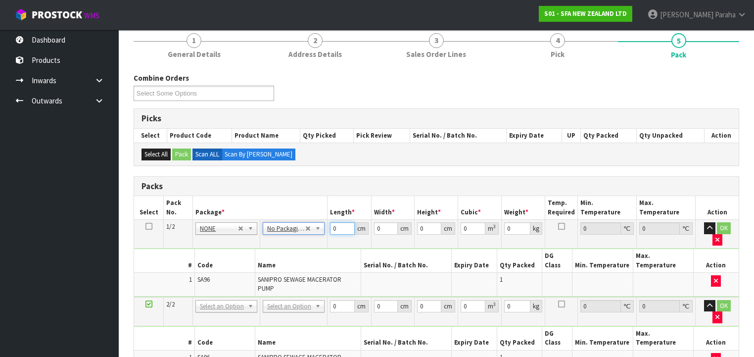
drag, startPoint x: 338, startPoint y: 226, endPoint x: 317, endPoint y: 220, distance: 22.7
click at [317, 220] on tr "1/2 NONE 007-001 007-002 007-004 007-009 007-013 007-014 007-015 007-017 007-01…" at bounding box center [436, 234] width 605 height 29
type input "47"
type input "22"
type input "3"
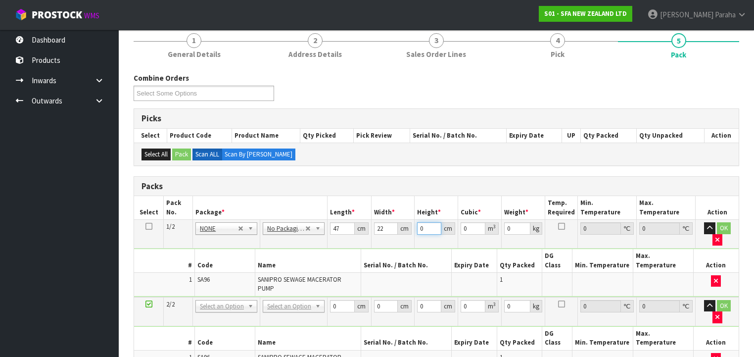
type input "0.003102"
type input "33"
type input "0.034122"
type input "33"
type input "7"
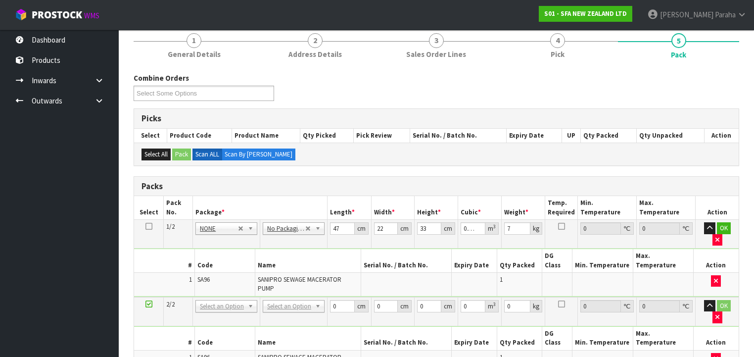
click at [150, 227] on icon at bounding box center [148, 226] width 7 height 0
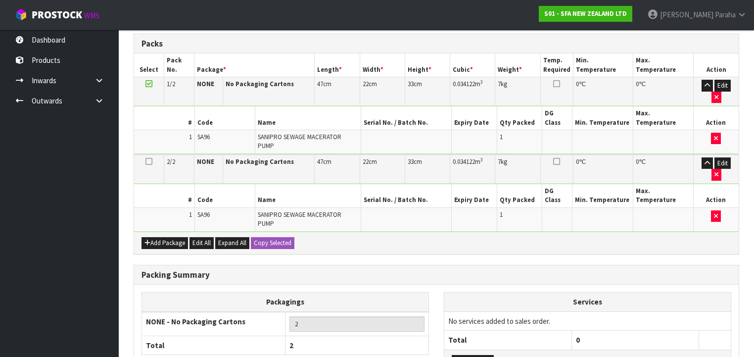
scroll to position [286, 0]
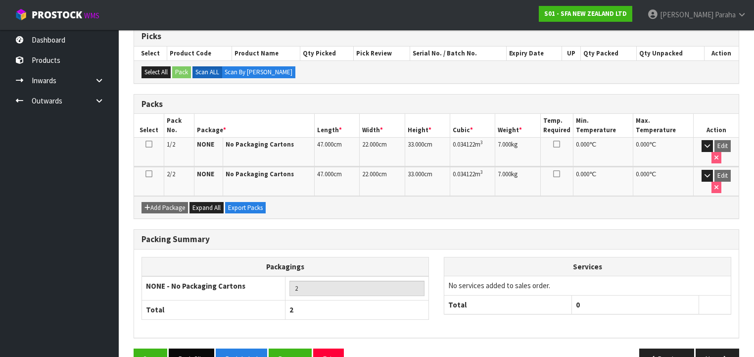
scroll to position [202, 0]
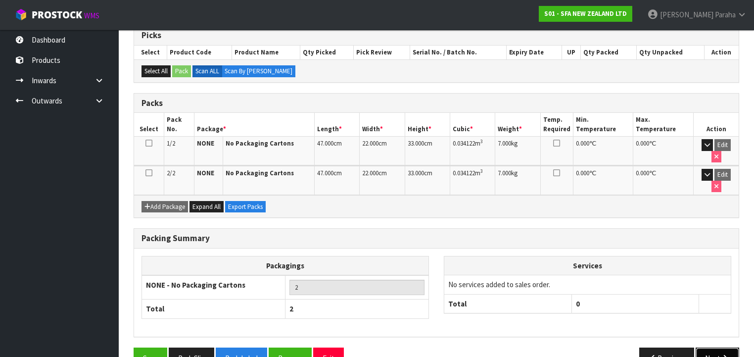
click at [725, 354] on icon "button" at bounding box center [724, 357] width 9 height 7
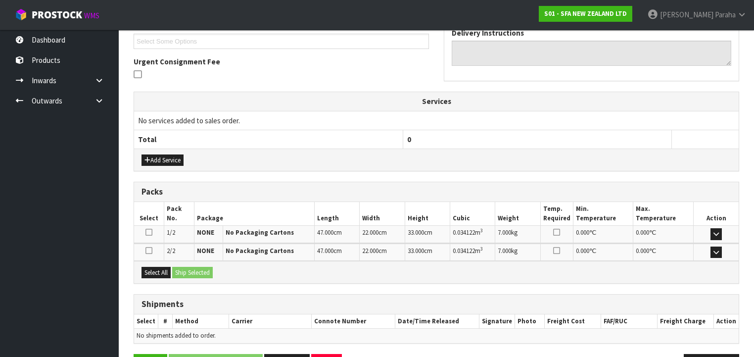
scroll to position [299, 0]
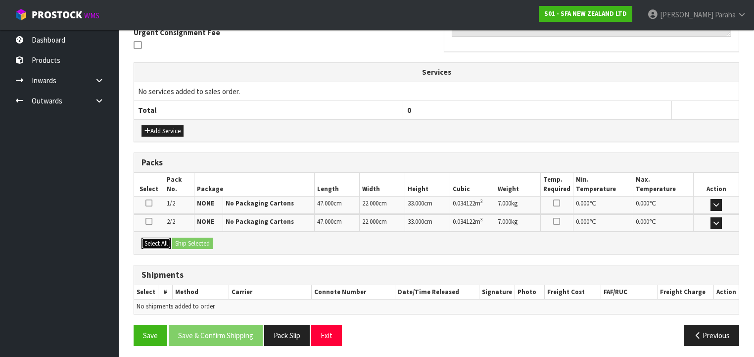
click at [161, 239] on button "Select All" at bounding box center [155, 243] width 29 height 12
click at [200, 237] on button "Ship Selected" at bounding box center [192, 243] width 41 height 12
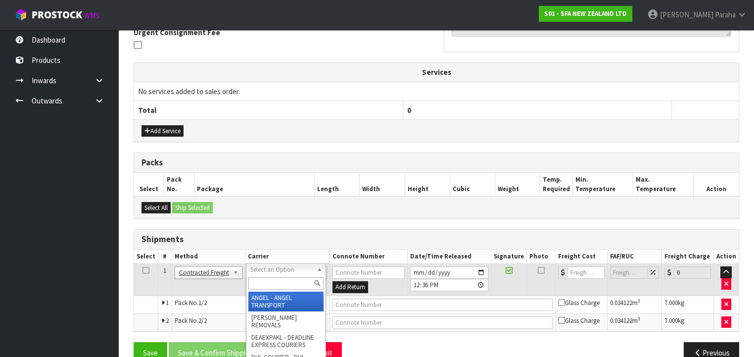
click at [285, 280] on input "text" at bounding box center [285, 283] width 75 height 12
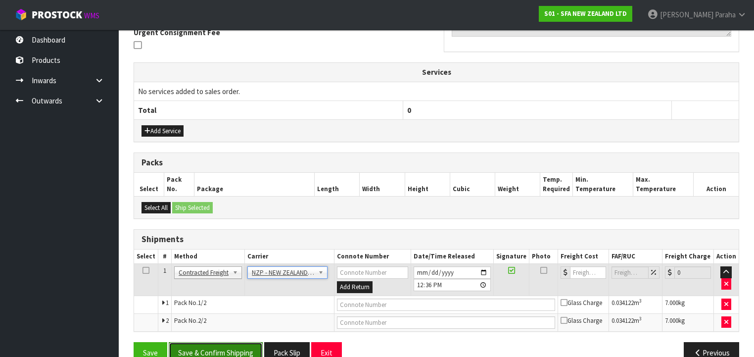
click at [230, 346] on button "Save & Confirm Shipping" at bounding box center [216, 352] width 94 height 21
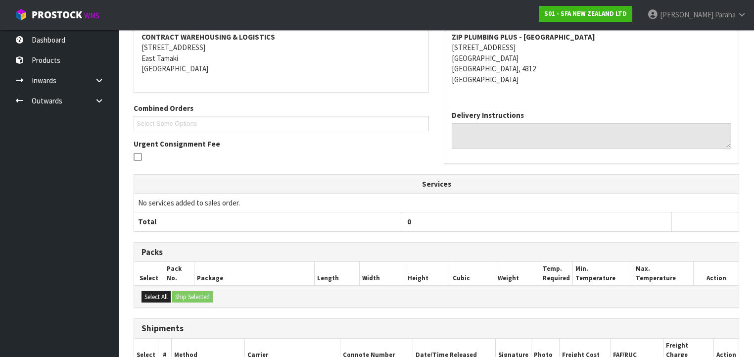
scroll to position [302, 0]
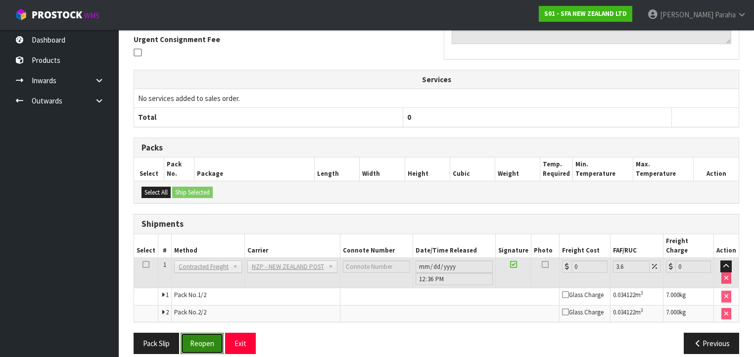
click at [204, 336] on button "Reopen" at bounding box center [202, 342] width 43 height 21
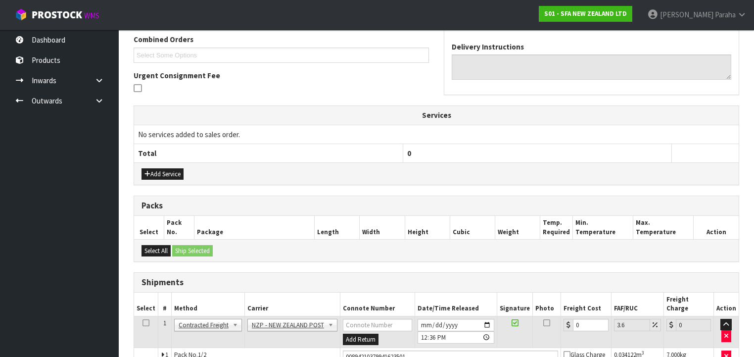
scroll to position [326, 0]
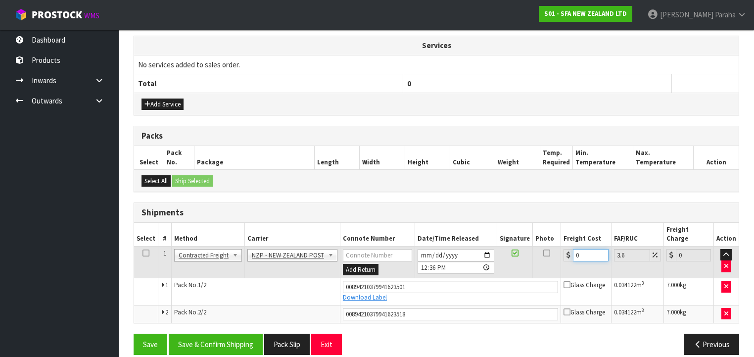
drag, startPoint x: 582, startPoint y: 244, endPoint x: 546, endPoint y: 244, distance: 36.1
click at [548, 246] on tr "1 Client Local Pickup Customer Local Pickup Company Freight Contracted Freight …" at bounding box center [436, 262] width 605 height 32
click at [226, 333] on button "Save & Confirm Shipping" at bounding box center [216, 343] width 94 height 21
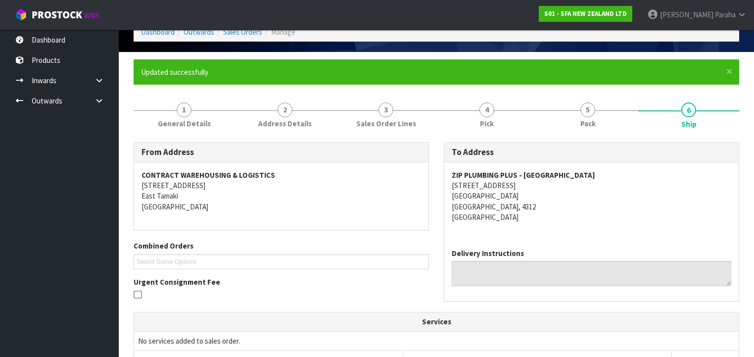
scroll to position [0, 0]
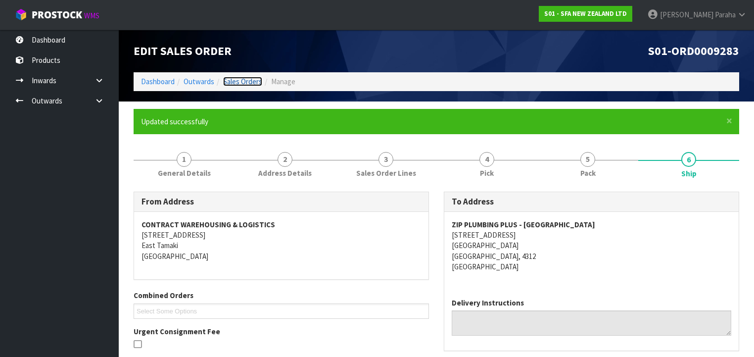
click at [252, 83] on link "Sales Orders" at bounding box center [242, 81] width 39 height 9
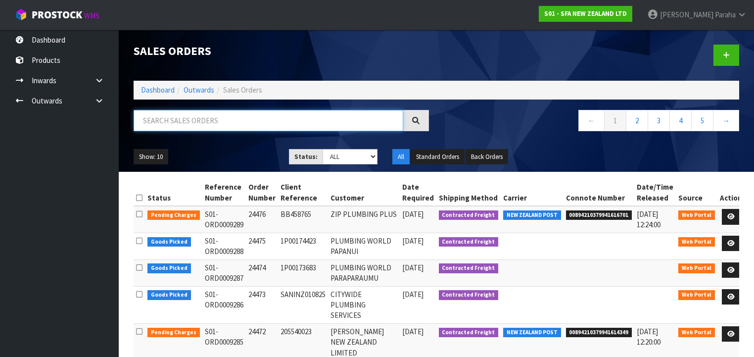
click at [294, 118] on input "text" at bounding box center [269, 120] width 270 height 21
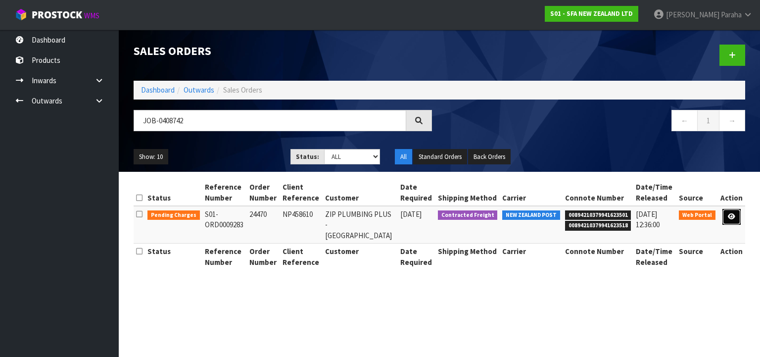
click at [733, 219] on icon at bounding box center [731, 216] width 7 height 6
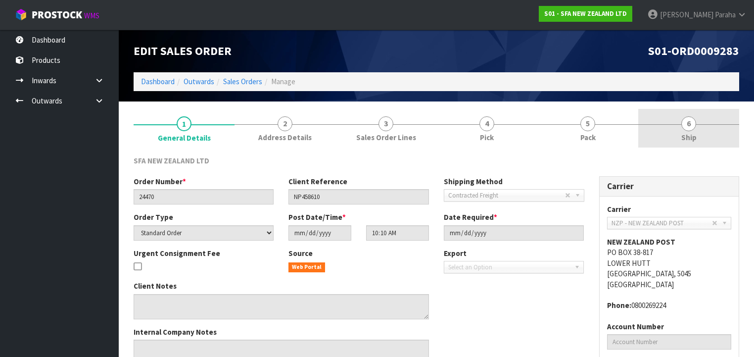
click at [689, 121] on span "6" at bounding box center [688, 123] width 15 height 15
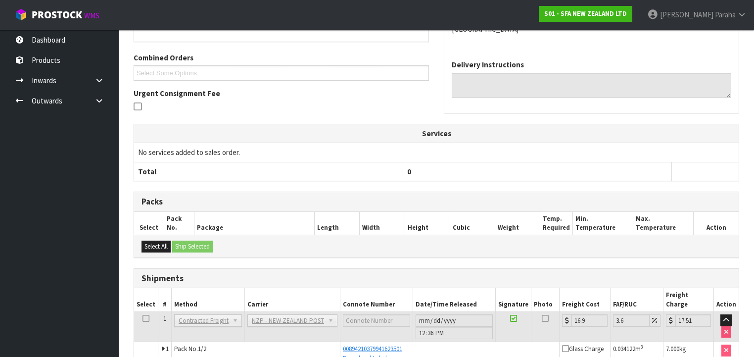
scroll to position [262, 0]
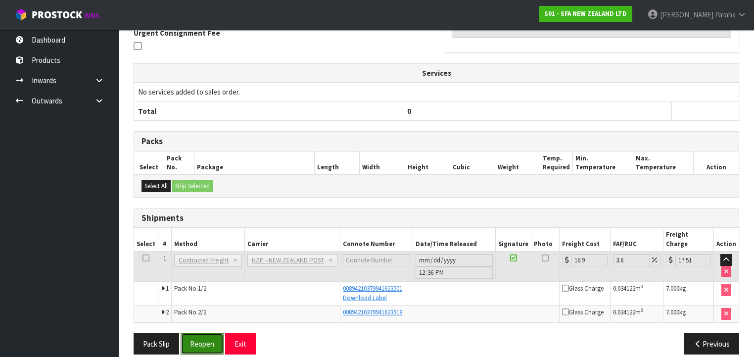
click at [211, 333] on button "Reopen" at bounding box center [202, 343] width 43 height 21
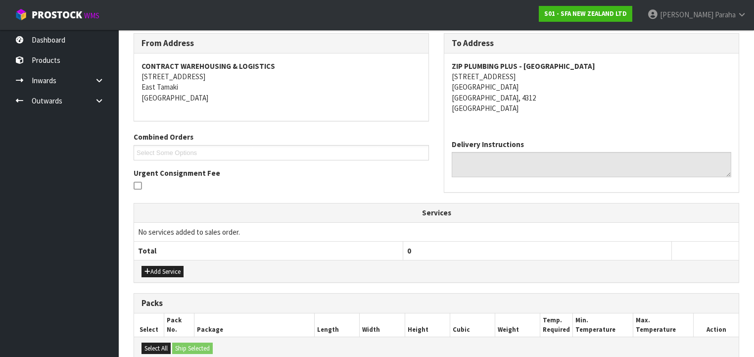
scroll to position [317, 0]
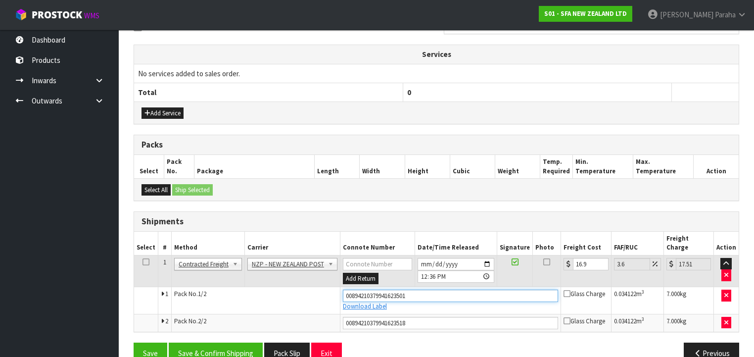
drag, startPoint x: 409, startPoint y: 283, endPoint x: 341, endPoint y: 285, distance: 67.3
click at [343, 289] on input "00894210379941623501" at bounding box center [450, 295] width 215 height 12
click at [134, 342] on button "Save" at bounding box center [151, 352] width 34 height 21
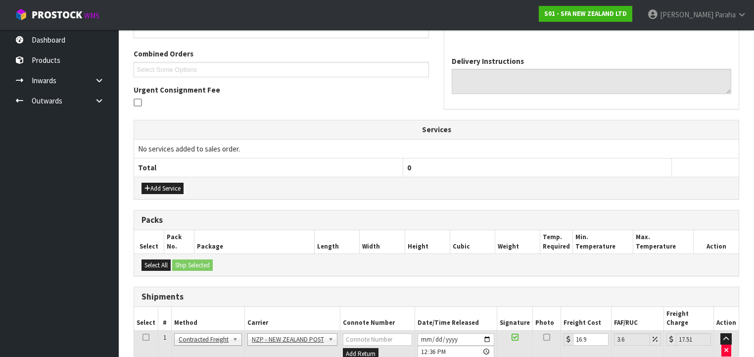
scroll to position [326, 0]
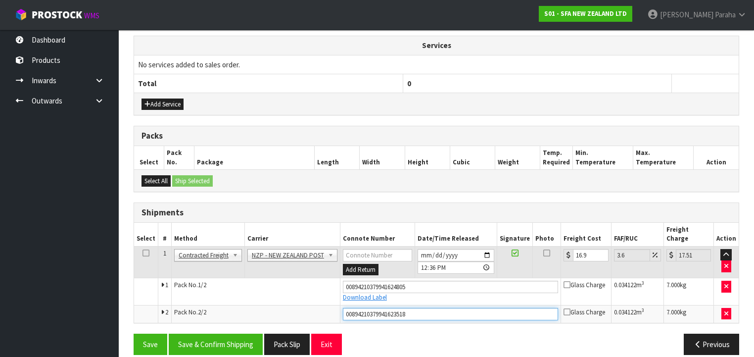
drag, startPoint x: 412, startPoint y: 302, endPoint x: 340, endPoint y: 301, distance: 71.2
click at [343, 308] on input "00894210379941623518" at bounding box center [450, 314] width 215 height 12
click at [134, 333] on button "Save" at bounding box center [151, 343] width 34 height 21
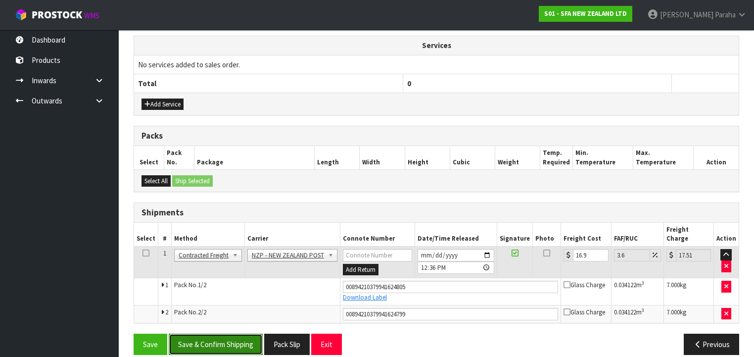
click at [229, 333] on button "Save & Confirm Shipping" at bounding box center [216, 343] width 94 height 21
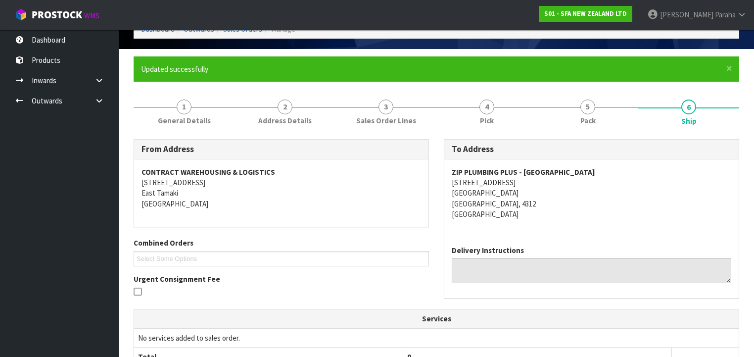
scroll to position [0, 0]
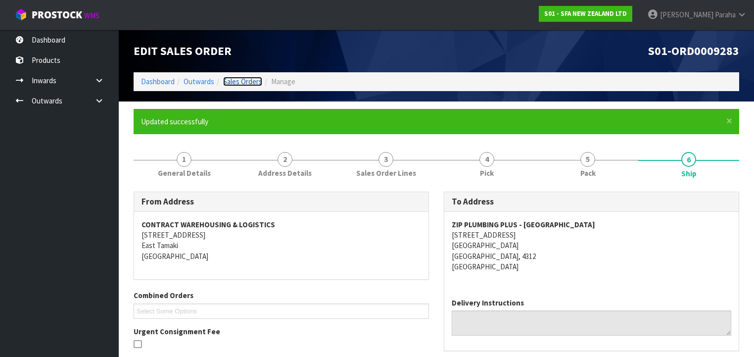
click at [237, 79] on link "Sales Orders" at bounding box center [242, 81] width 39 height 9
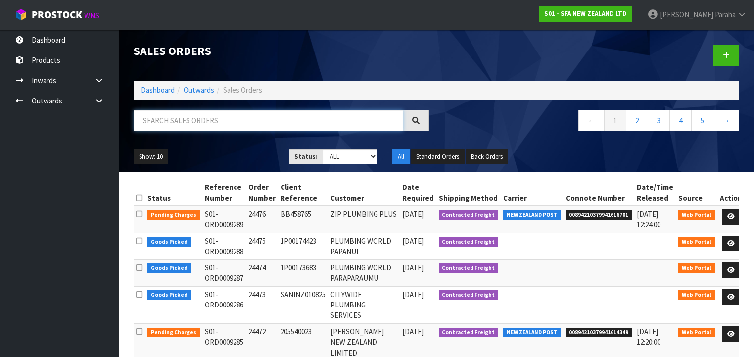
click at [167, 127] on input "text" at bounding box center [269, 120] width 270 height 21
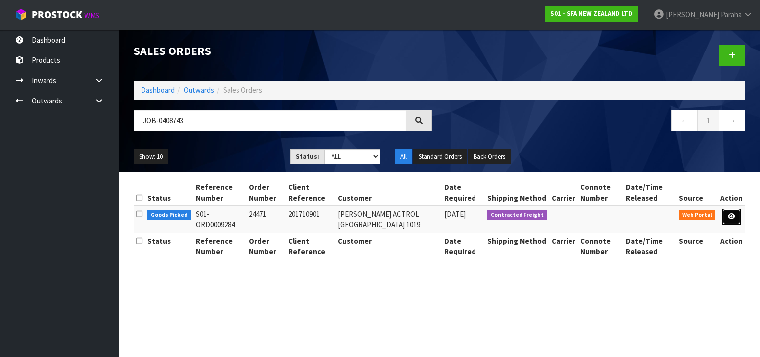
click at [735, 219] on icon at bounding box center [731, 216] width 7 height 6
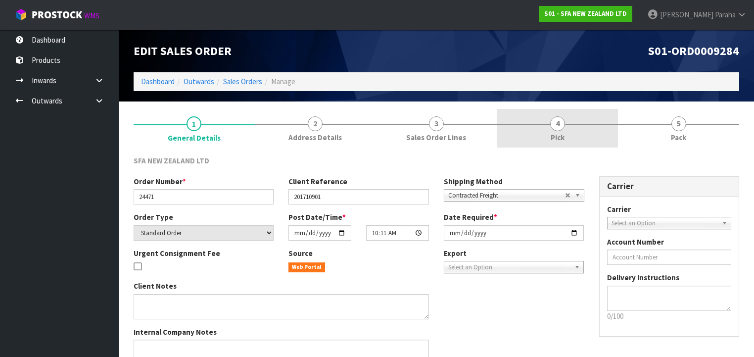
click at [550, 125] on span "4" at bounding box center [557, 123] width 15 height 15
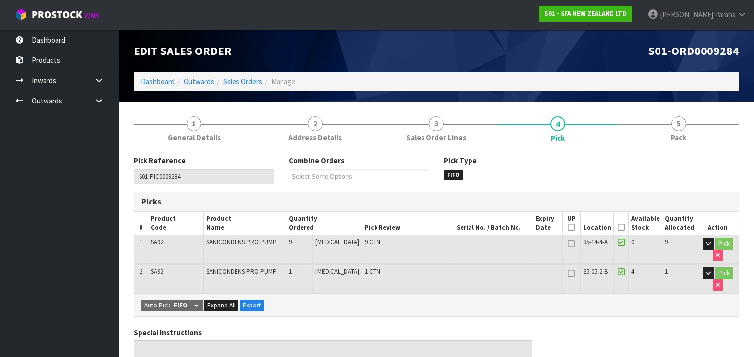
click at [623, 228] on icon at bounding box center [621, 227] width 7 height 0
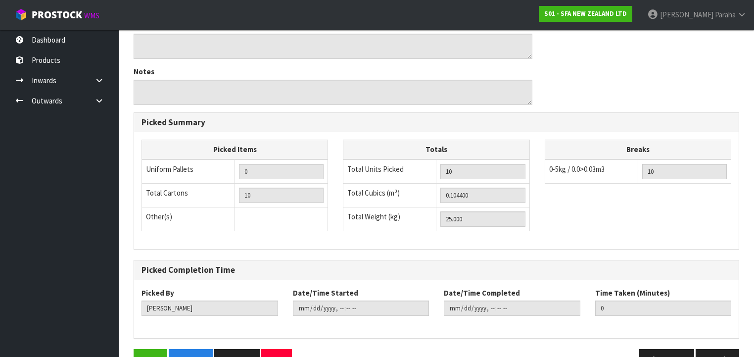
scroll to position [366, 0]
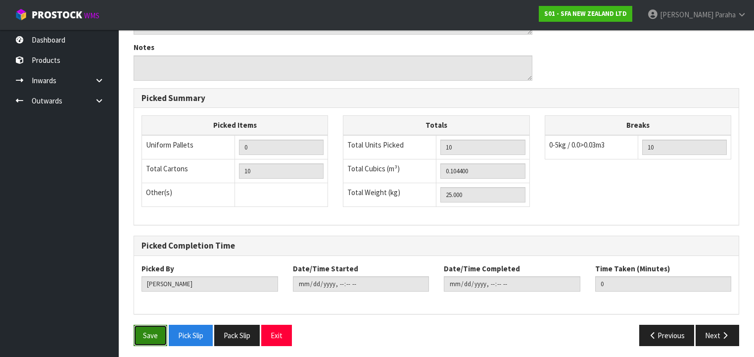
click at [158, 334] on button "Save" at bounding box center [151, 335] width 34 height 21
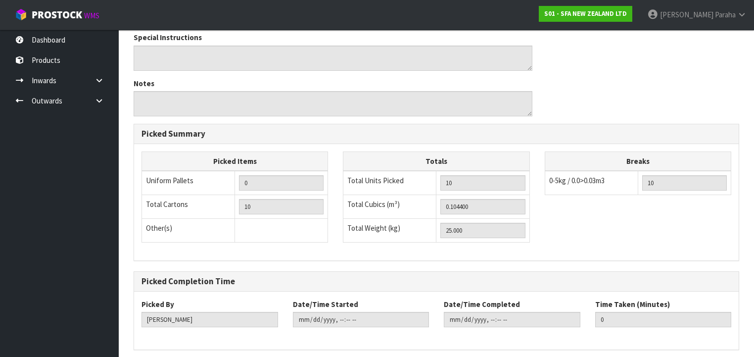
scroll to position [0, 0]
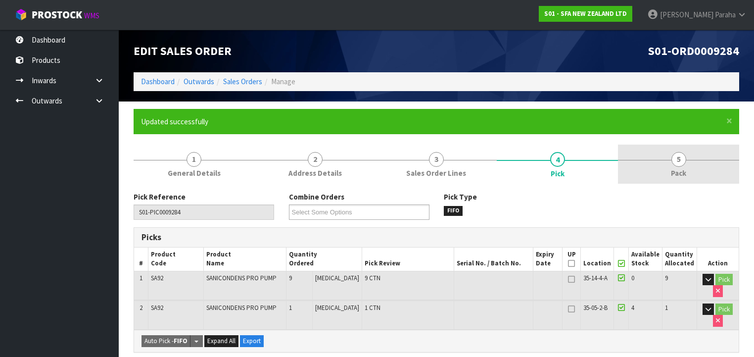
click at [677, 162] on span "5" at bounding box center [678, 159] width 15 height 15
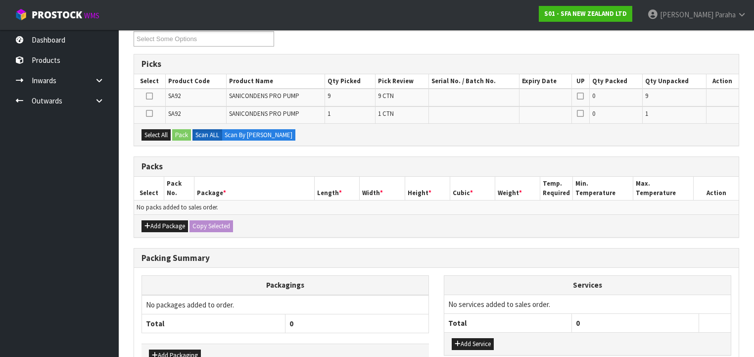
scroll to position [198, 0]
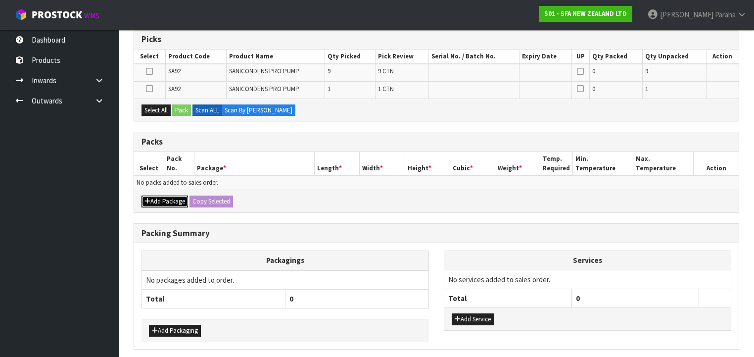
click at [162, 199] on button "Add Package" at bounding box center [164, 201] width 47 height 12
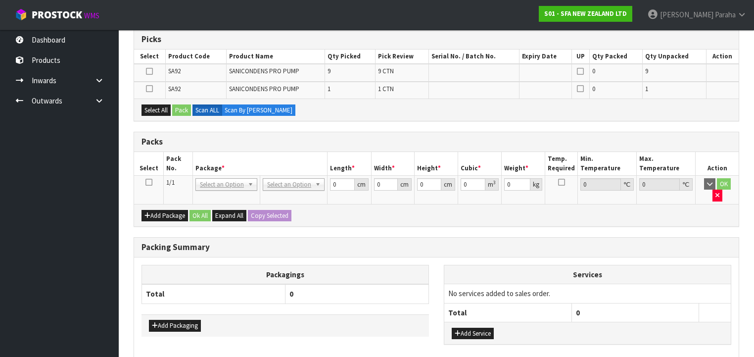
click at [148, 182] on icon at bounding box center [148, 182] width 7 height 0
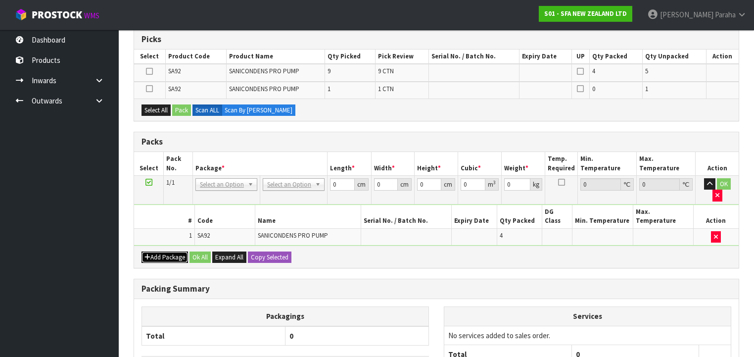
click at [147, 254] on icon "button" at bounding box center [147, 257] width 6 height 6
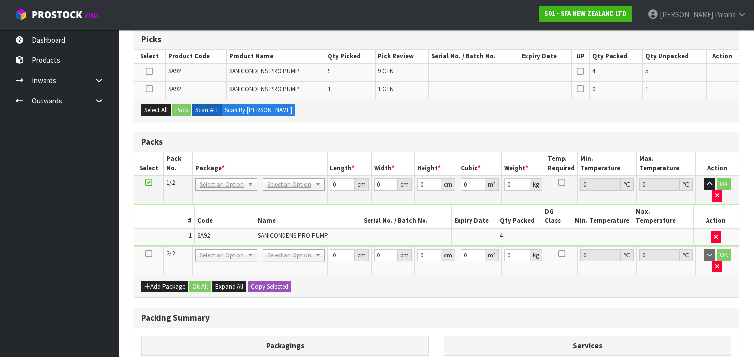
click at [147, 253] on icon at bounding box center [148, 253] width 7 height 0
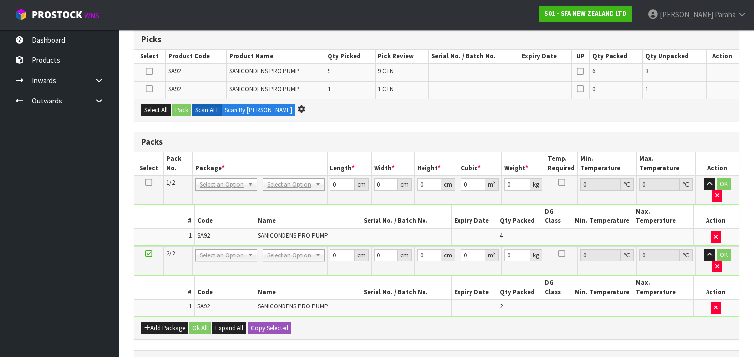
scroll to position [0, 0]
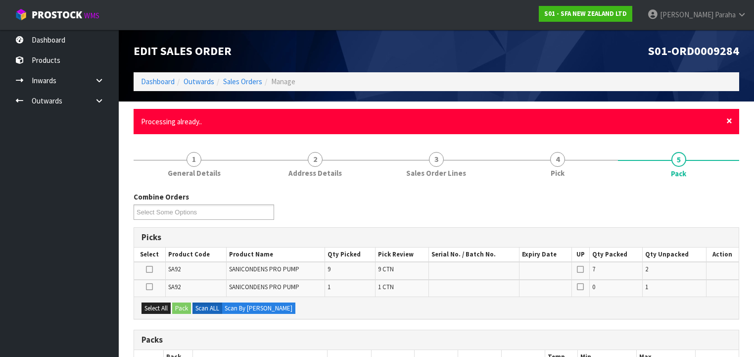
click at [732, 123] on span "×" at bounding box center [729, 121] width 6 height 14
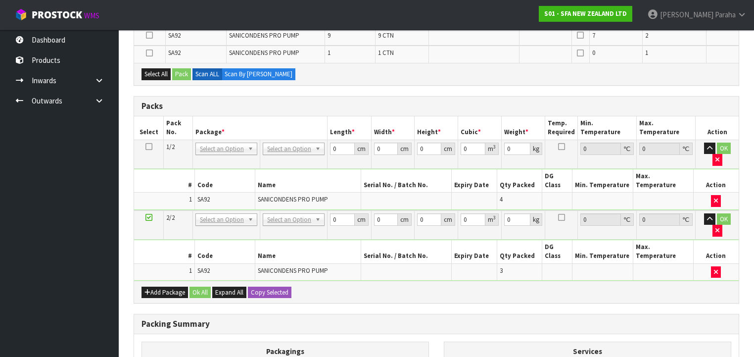
scroll to position [158, 0]
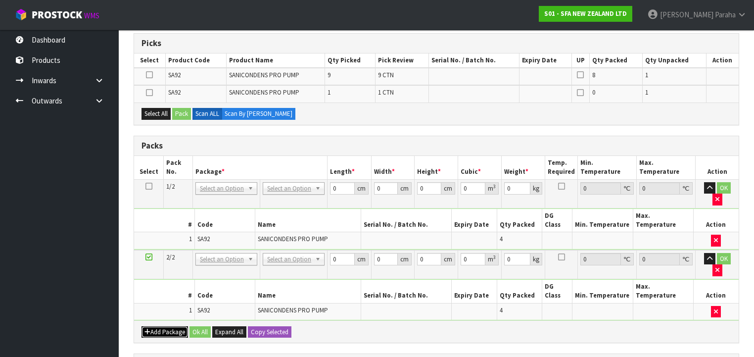
click at [172, 326] on button "Add Package" at bounding box center [164, 332] width 47 height 12
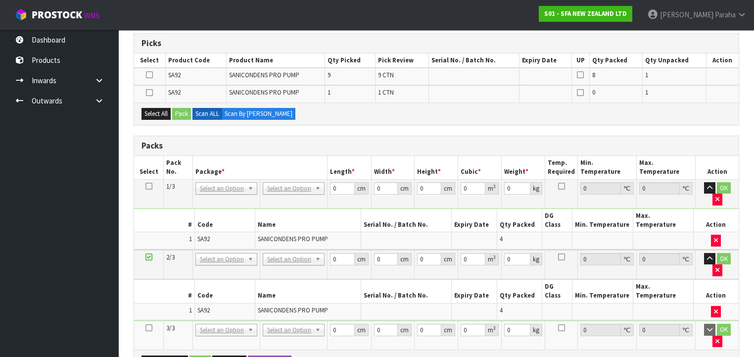
click at [151, 328] on icon at bounding box center [148, 328] width 7 height 0
